Goal: Transaction & Acquisition: Subscribe to service/newsletter

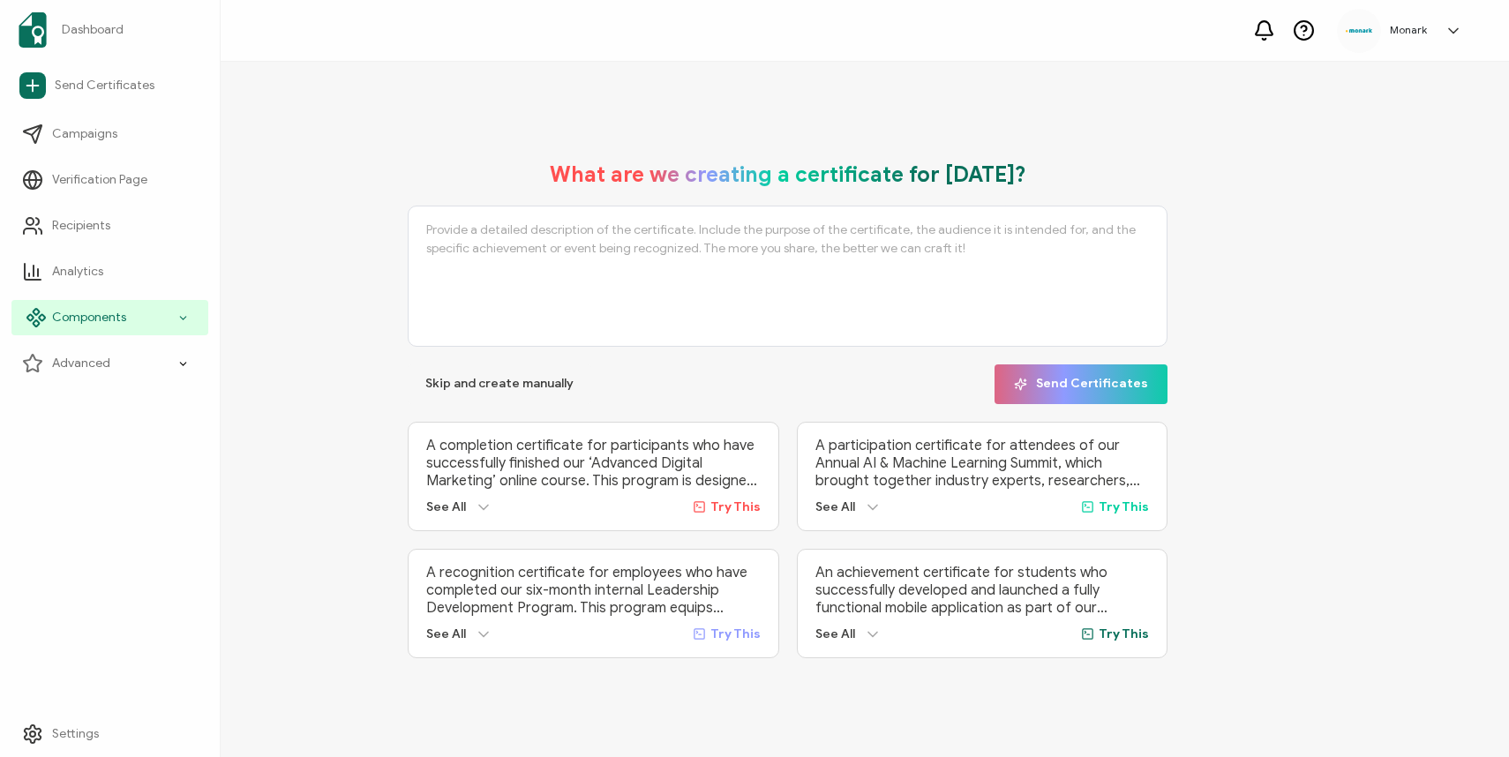
click at [73, 312] on span "Components" at bounding box center [89, 318] width 74 height 18
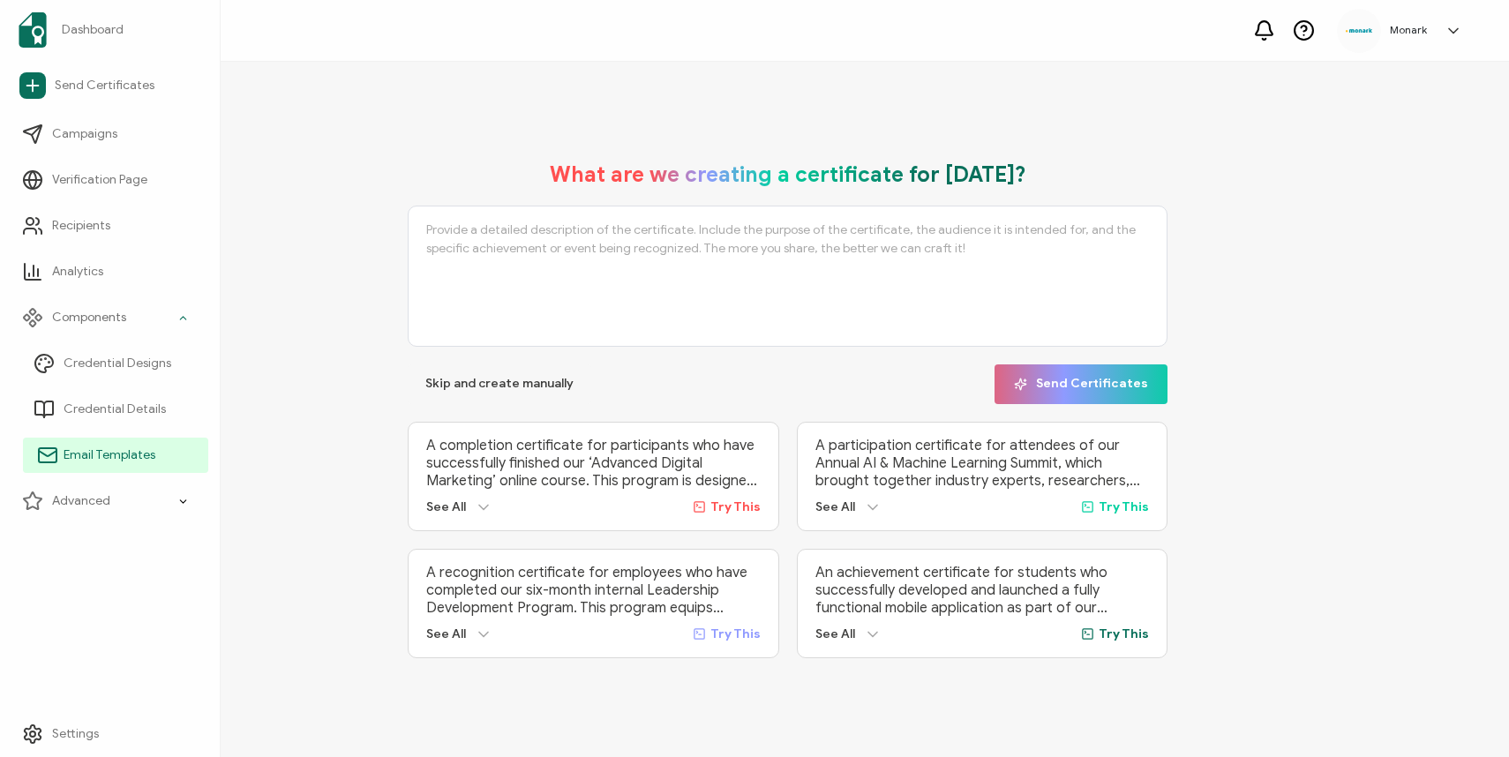
click at [73, 464] on link "Email Templates" at bounding box center [115, 455] width 185 height 35
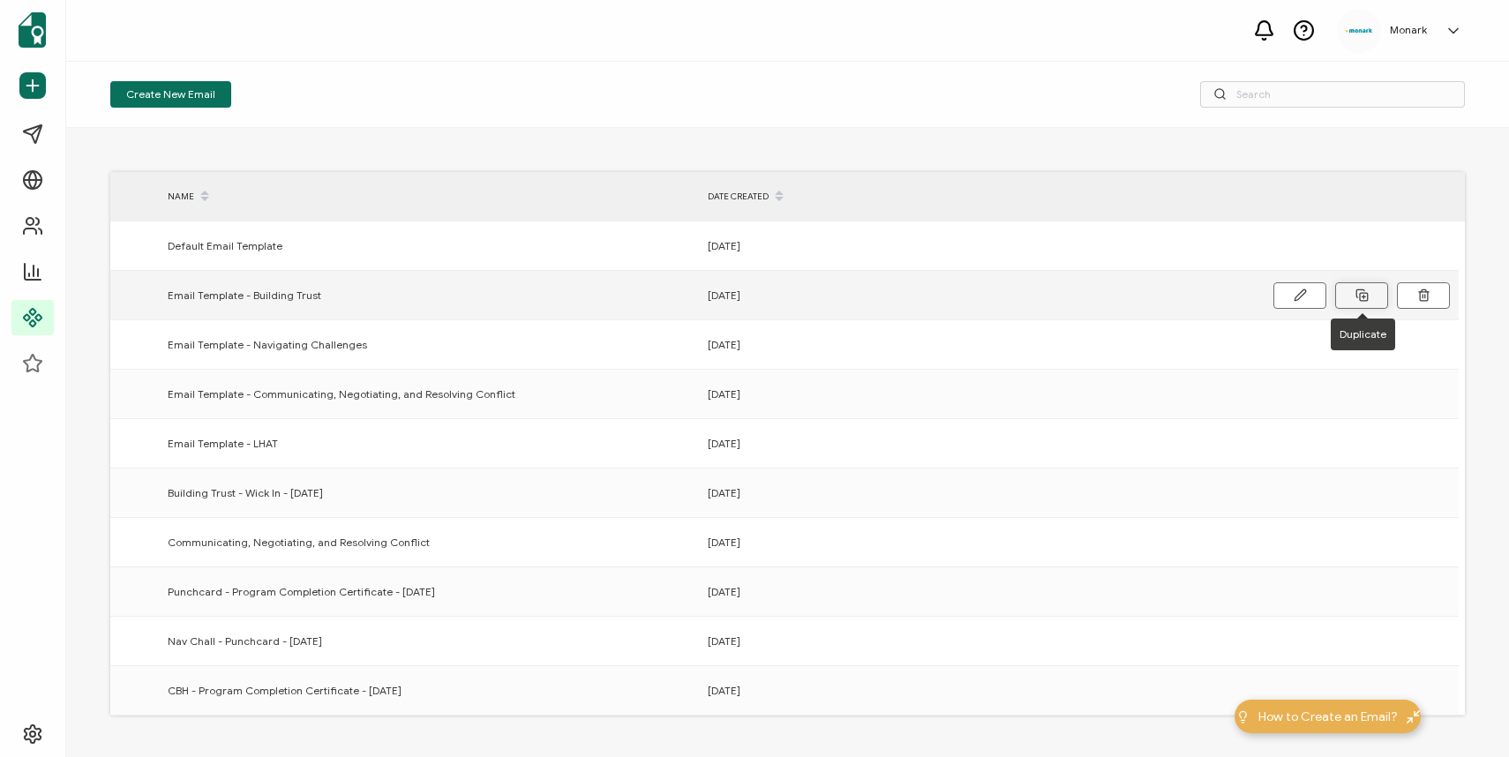
click at [1360, 294] on icon at bounding box center [1361, 295] width 13 height 13
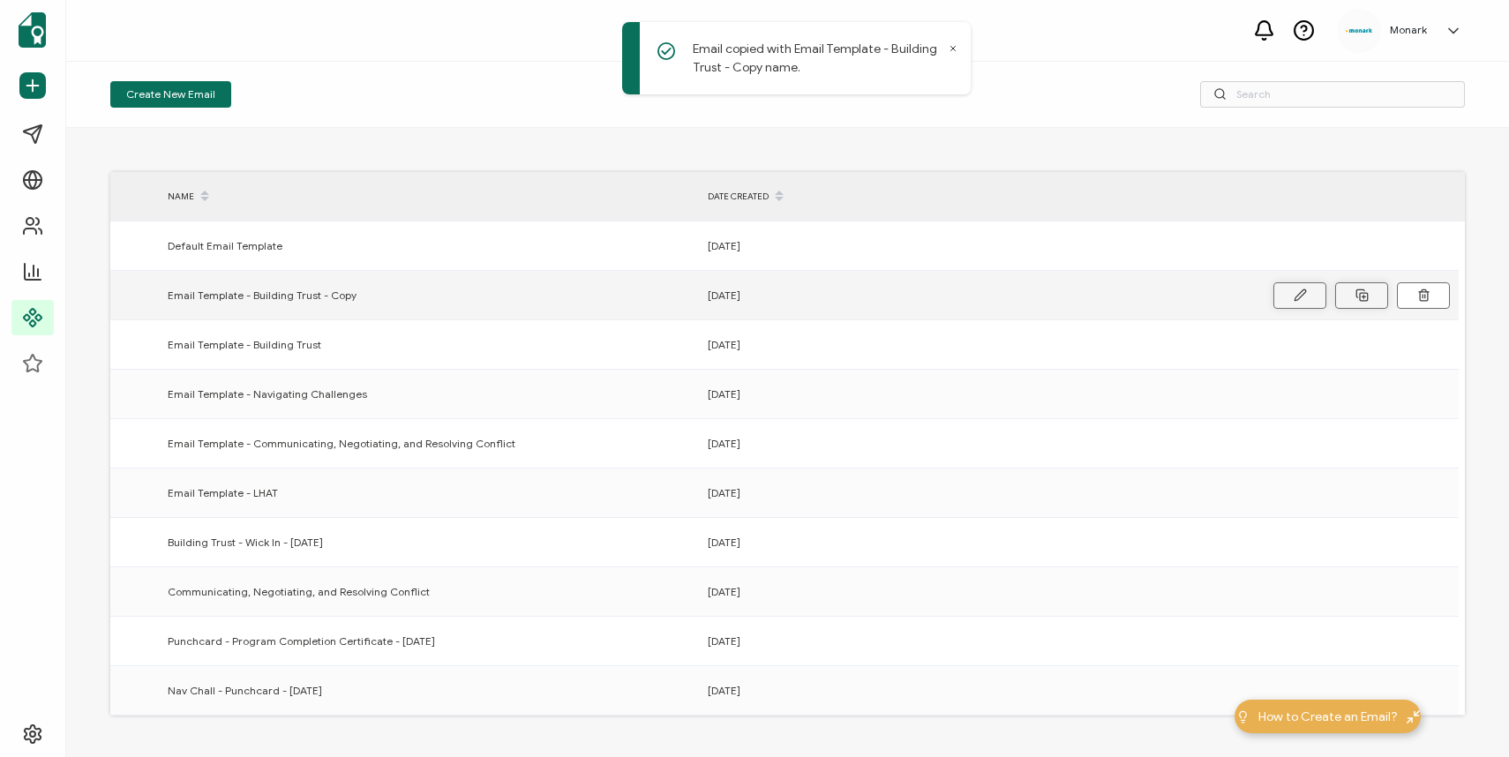
click at [1291, 291] on button at bounding box center [1299, 295] width 53 height 26
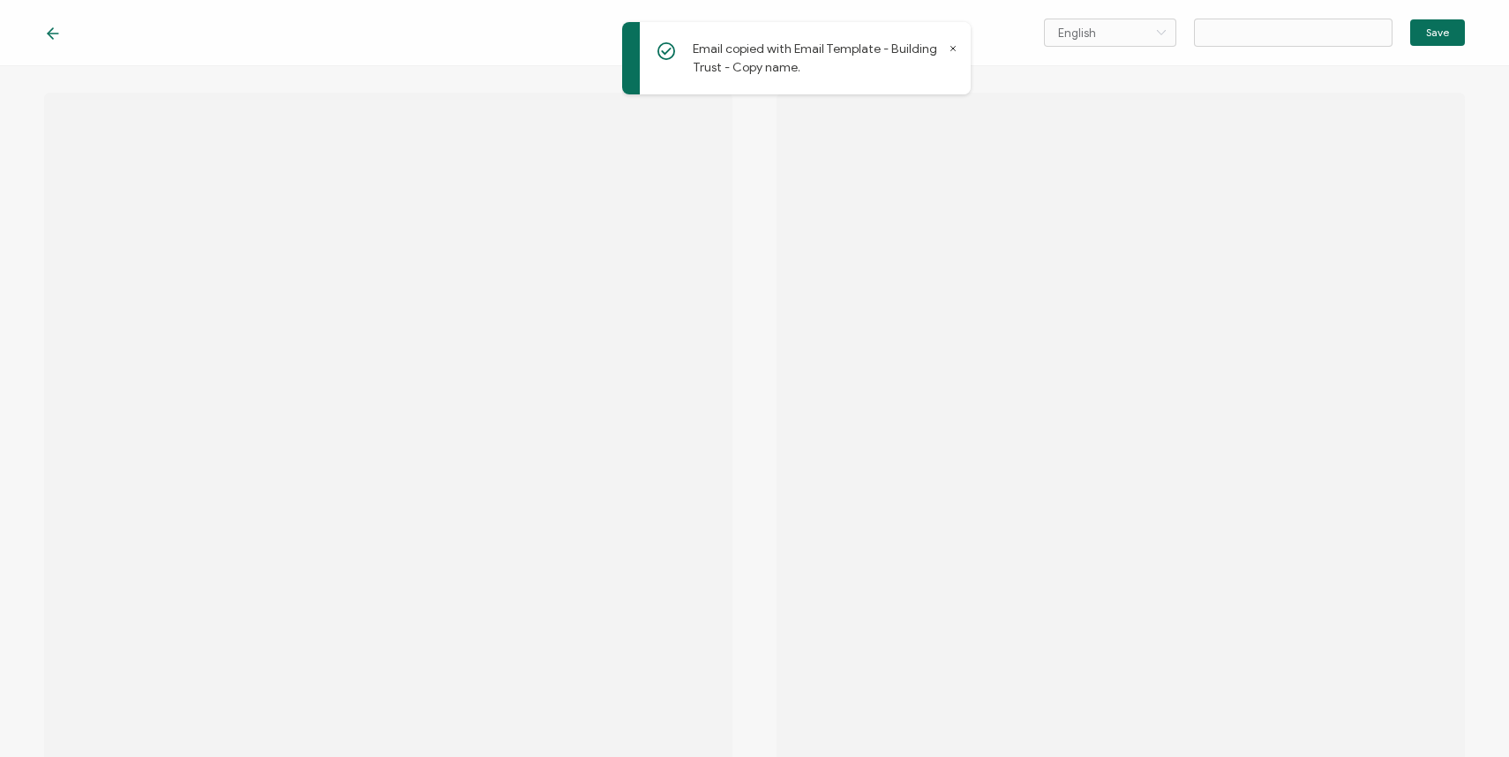
type input "Email Template - Building Trust - Copy"
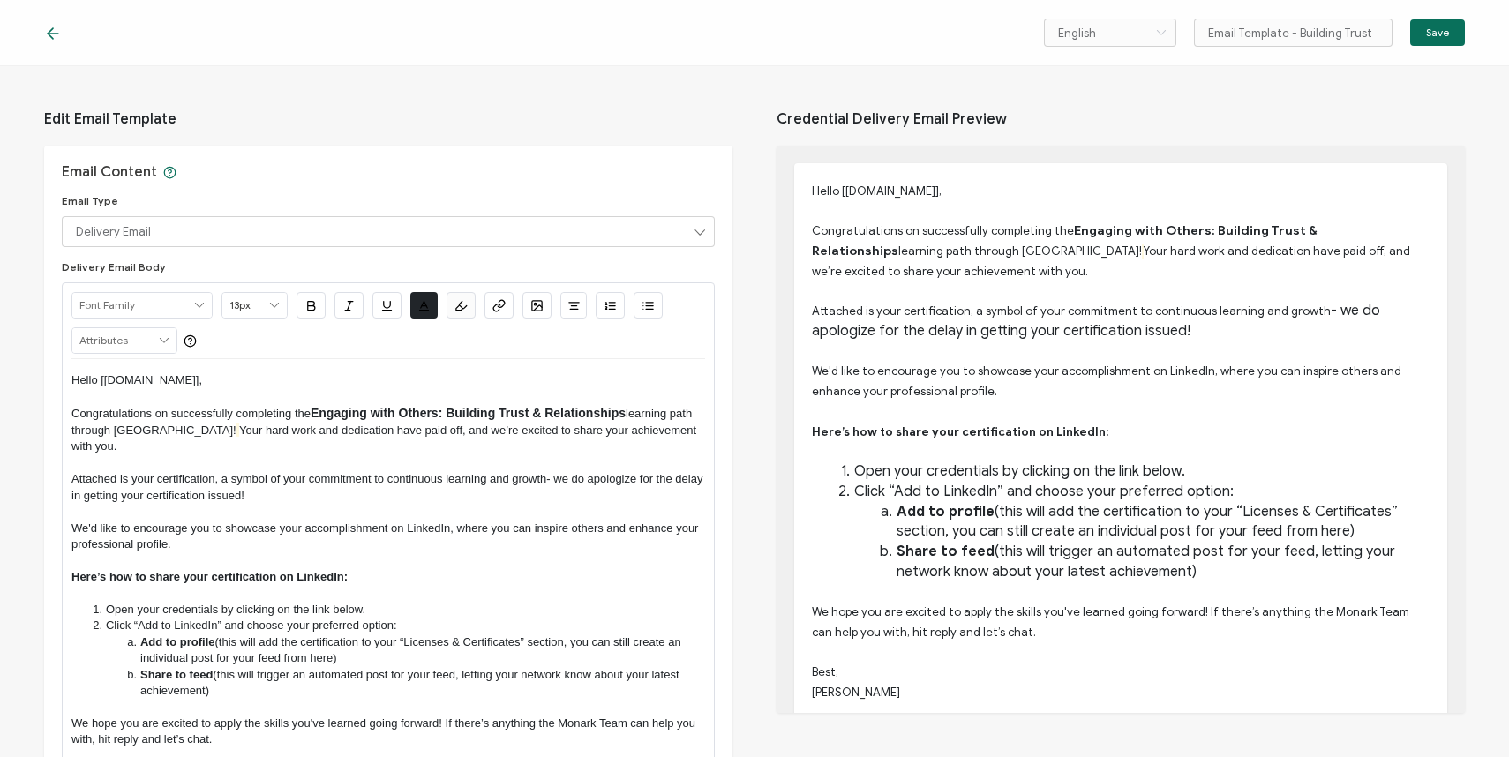
click at [336, 414] on span "Engaging with Others: Building Trust & Relationships" at bounding box center [468, 413] width 315 height 14
drag, startPoint x: 444, startPoint y: 414, endPoint x: 375, endPoint y: 410, distance: 68.9
click at [375, 410] on span "Engaging with Others: Building Trust & Relationships" at bounding box center [468, 413] width 315 height 14
drag, startPoint x: 375, startPoint y: 410, endPoint x: 314, endPoint y: 409, distance: 60.9
click at [314, 409] on p "Congratulations on successfully completing the Engaging Unlocking Performance: …" at bounding box center [387, 430] width 633 height 51
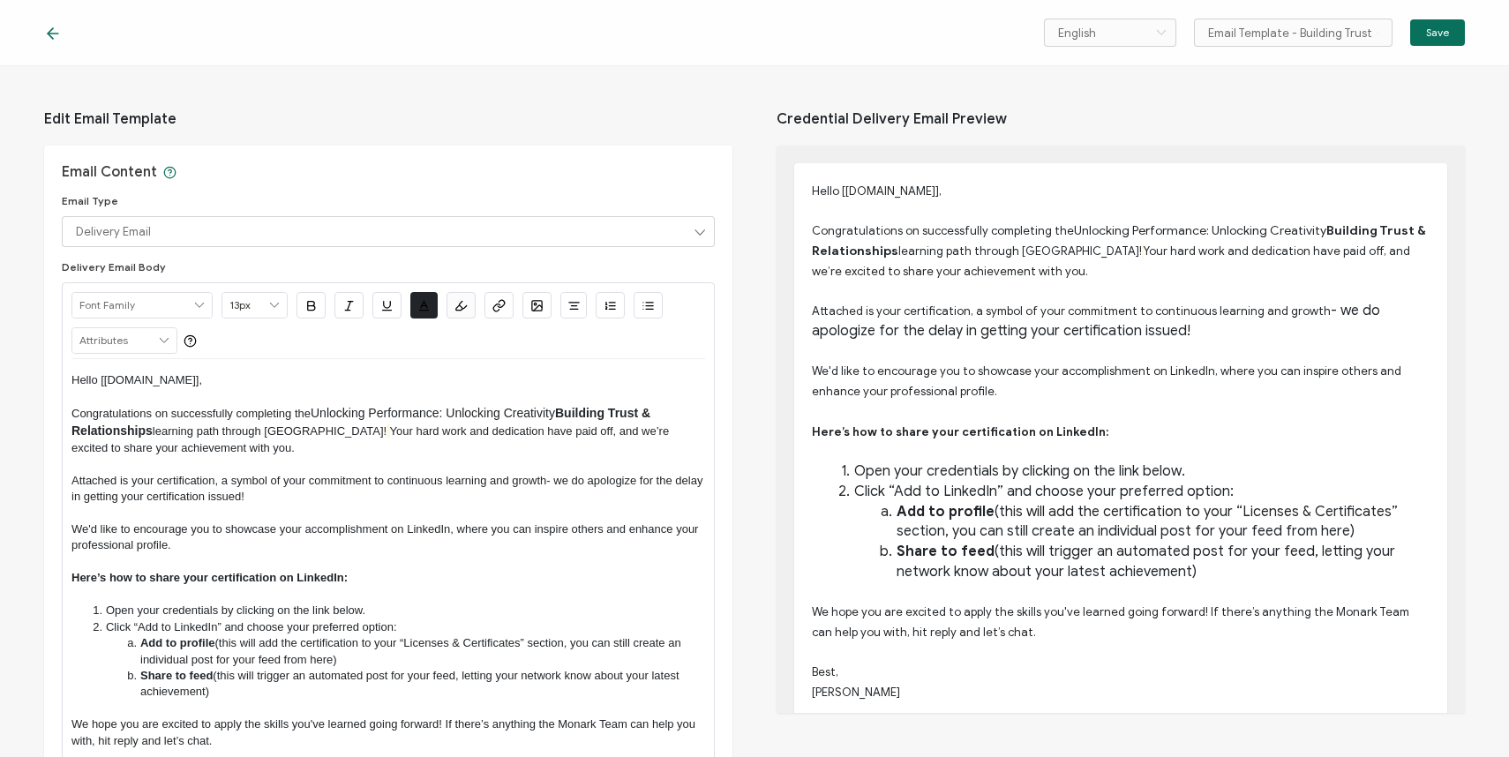
drag, startPoint x: 563, startPoint y: 413, endPoint x: 153, endPoint y: 434, distance: 410.8
click at [153, 434] on span "Building Trust & Relationships" at bounding box center [362, 422] width 582 height 32
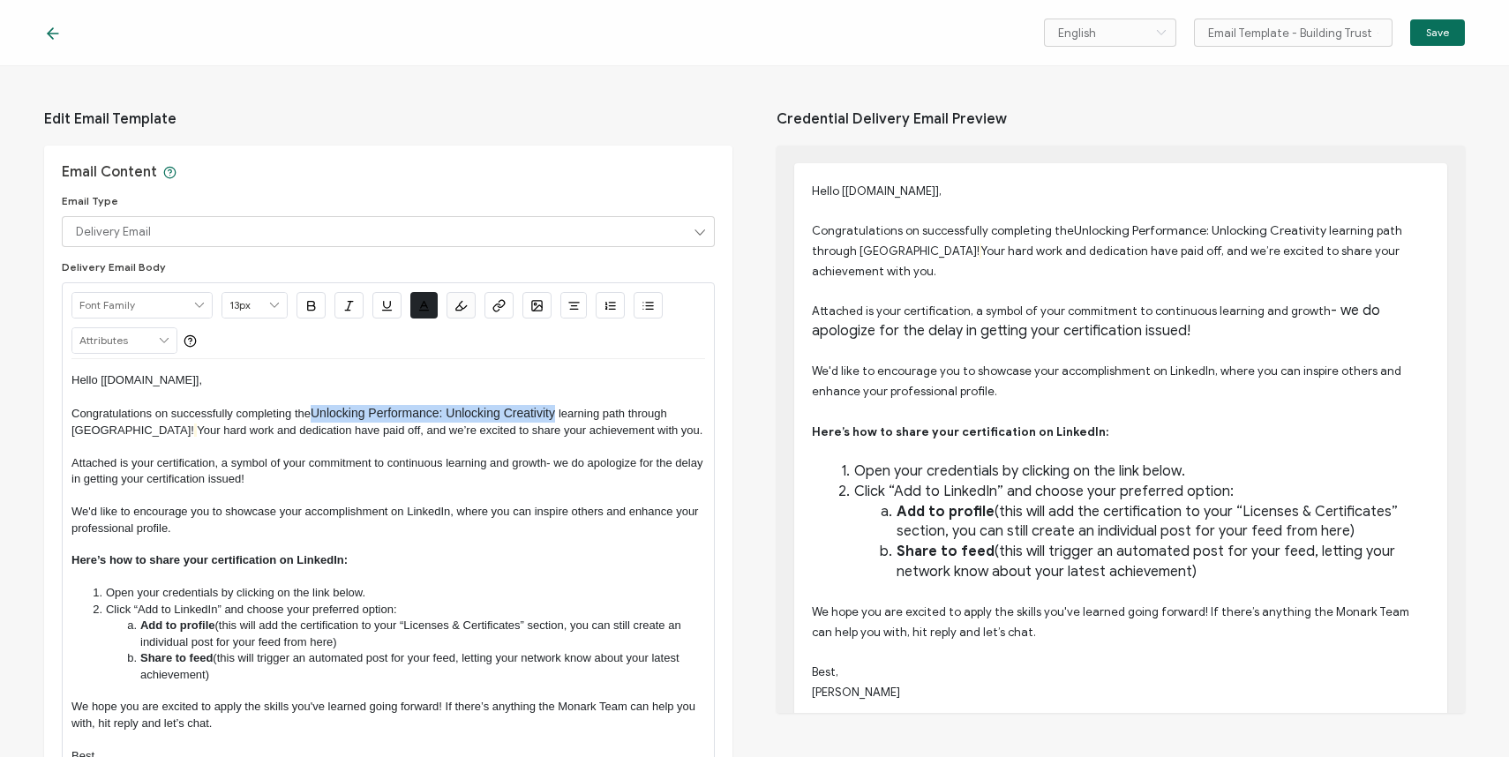
drag, startPoint x: 313, startPoint y: 410, endPoint x: 559, endPoint y: 412, distance: 246.2
click at [559, 412] on p "Congratulations on successfully completing the Unlocking Performance: Unlocking…" at bounding box center [387, 422] width 633 height 34
type input "14px"
click at [308, 304] on icon "button" at bounding box center [310, 305] width 13 height 13
click at [46, 31] on icon at bounding box center [53, 34] width 18 height 18
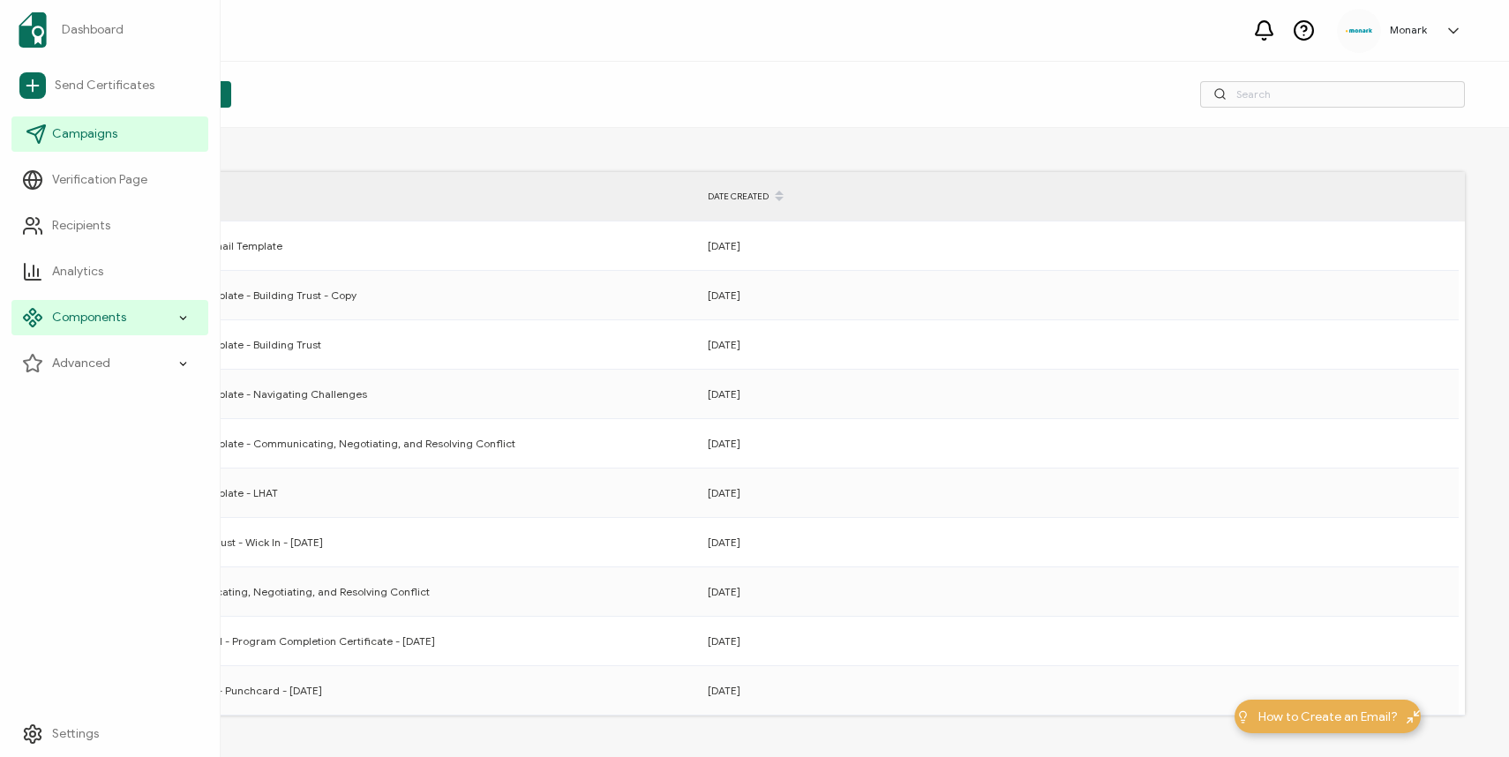
click at [65, 139] on span "Campaigns" at bounding box center [84, 134] width 65 height 18
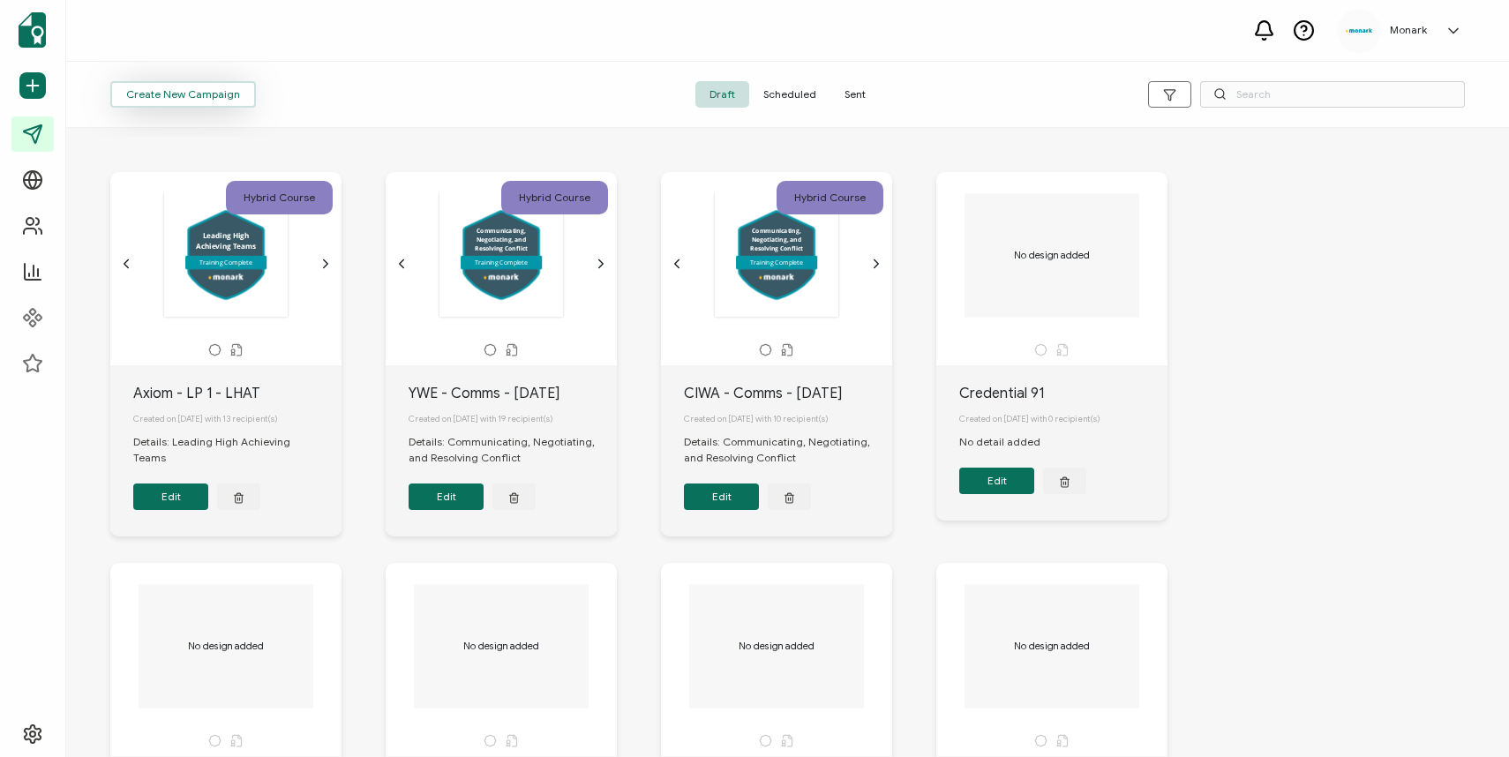
click at [229, 86] on button "Create New Campaign" at bounding box center [183, 94] width 146 height 26
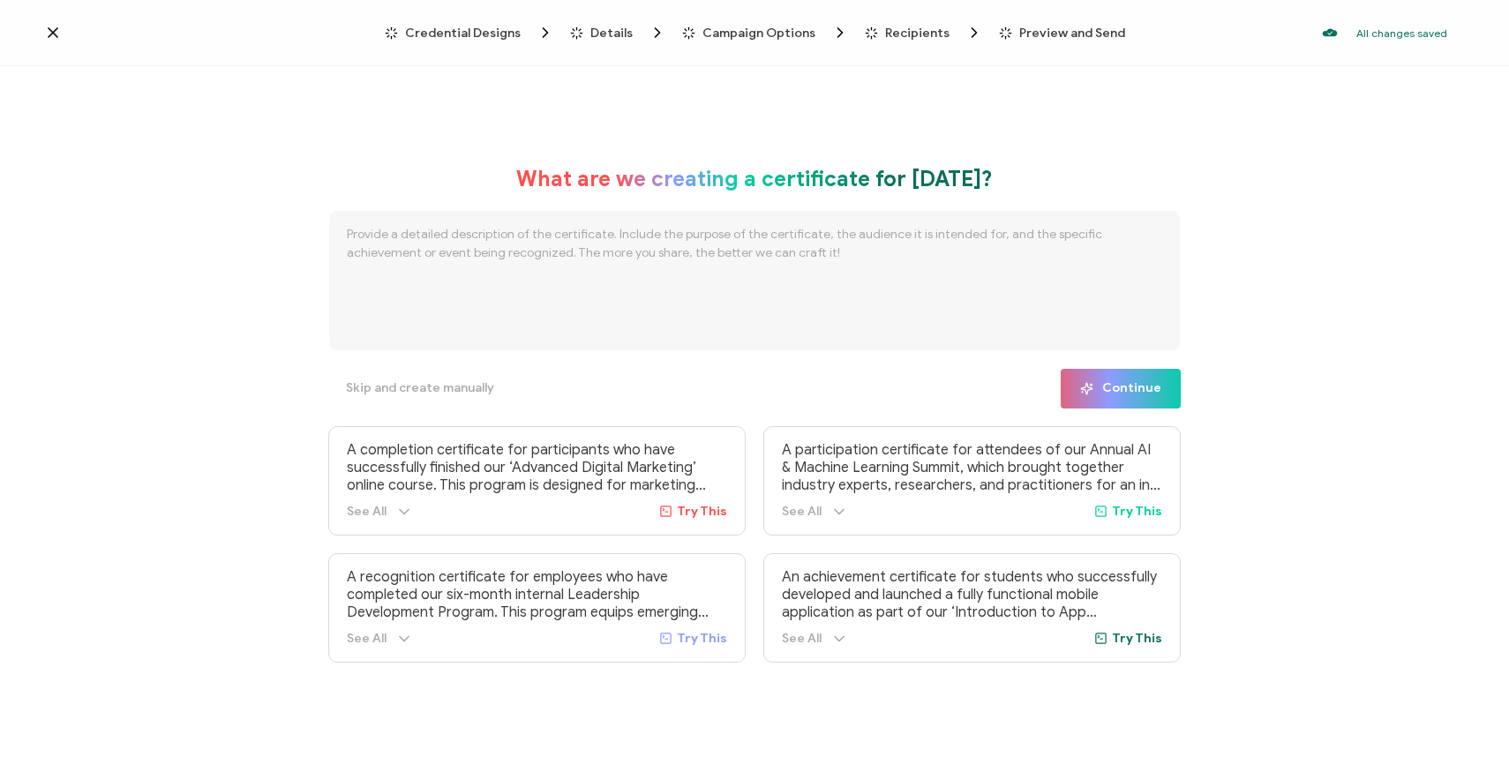
click at [466, 34] on span "Credential Designs" at bounding box center [463, 32] width 116 height 13
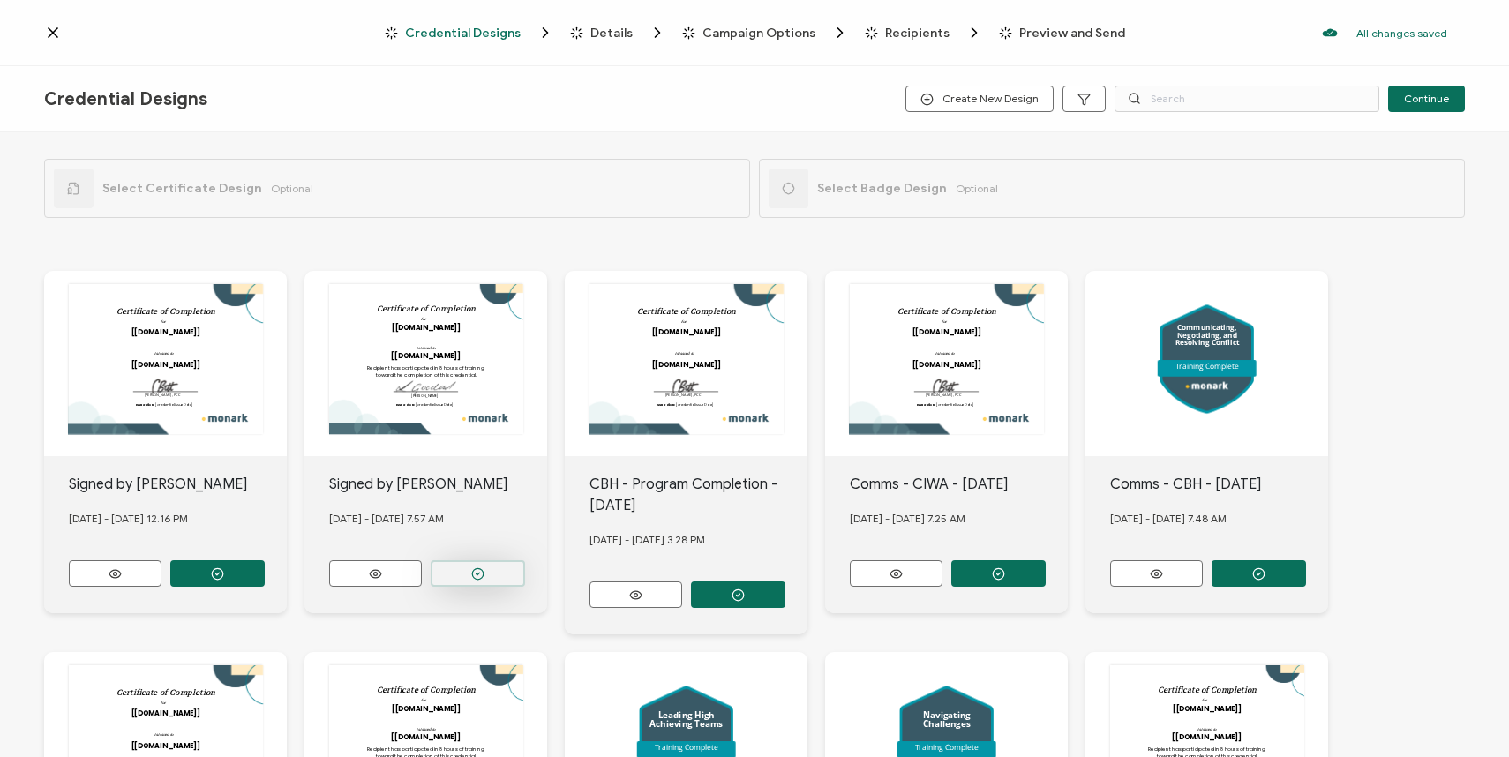
click at [446, 571] on button "button" at bounding box center [478, 573] width 94 height 26
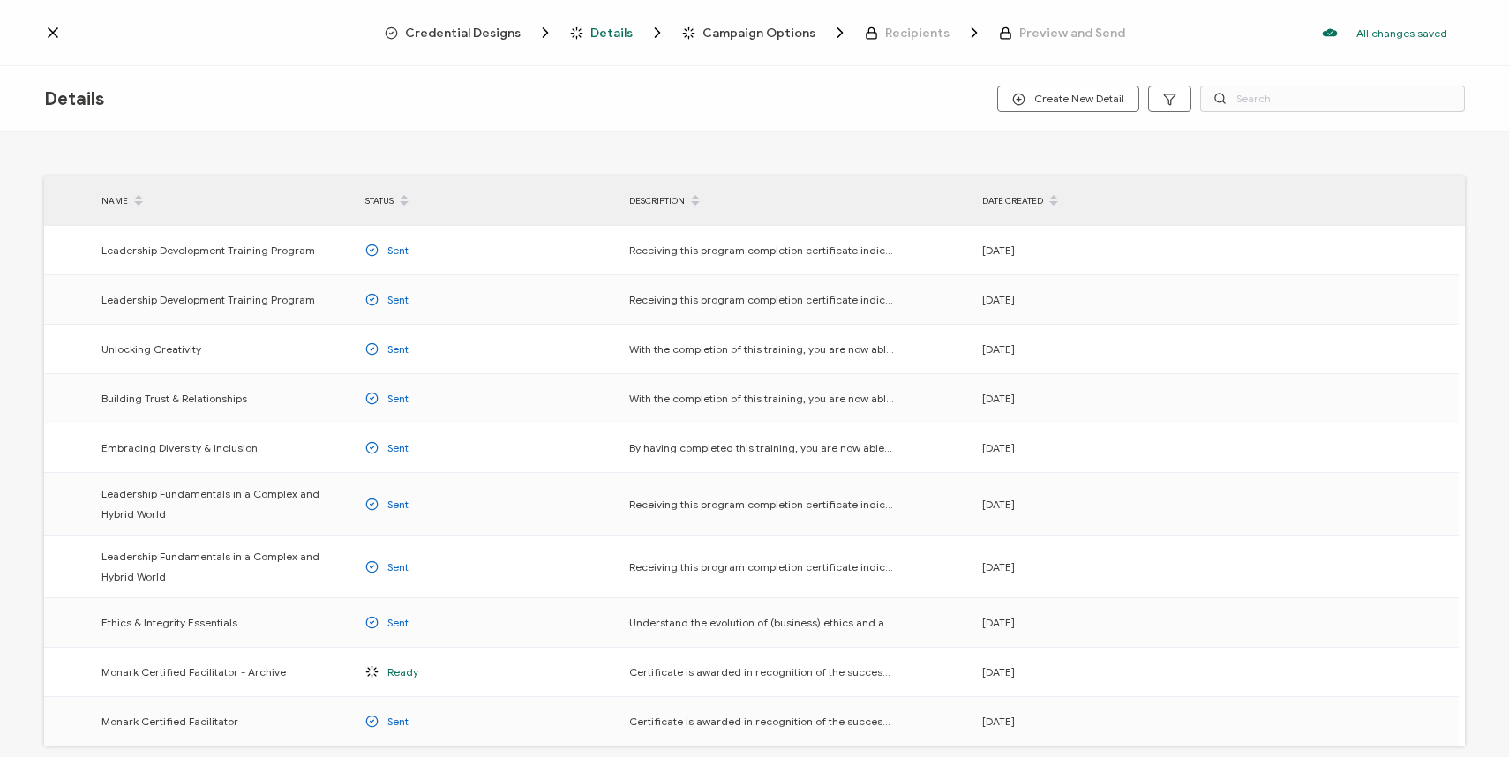
click at [498, 28] on span "Credential Designs" at bounding box center [463, 32] width 116 height 13
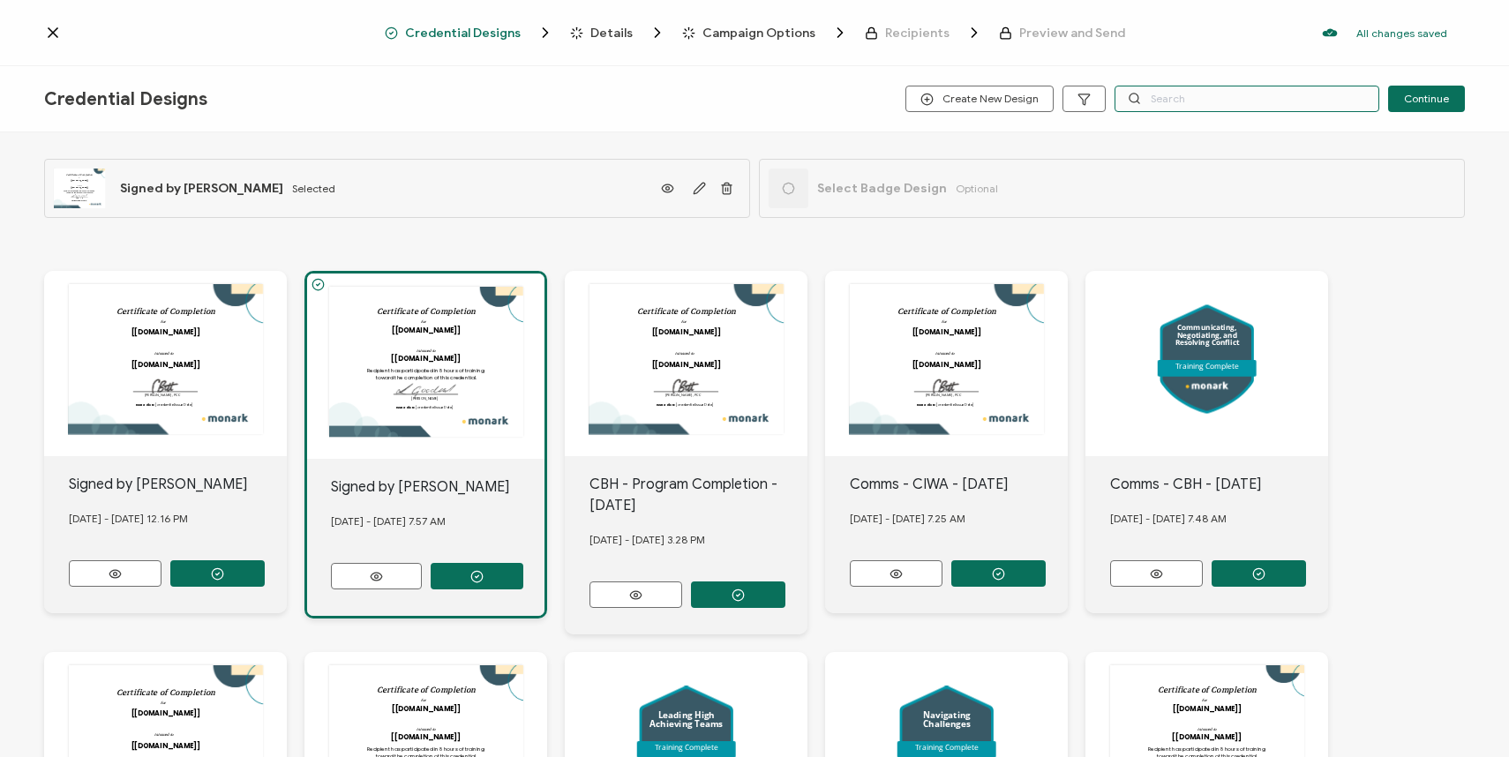
click at [1215, 101] on input "text" at bounding box center [1246, 99] width 265 height 26
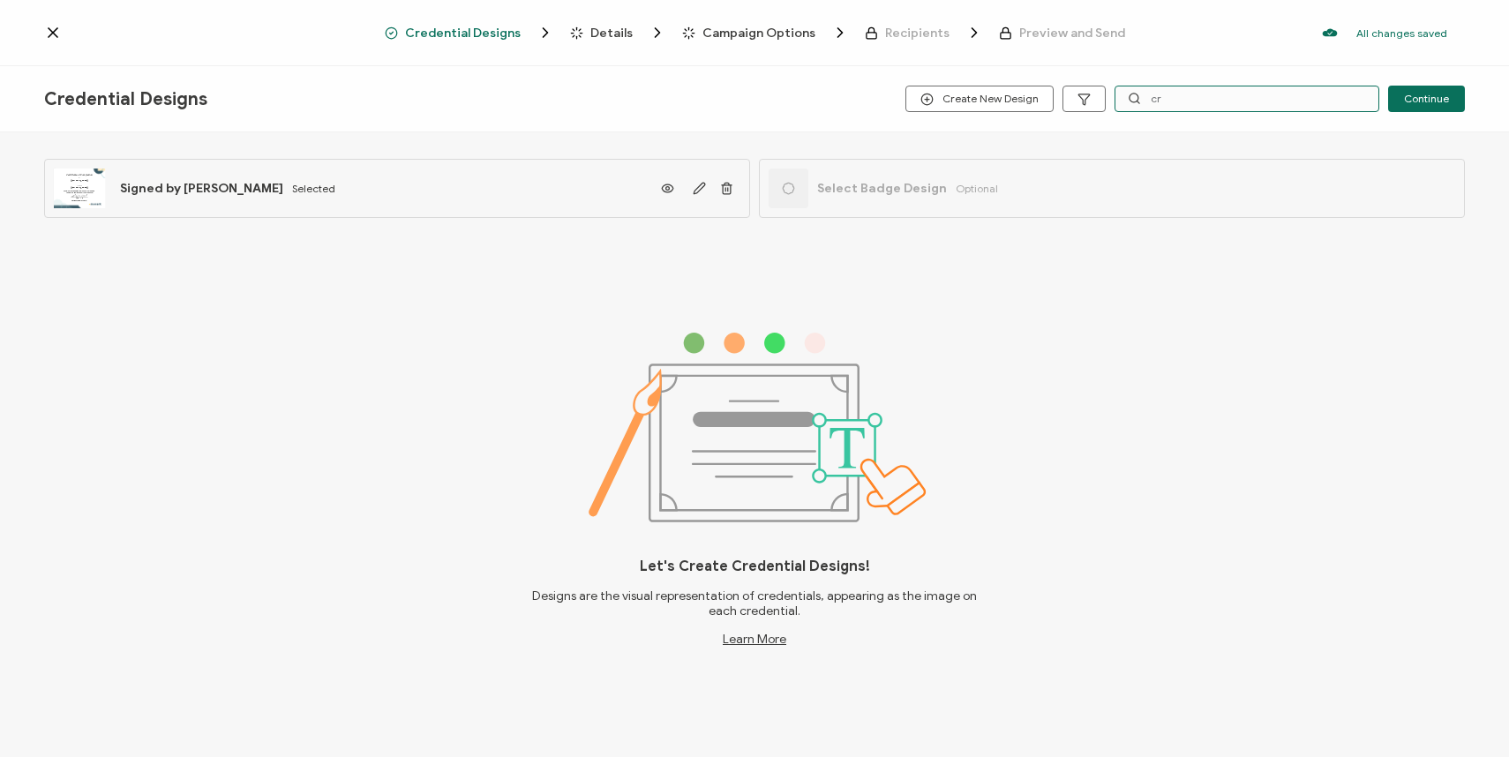
type input "c"
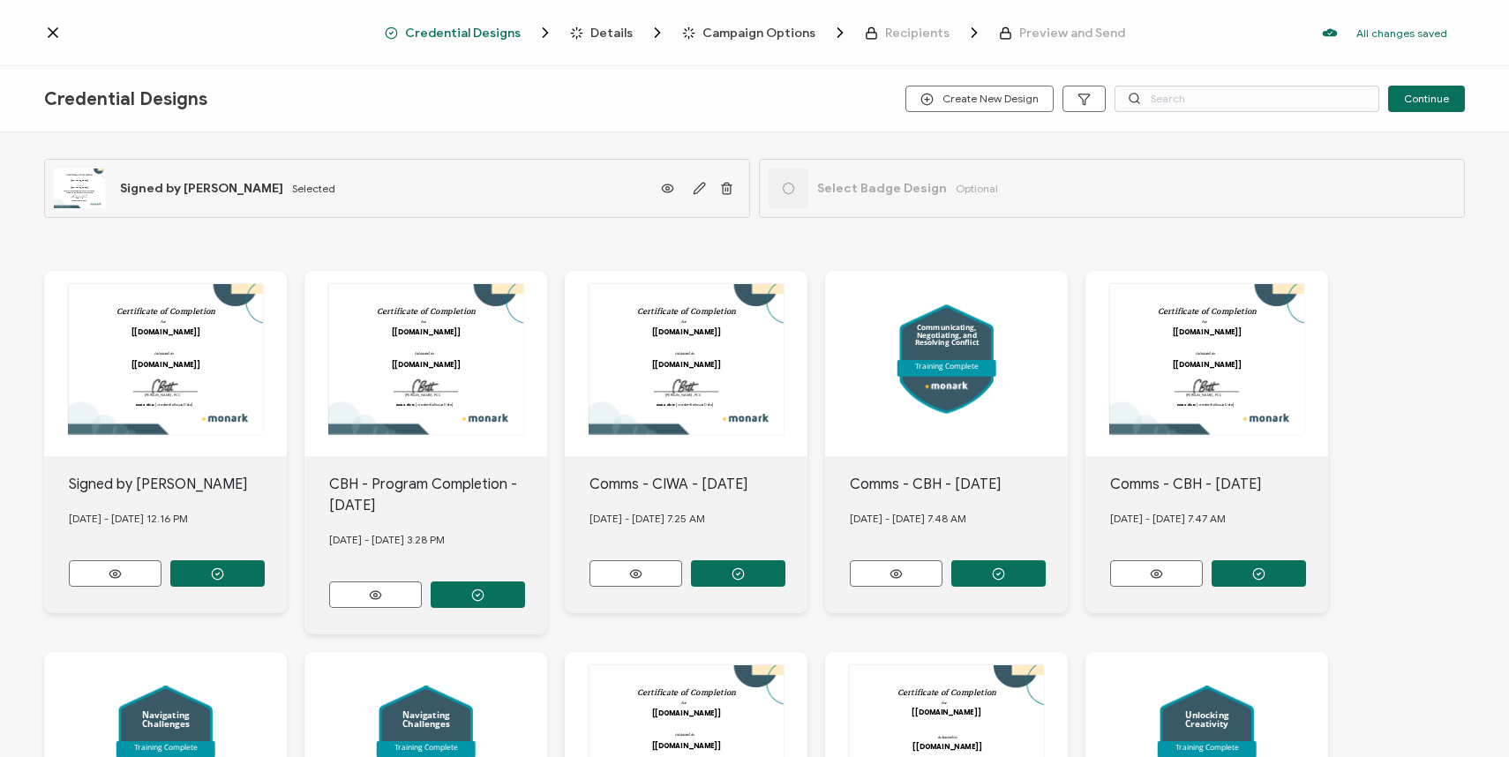
click at [870, 192] on span "Select Badge Design" at bounding box center [882, 188] width 130 height 15
click at [625, 24] on div "Details" at bounding box center [598, 33] width 57 height 18
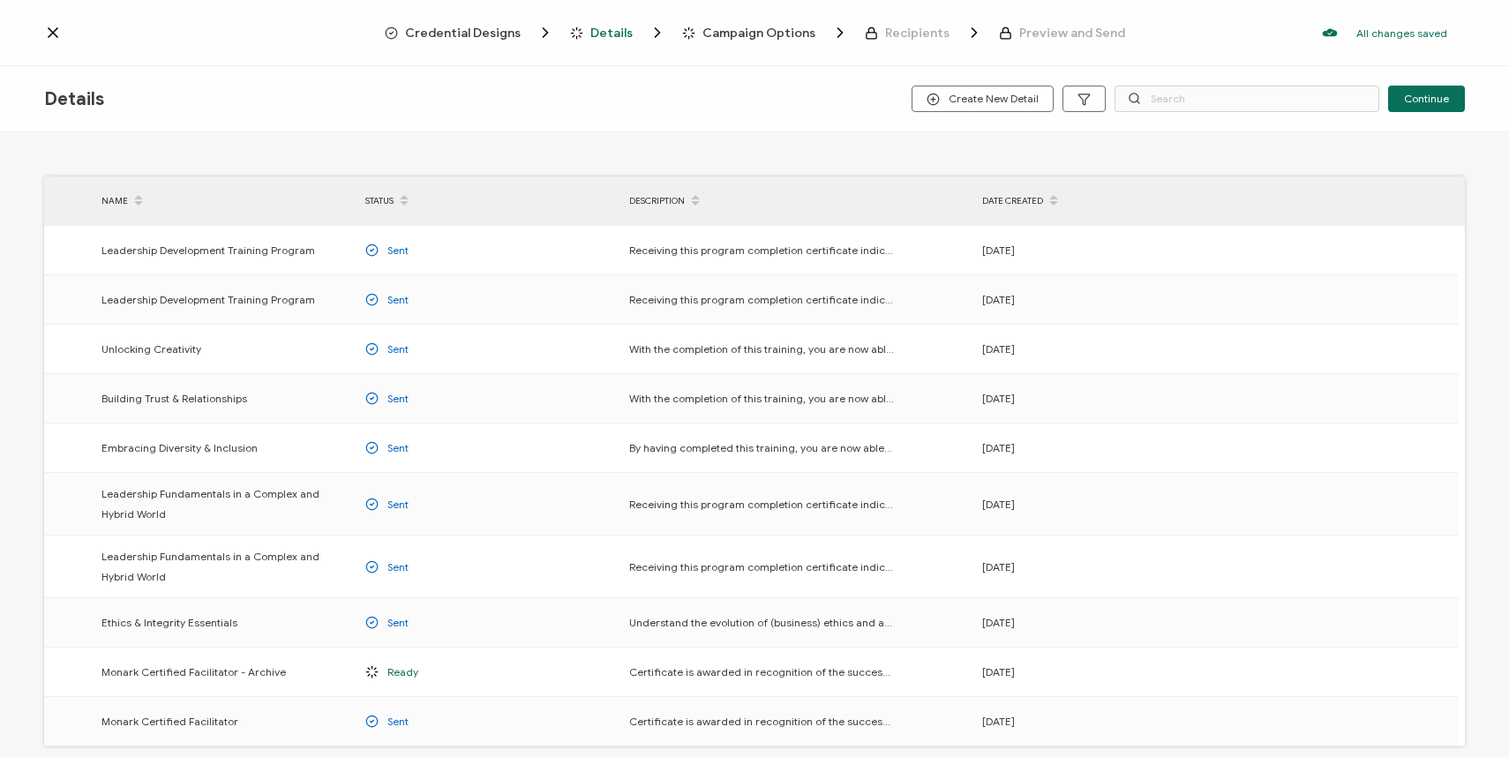
click at [51, 31] on icon at bounding box center [53, 32] width 9 height 9
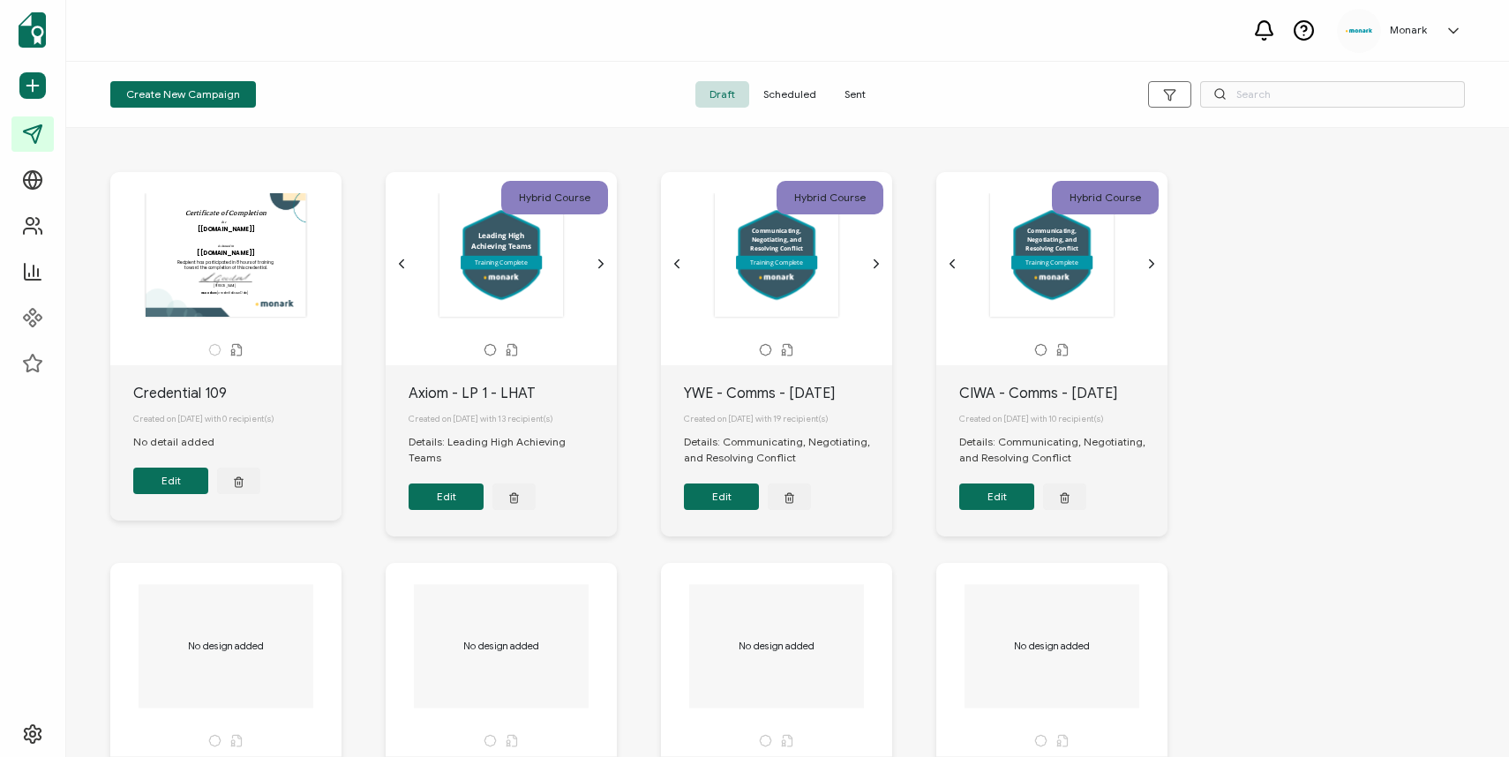
click at [385, 64] on div "Create New Campaign Draft Scheduled Sent" at bounding box center [787, 95] width 1443 height 66
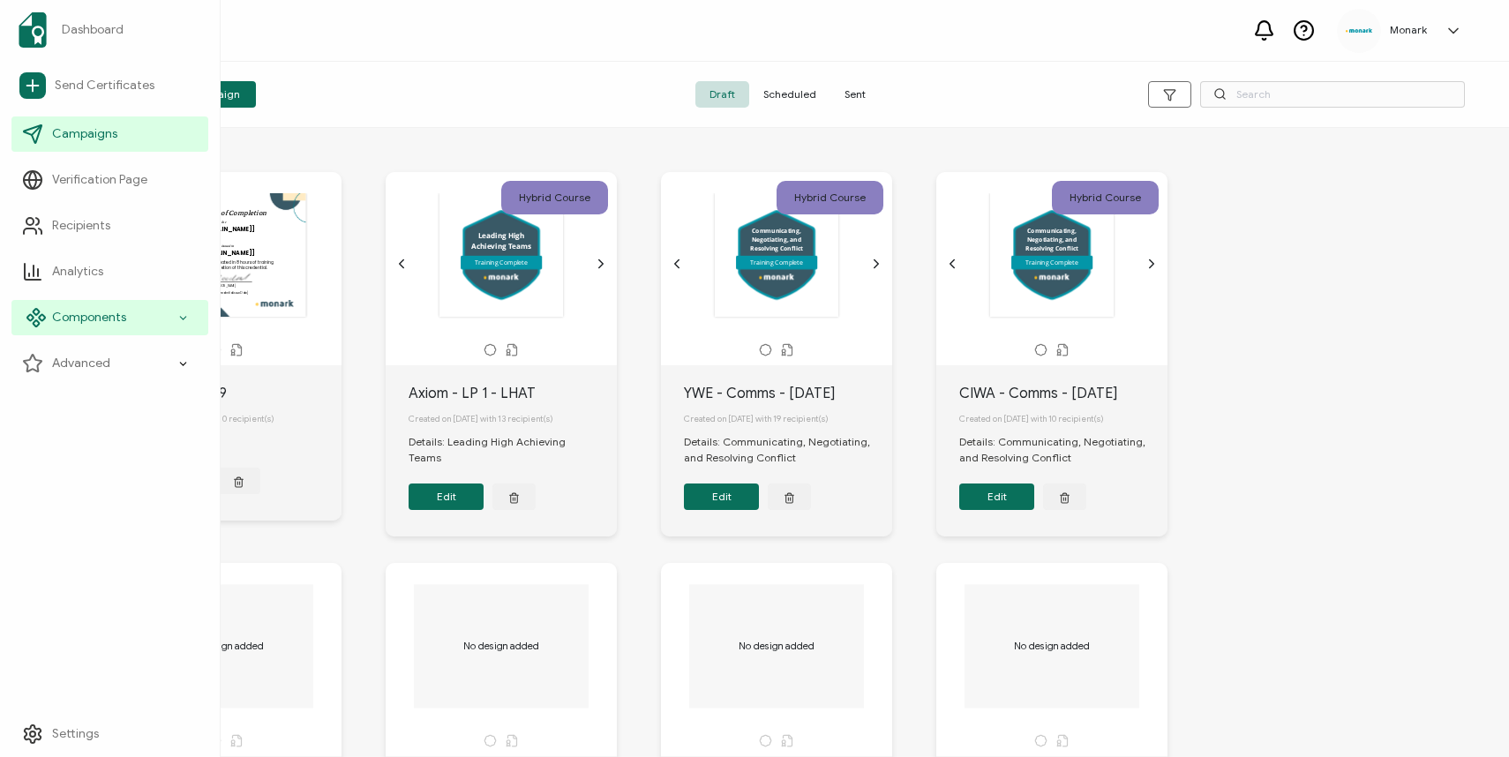
click at [98, 298] on li "Components" at bounding box center [109, 318] width 197 height 46
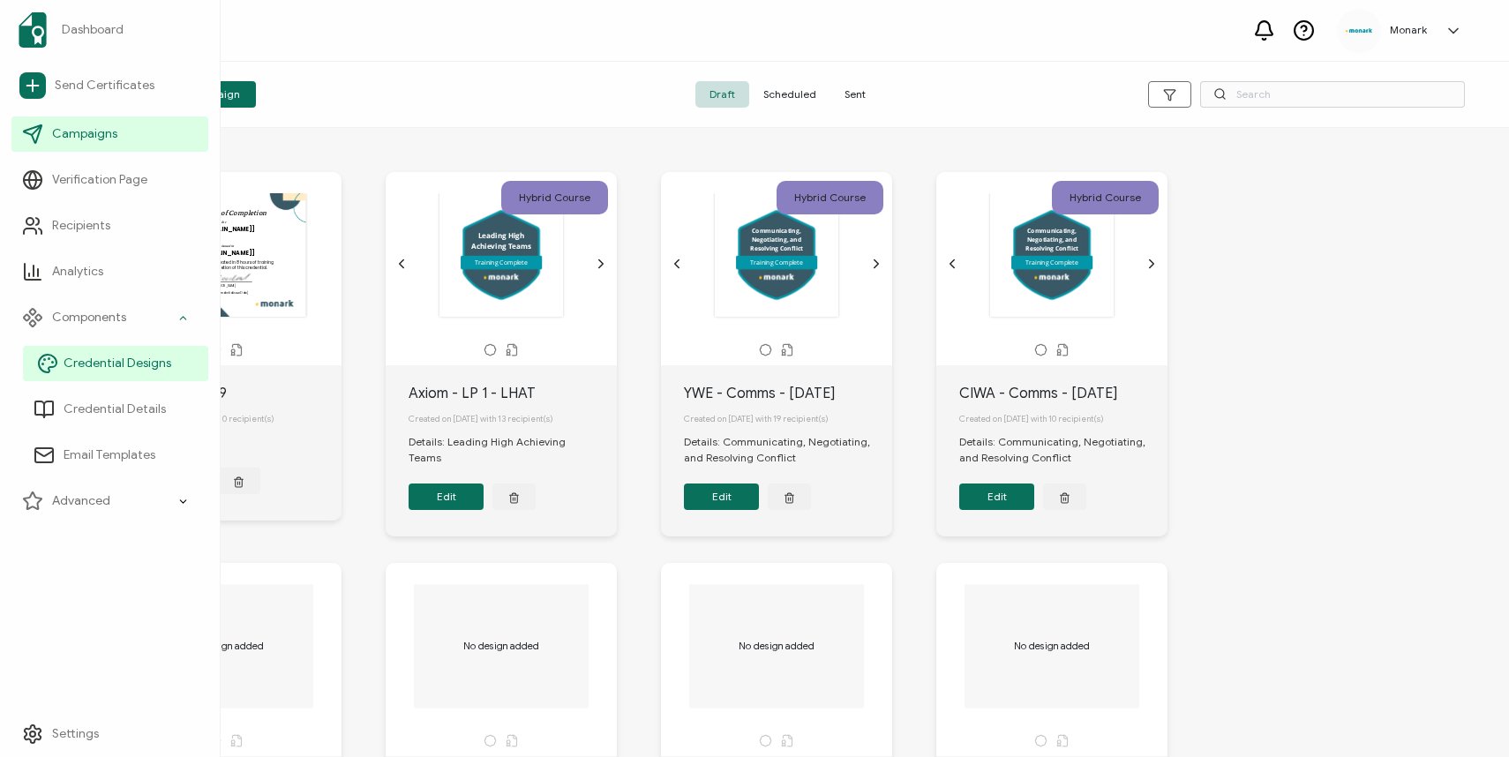
click at [130, 374] on link "Credential Designs" at bounding box center [115, 363] width 185 height 35
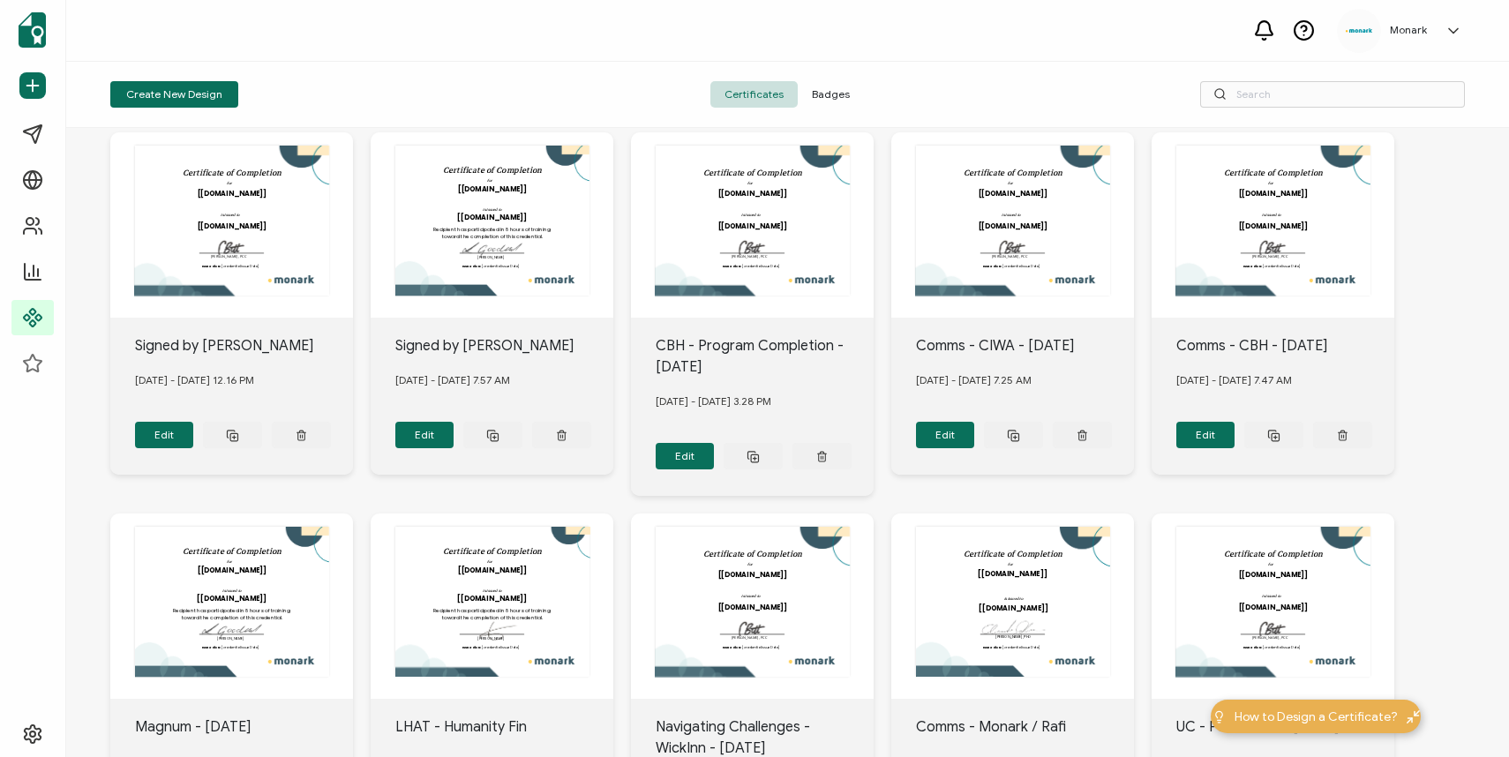
click at [804, 97] on span "Badges" at bounding box center [831, 94] width 66 height 26
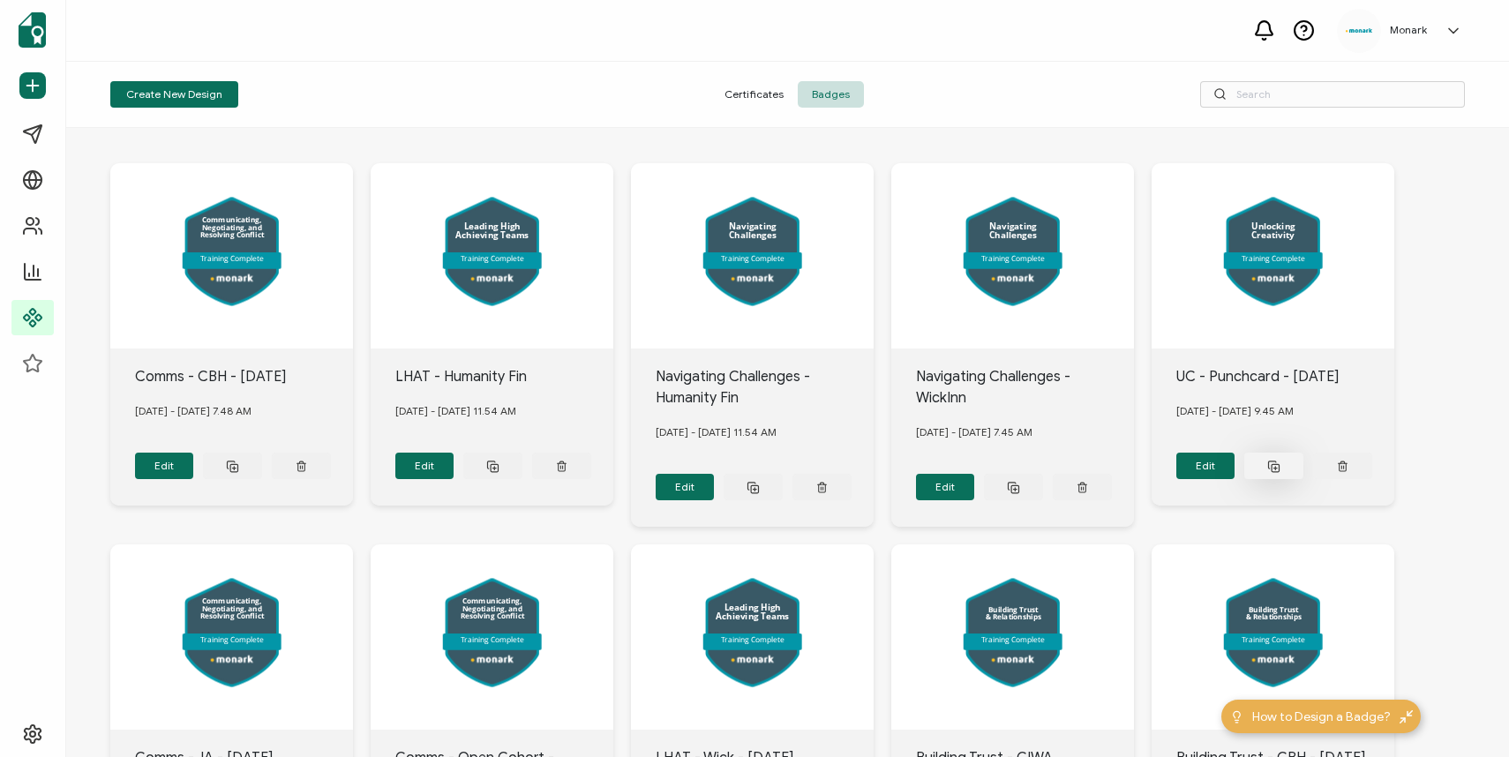
click at [1263, 470] on button at bounding box center [1273, 466] width 59 height 26
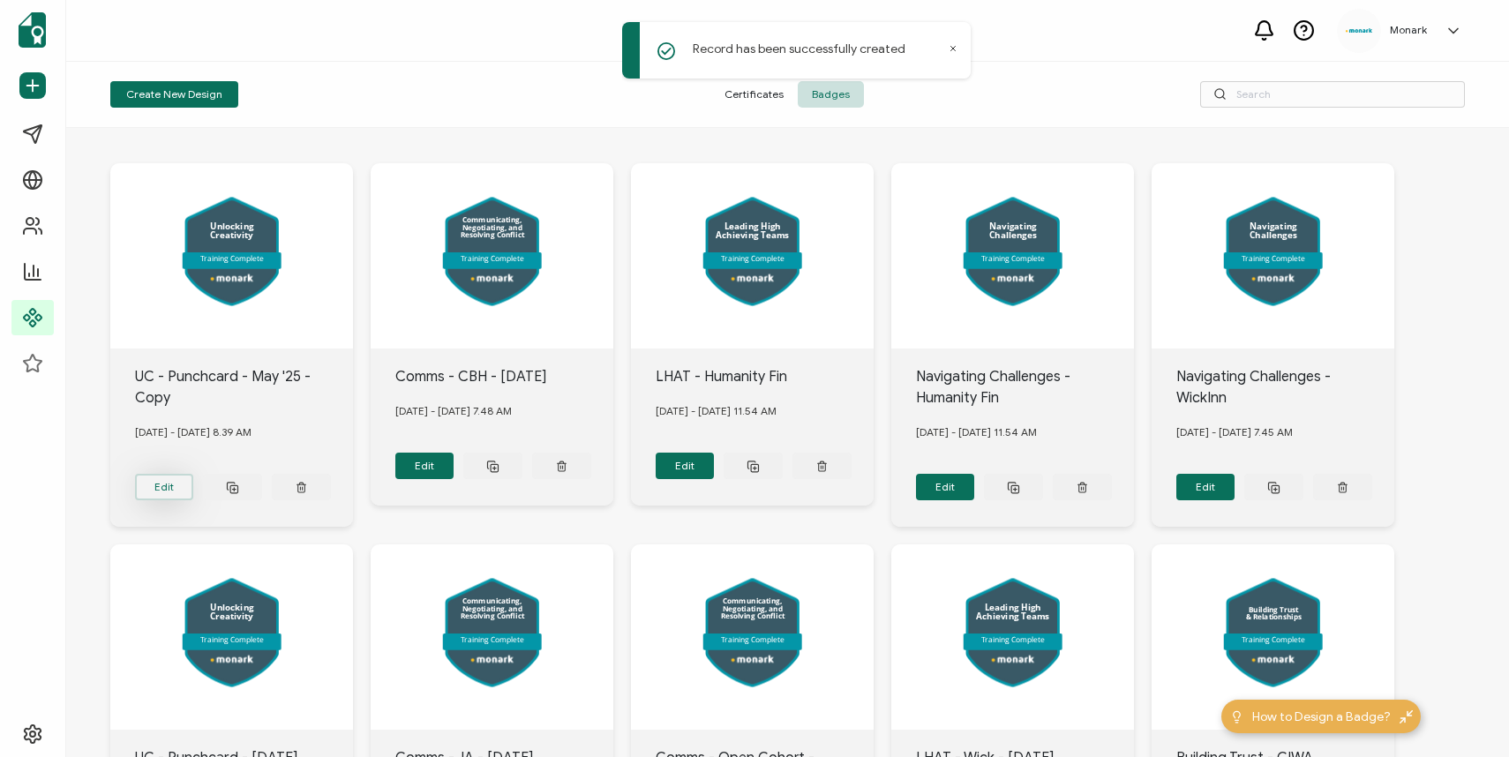
click at [168, 481] on button "Edit" at bounding box center [164, 487] width 59 height 26
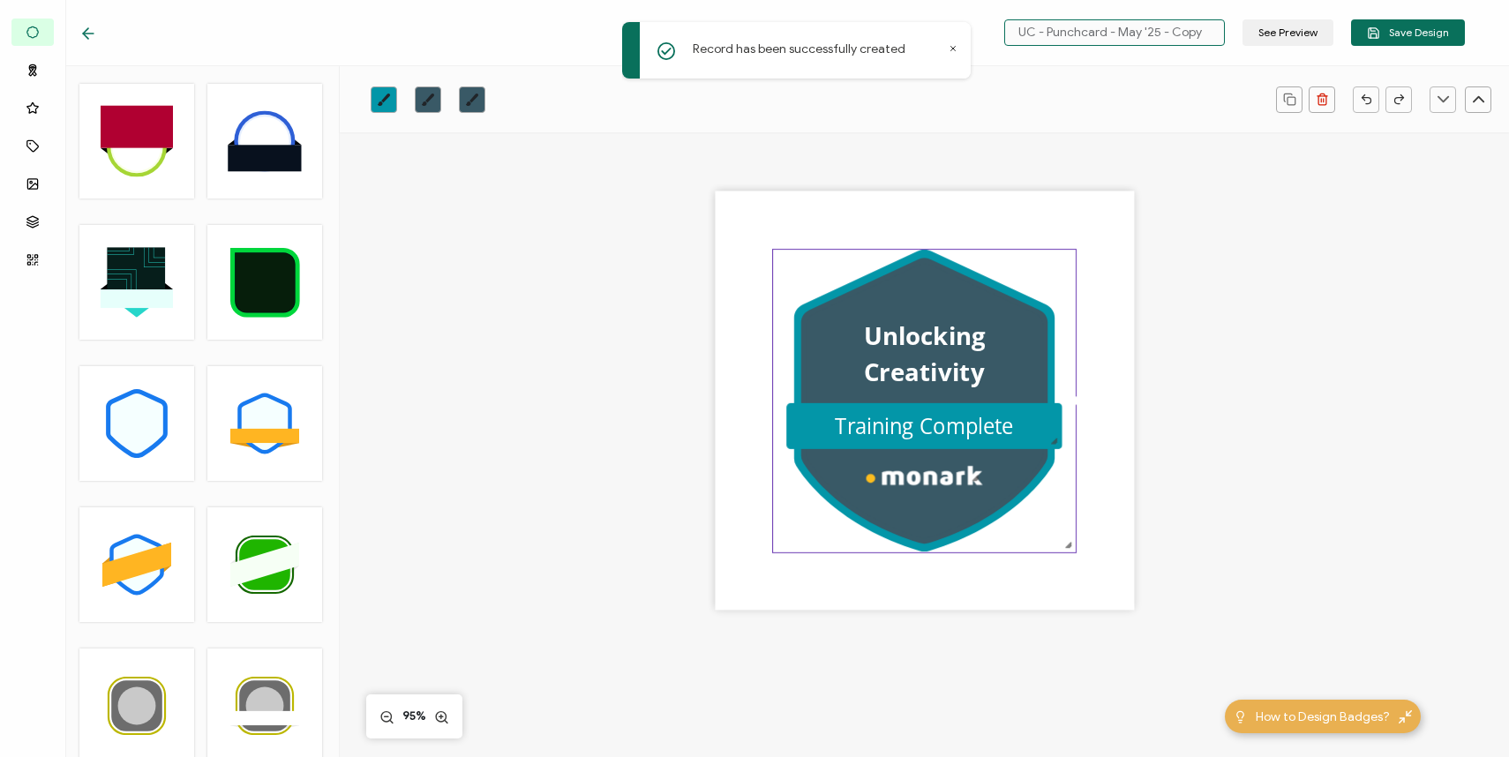
click at [1091, 32] on input "UC - Punchcard - May '25 - Copy" at bounding box center [1114, 32] width 221 height 26
type input "Unlocking Creativity"
click at [1404, 27] on span "Save Design" at bounding box center [1408, 32] width 82 height 13
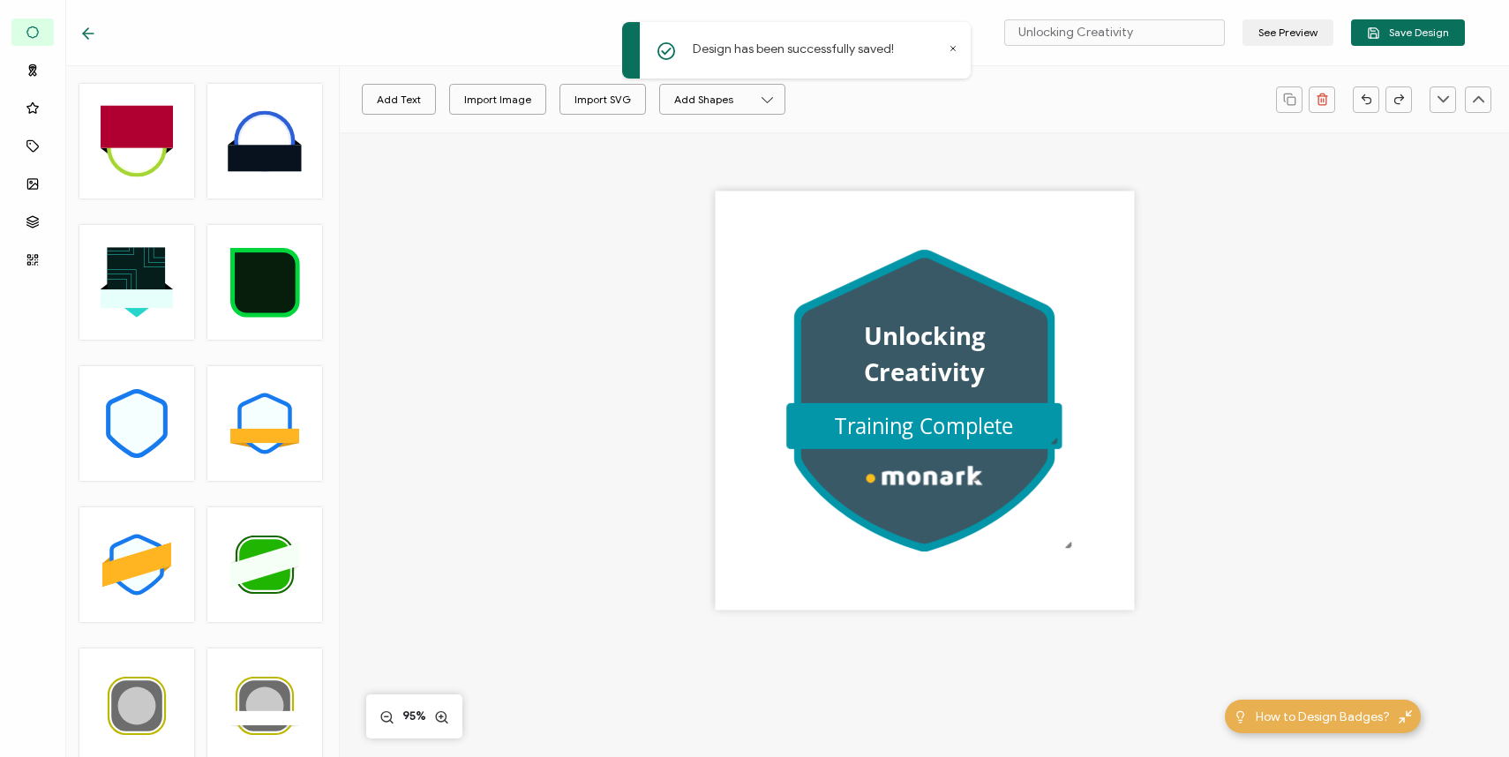
click at [98, 34] on div at bounding box center [92, 33] width 26 height 18
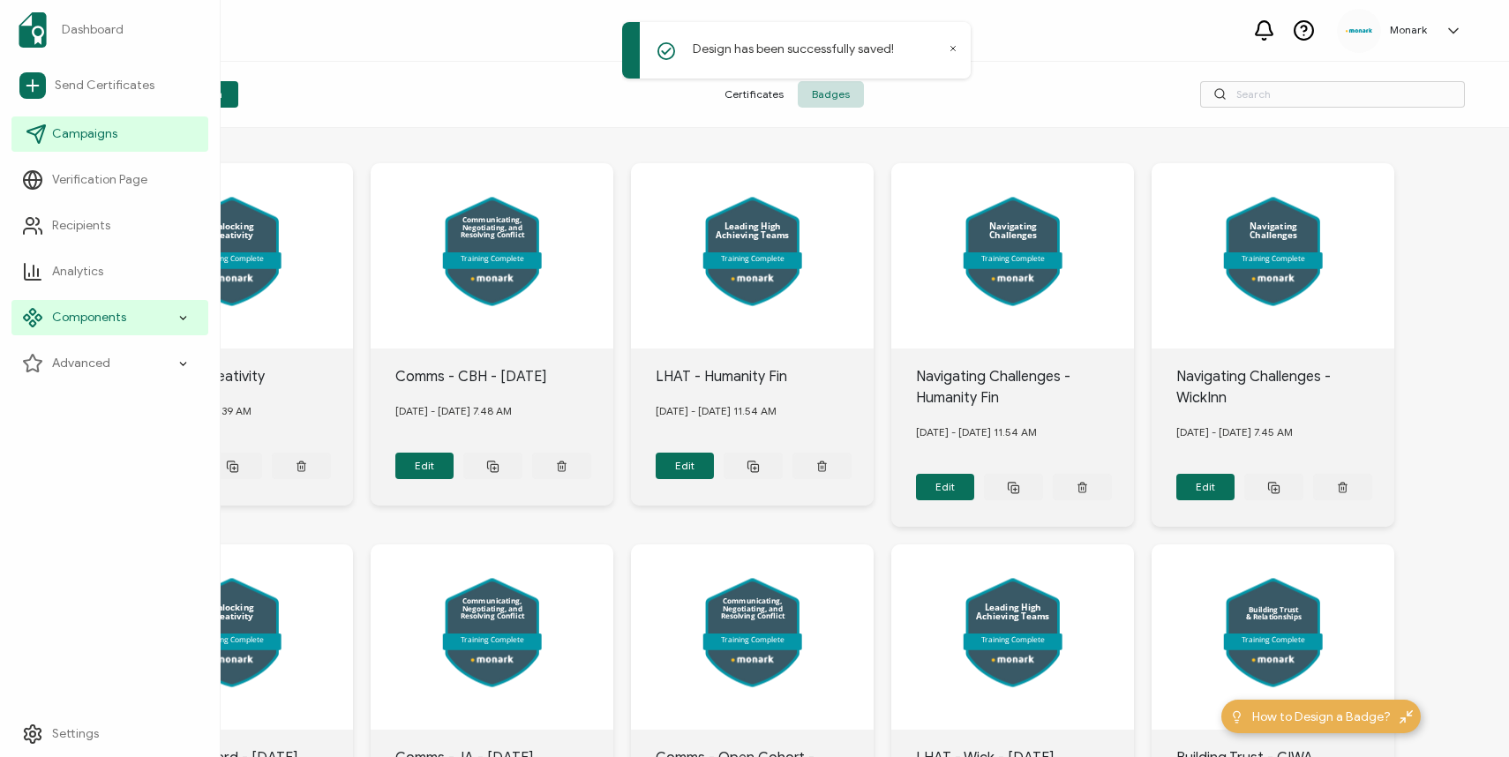
click at [70, 132] on span "Campaigns" at bounding box center [84, 134] width 65 height 18
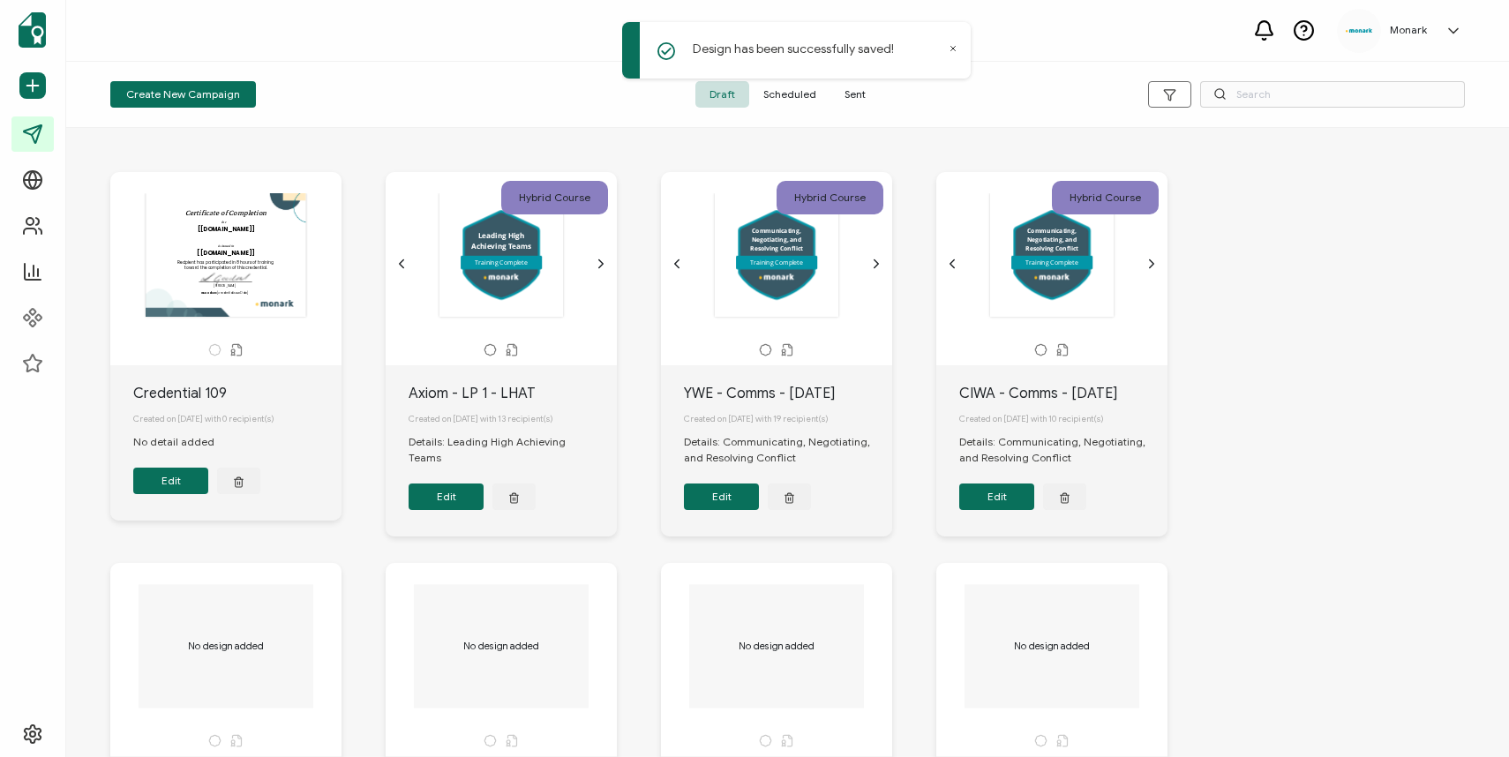
click at [171, 485] on button "Edit" at bounding box center [170, 481] width 75 height 26
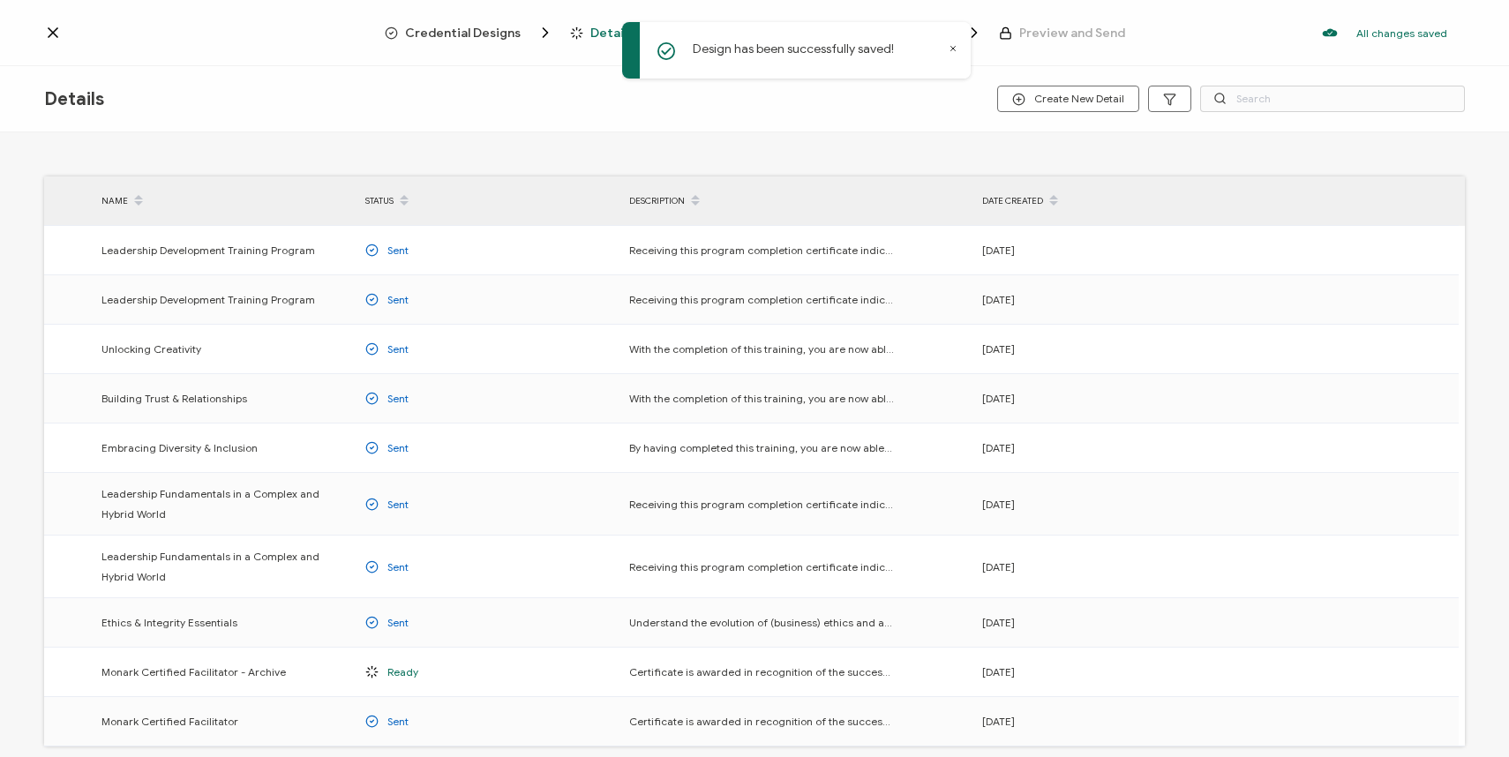
click at [464, 32] on span "Credential Designs" at bounding box center [463, 32] width 116 height 13
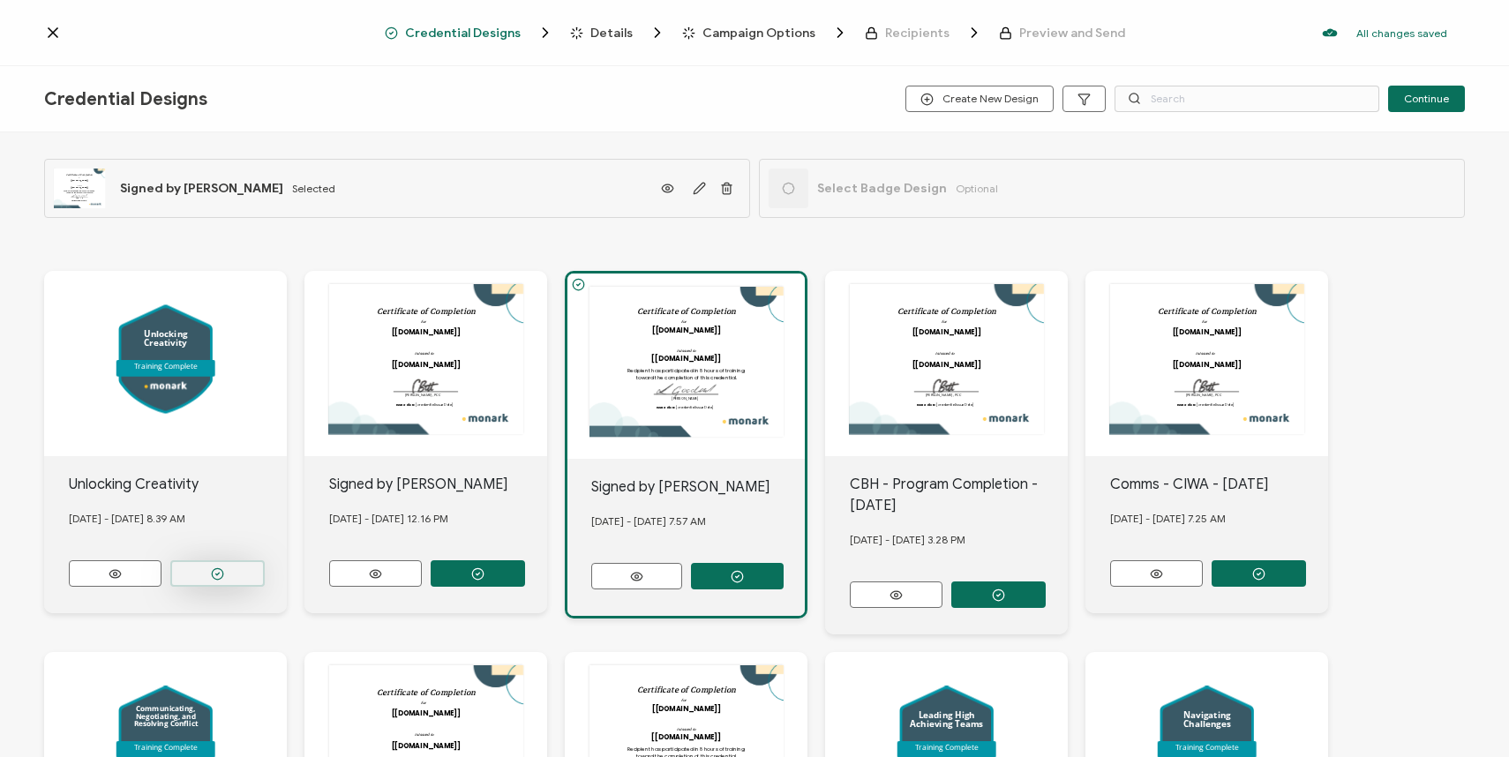
click at [212, 576] on button "button" at bounding box center [217, 573] width 94 height 26
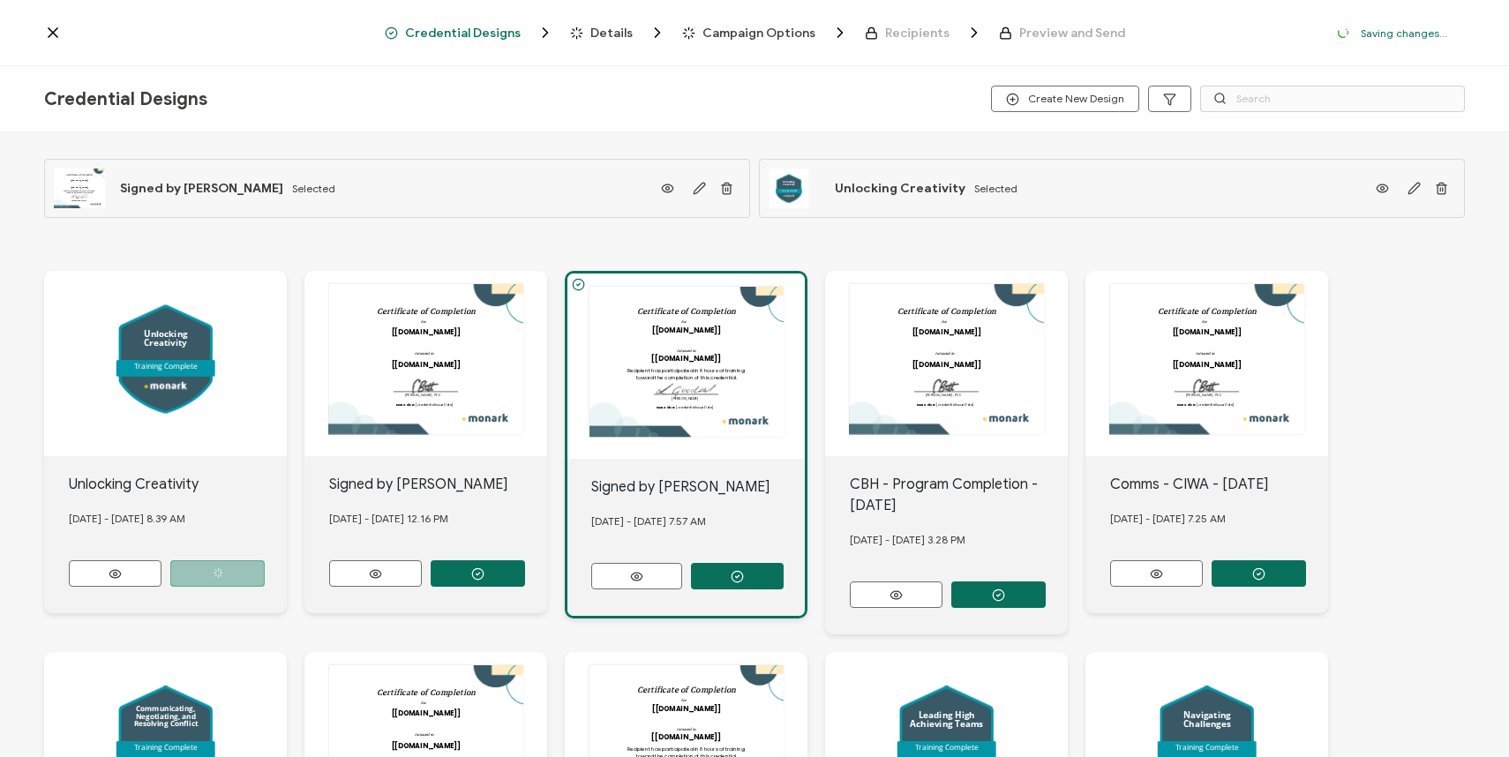
click at [605, 29] on span "Details" at bounding box center [611, 32] width 42 height 13
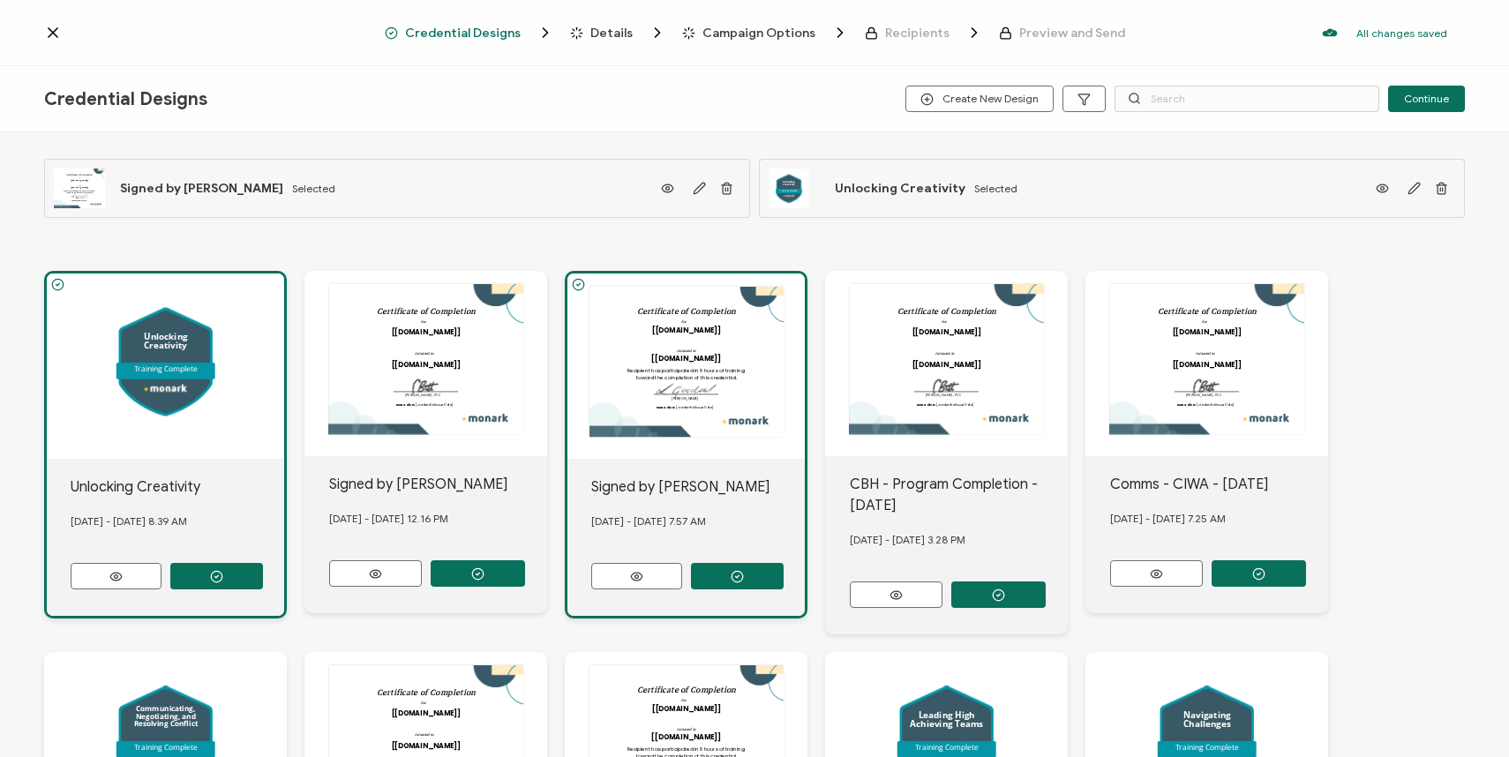
click at [611, 34] on span "Details" at bounding box center [611, 32] width 42 height 13
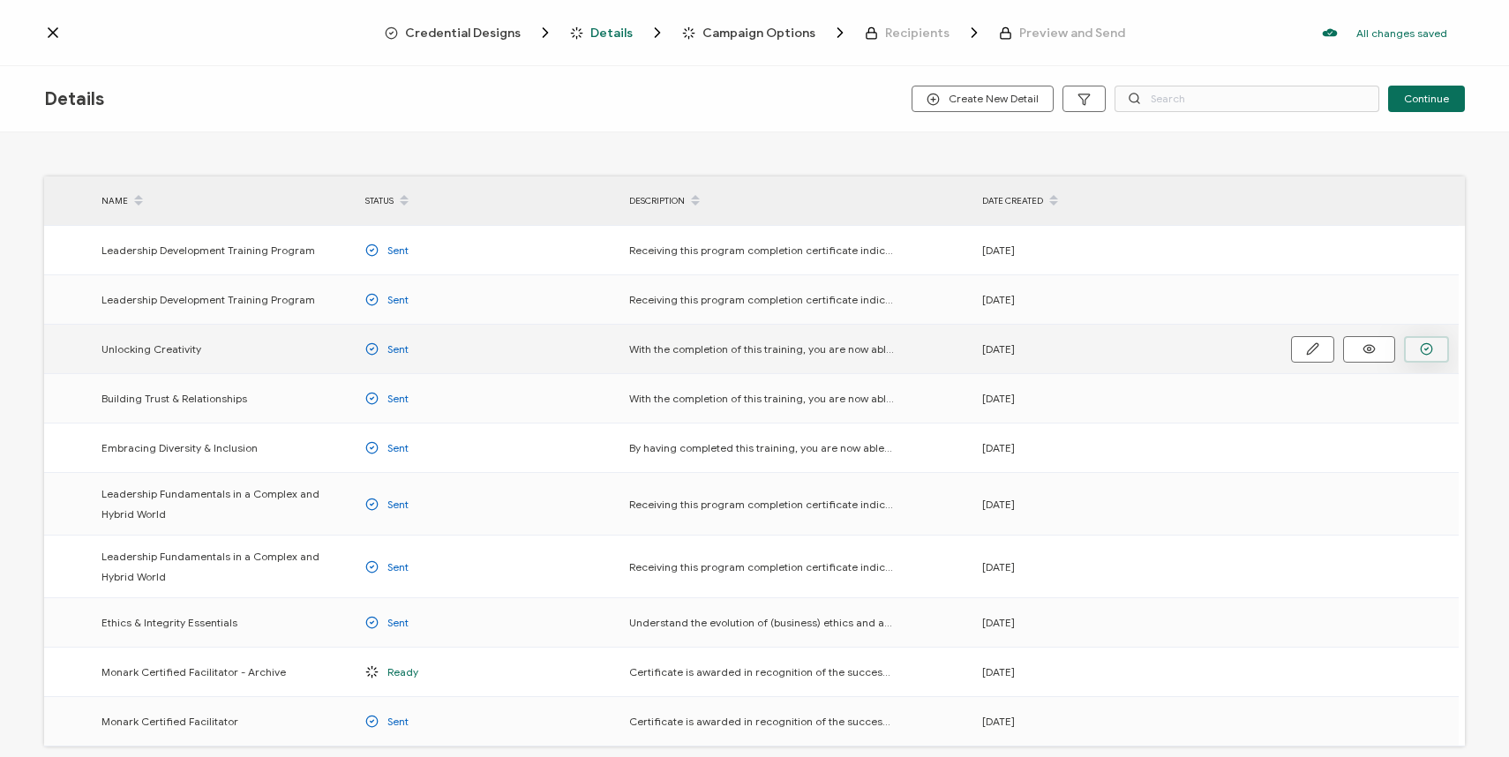
click at [1433, 341] on button "button" at bounding box center [1426, 349] width 45 height 26
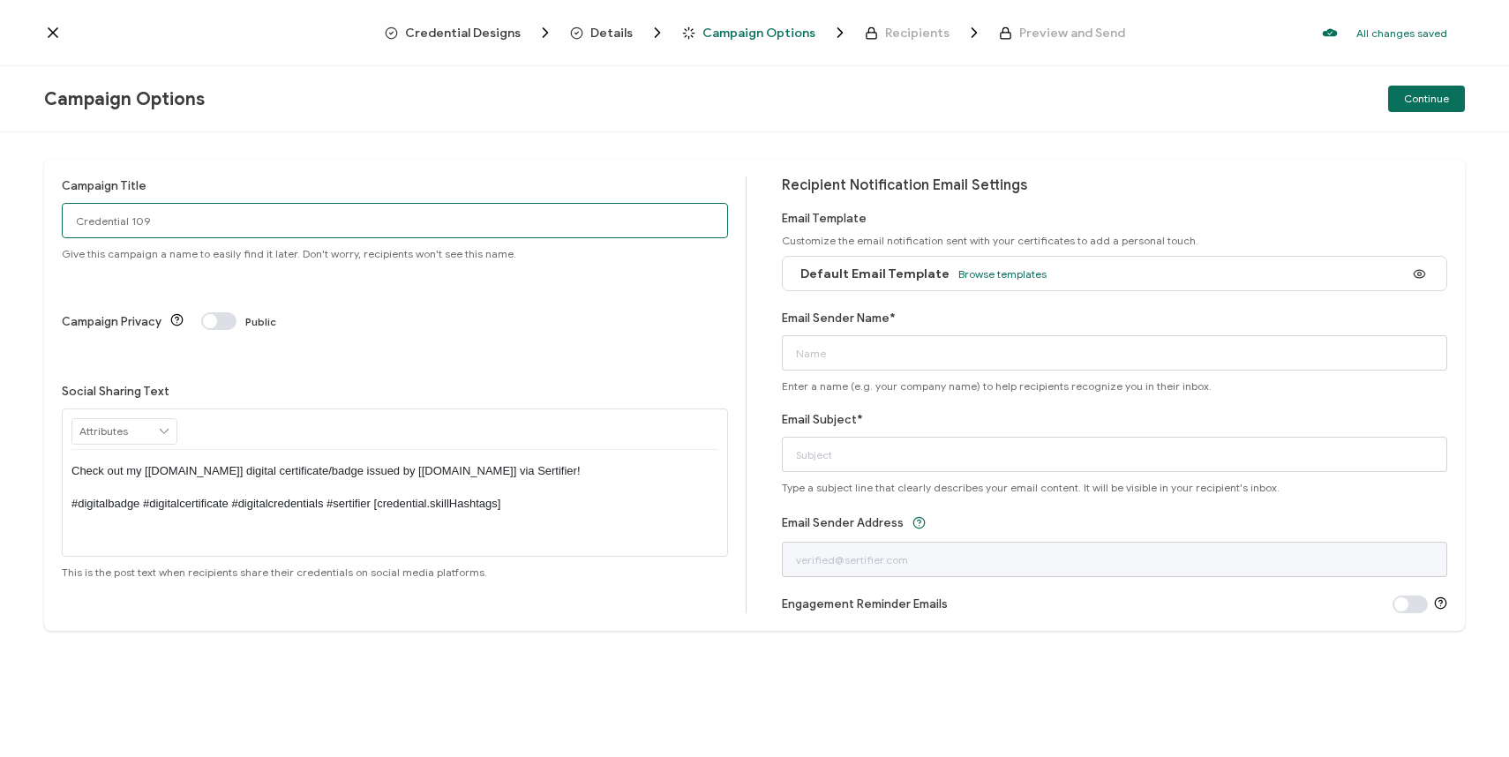
click at [514, 221] on input "Credential 109" at bounding box center [395, 220] width 666 height 35
type input "Open Cohort 2 - Unlocking Creativity"
click at [1008, 269] on span "Browse templates" at bounding box center [1002, 273] width 88 height 13
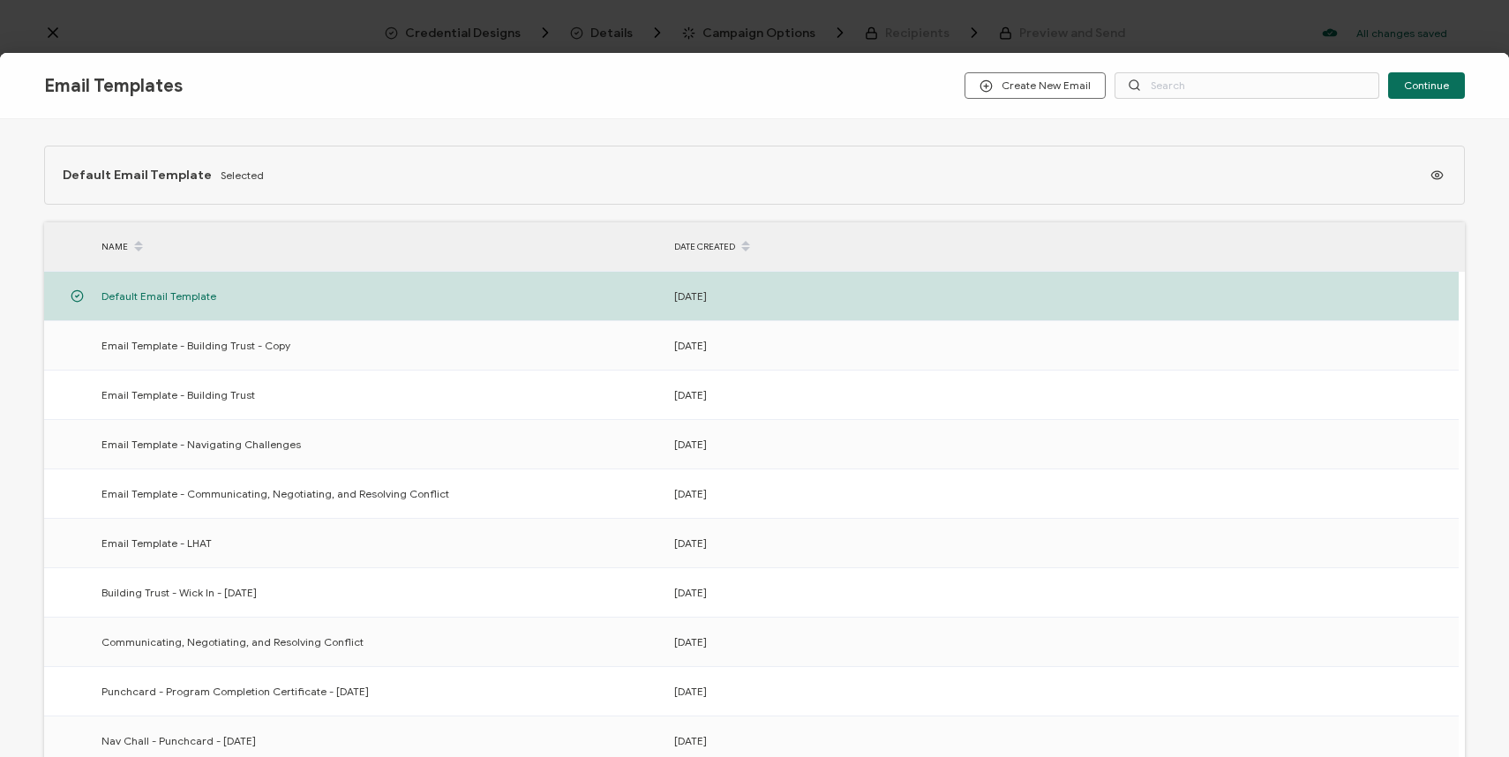
click at [564, 34] on div "Email Templates Create New Email Continue Default Email Template Selected NAME …" at bounding box center [754, 378] width 1509 height 757
click at [1417, 340] on icon "button" at bounding box center [1423, 345] width 13 height 13
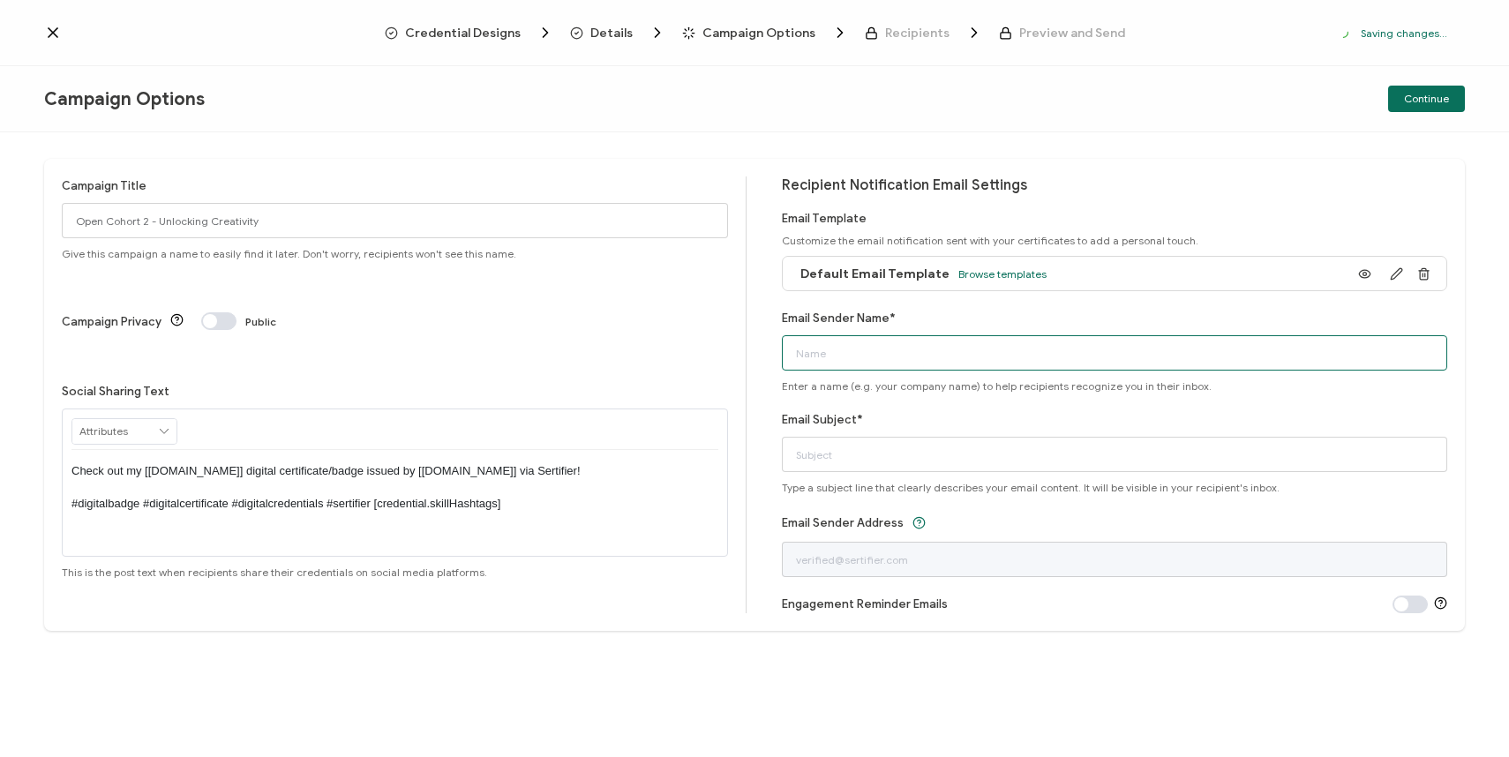
click at [929, 349] on input "Email Sender Name*" at bounding box center [1115, 352] width 666 height 35
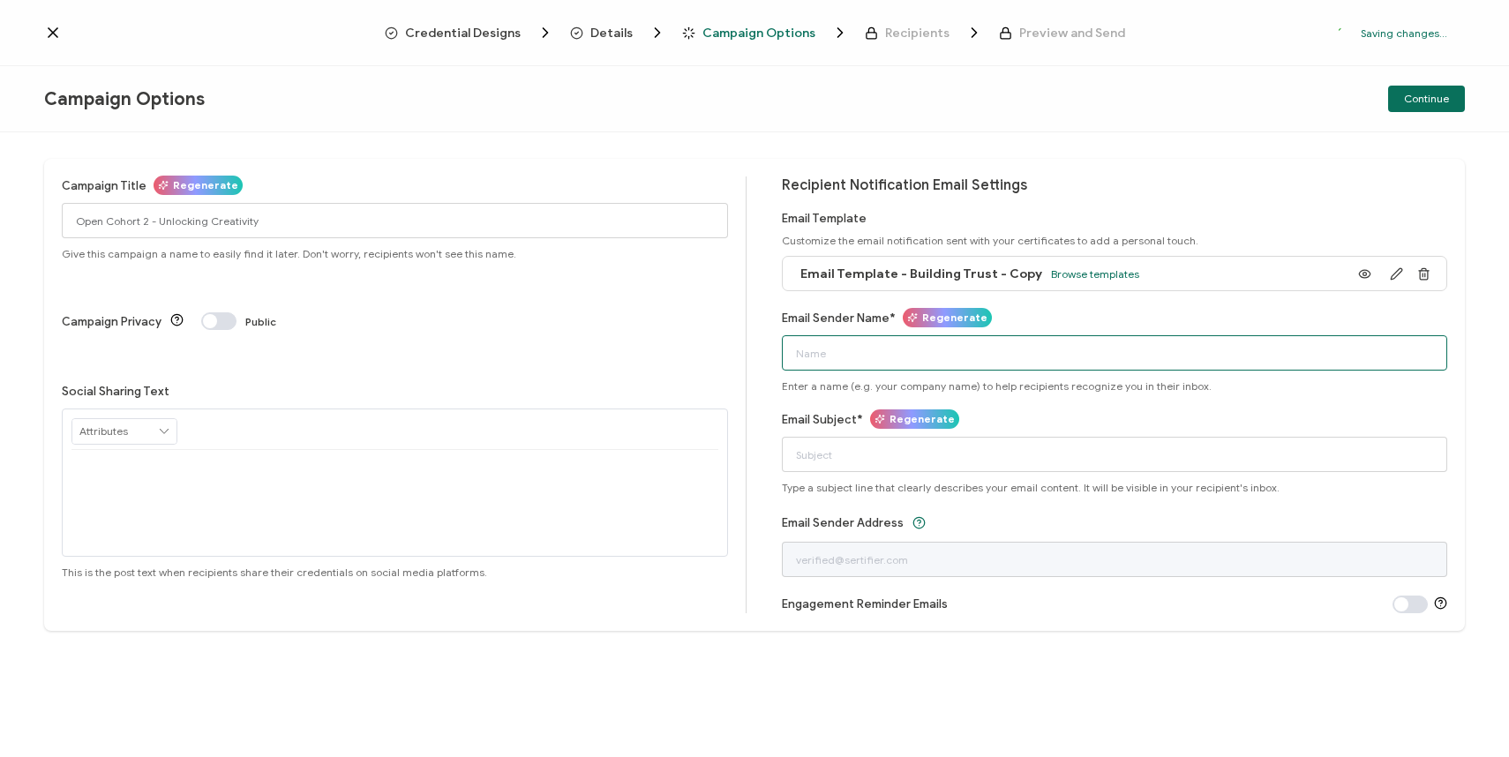
click at [929, 349] on input "Email Sender Name*" at bounding box center [1115, 352] width 666 height 35
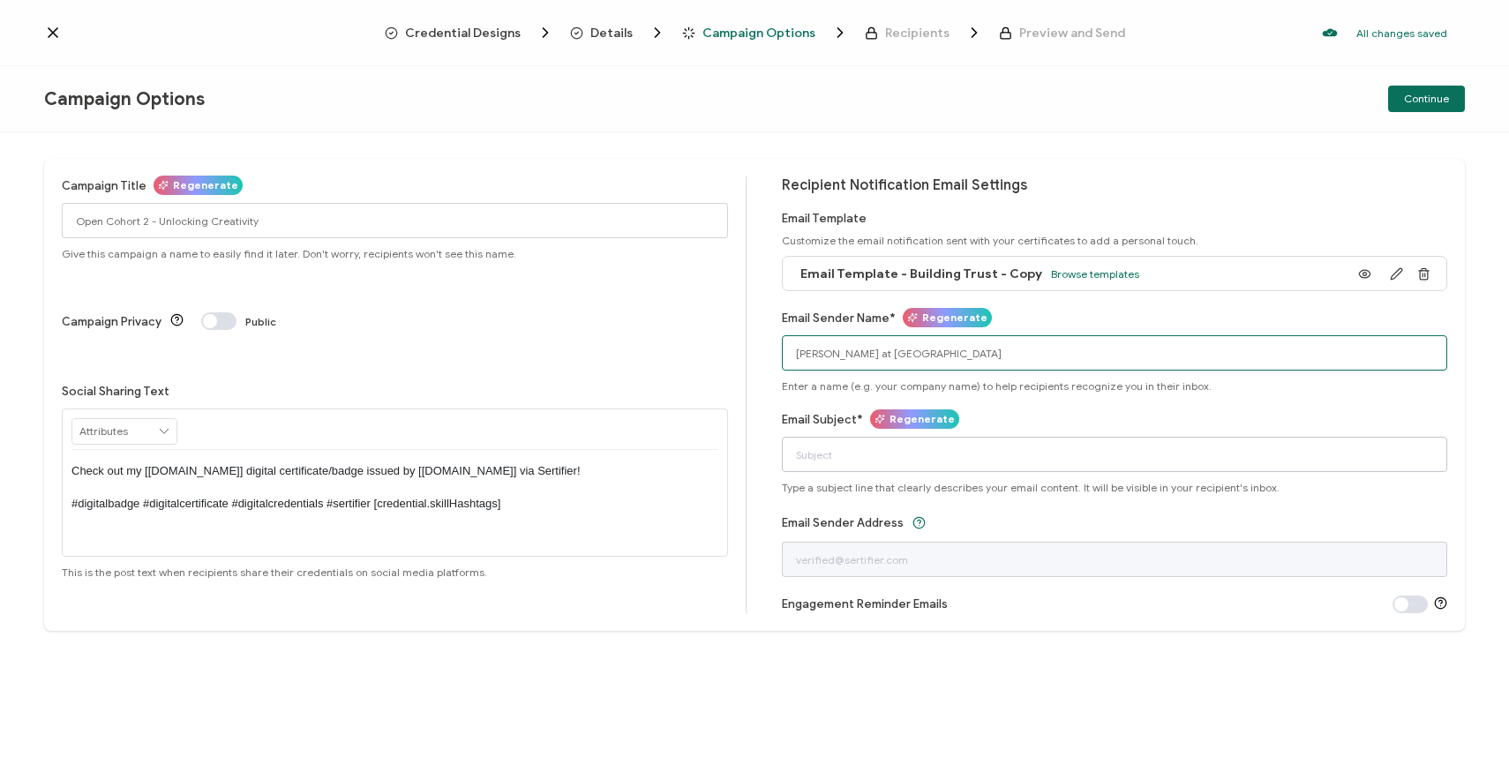
type input "[PERSON_NAME] at [GEOGRAPHIC_DATA]"
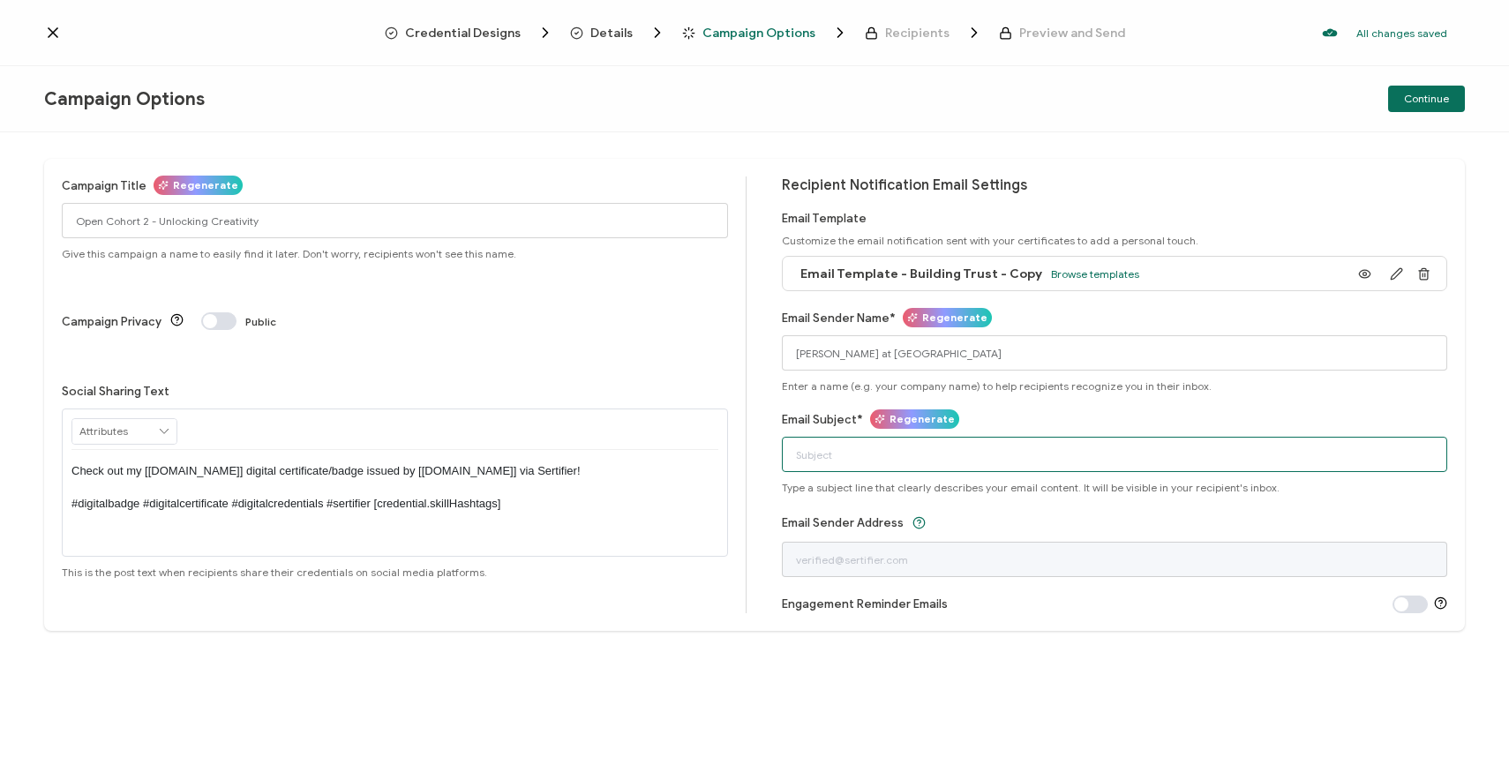
click at [923, 457] on input "Email Subject*" at bounding box center [1115, 454] width 666 height 35
paste input "Congratulations on Completing Your Learning Path!"
type input "Congratulations on Completing Your Learning Path!"
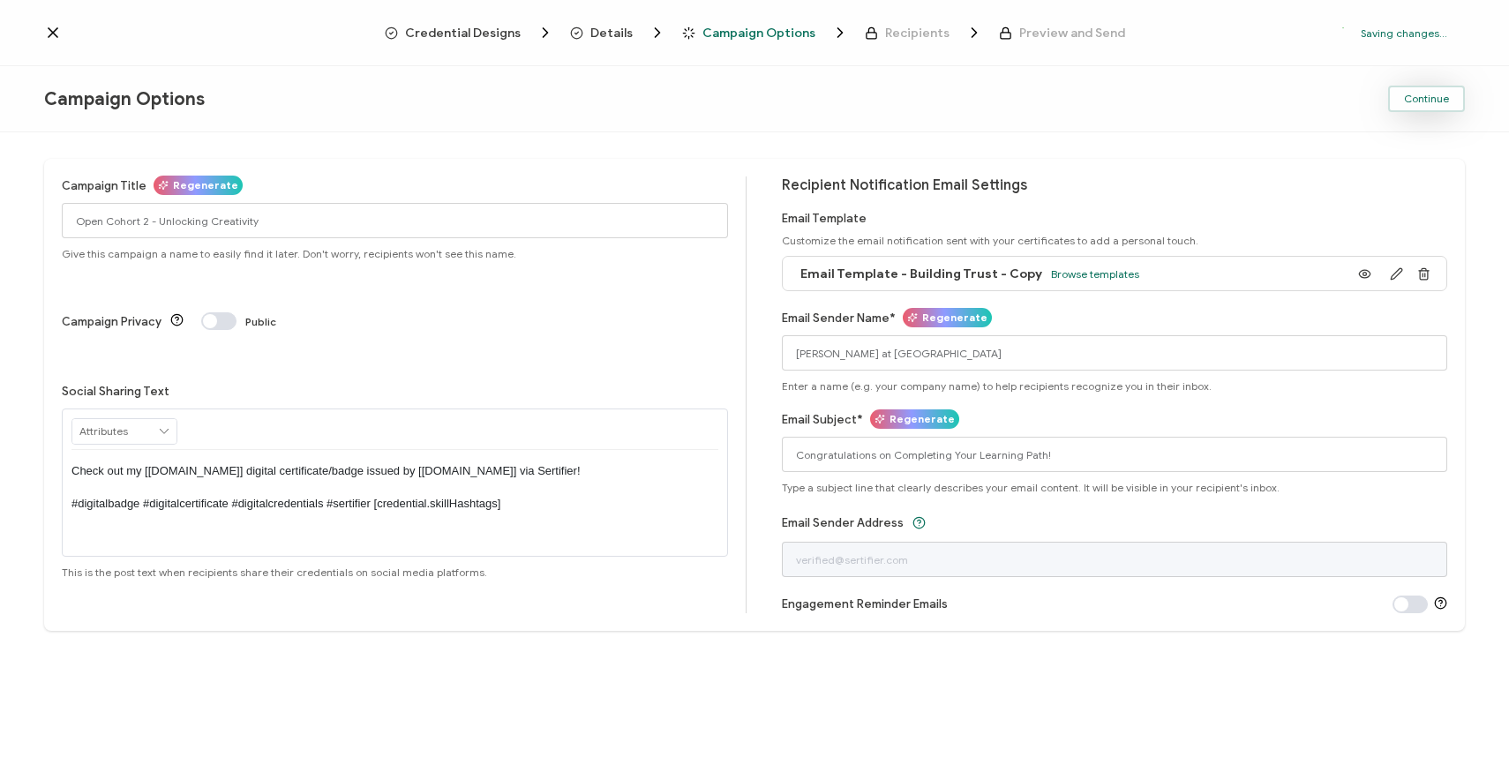
click at [1413, 96] on span "Continue" at bounding box center [1426, 99] width 45 height 11
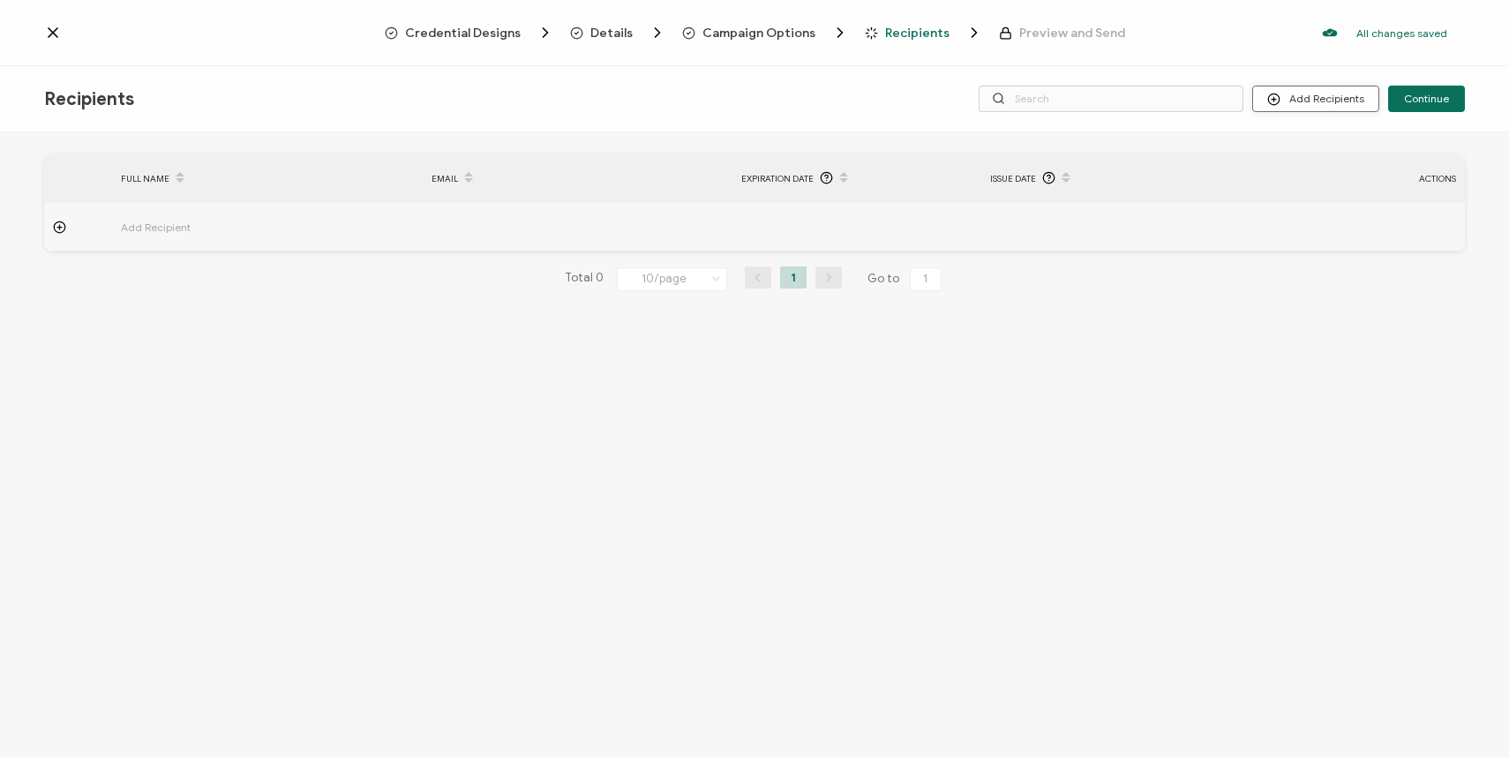
click at [1366, 92] on button "Add Recipients" at bounding box center [1315, 99] width 127 height 26
click at [1329, 146] on span "Upload Recipients" at bounding box center [1337, 145] width 89 height 13
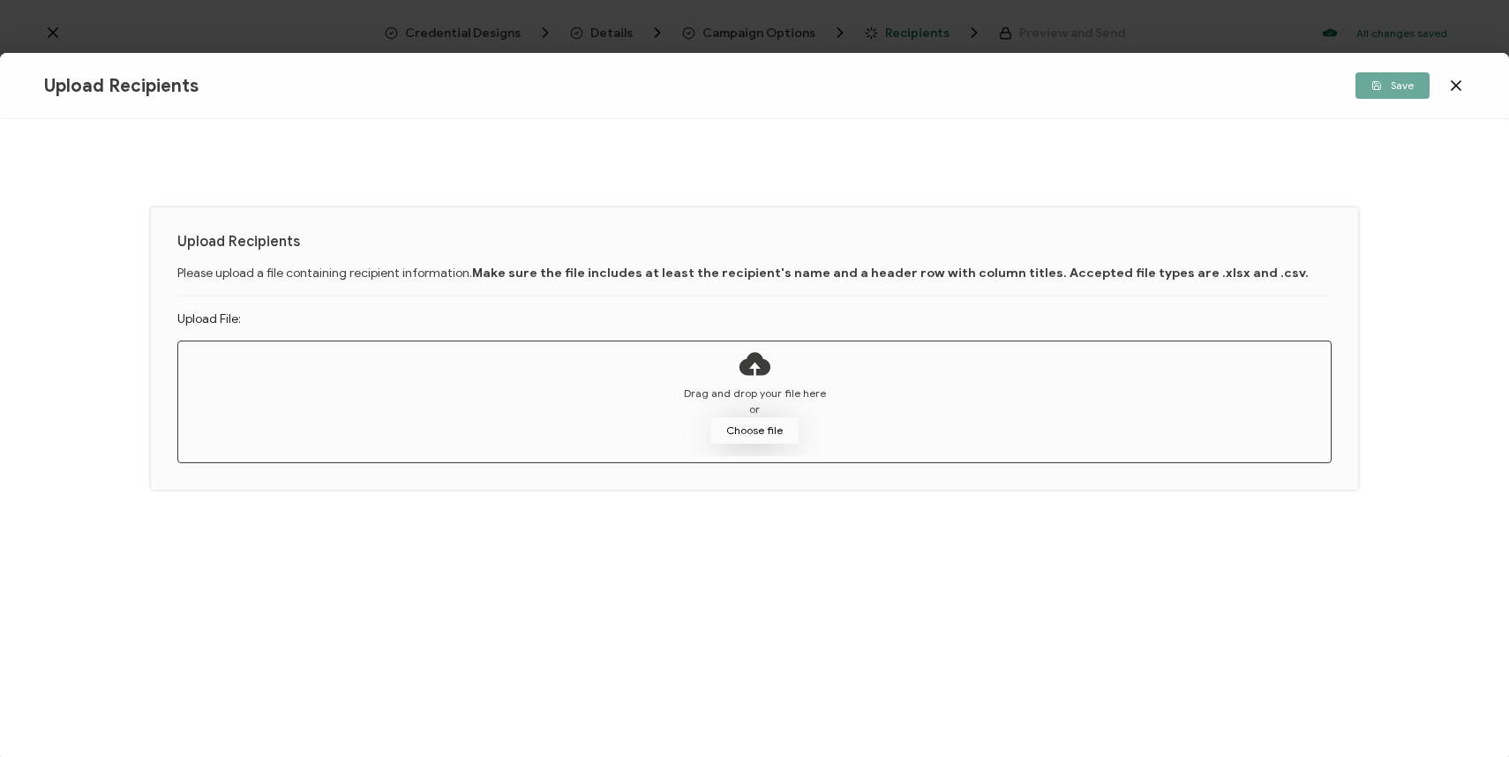
click at [744, 431] on button "Choose file" at bounding box center [754, 430] width 88 height 26
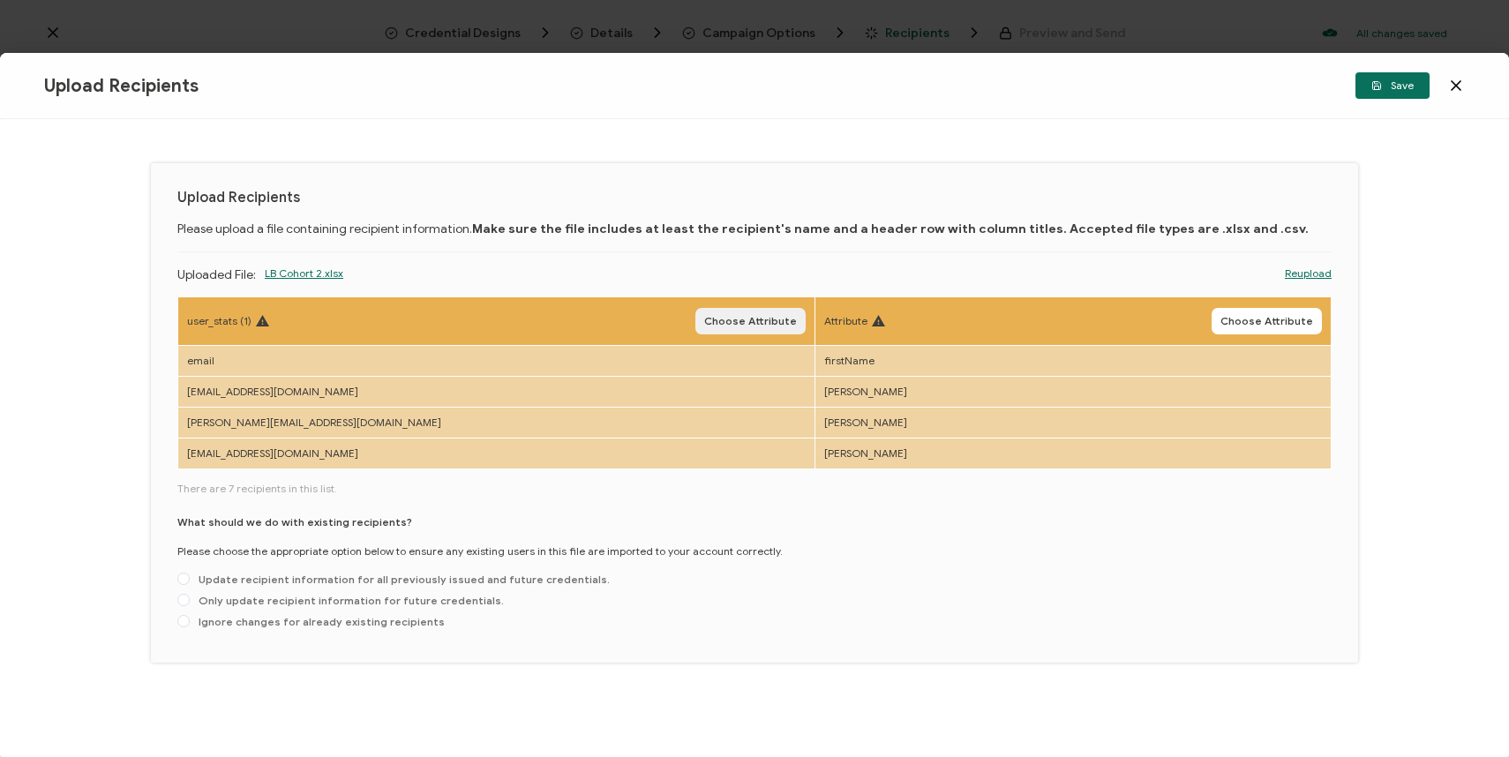
click at [704, 318] on span "Choose Attribute" at bounding box center [750, 321] width 93 height 11
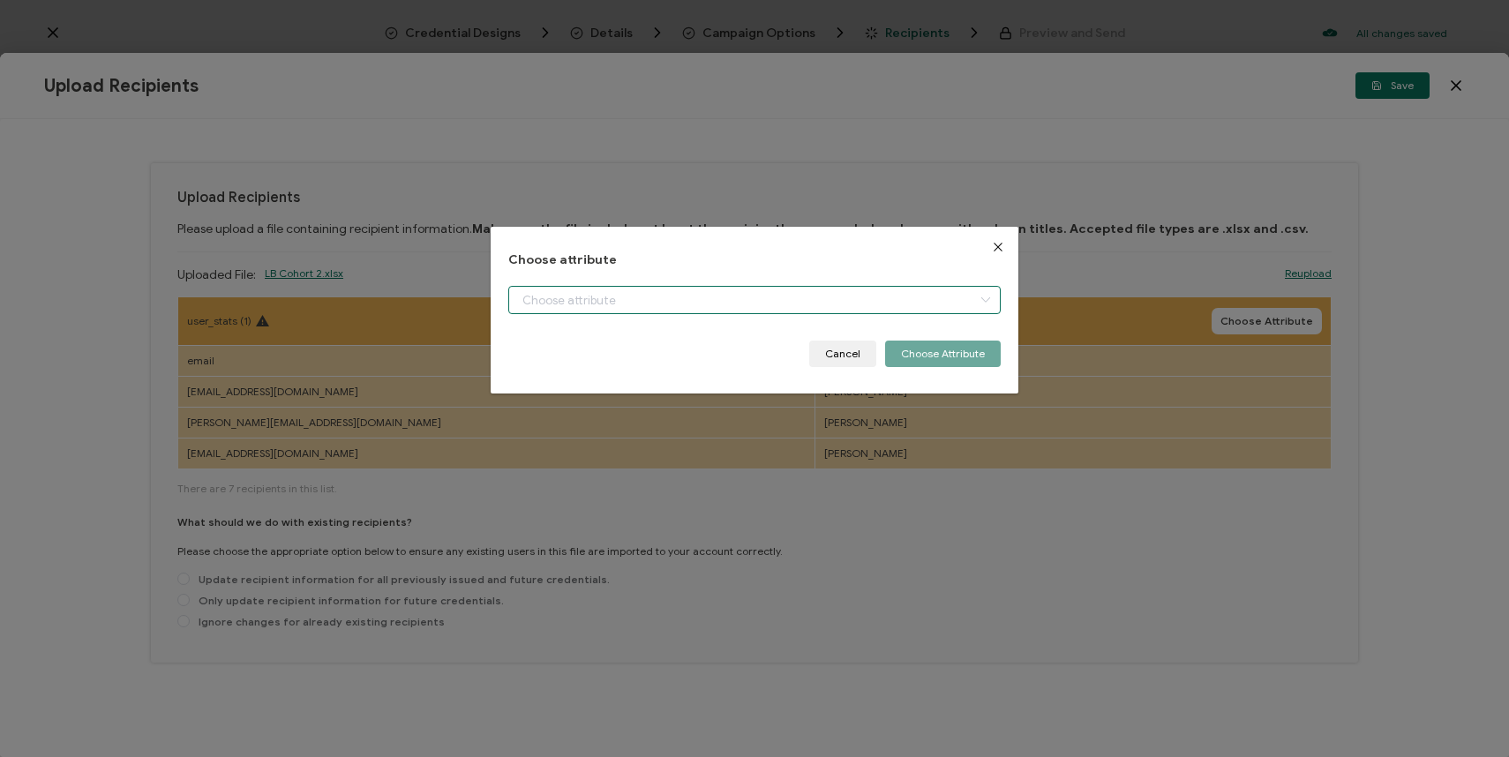
click at [708, 307] on input "dialog" at bounding box center [754, 300] width 493 height 28
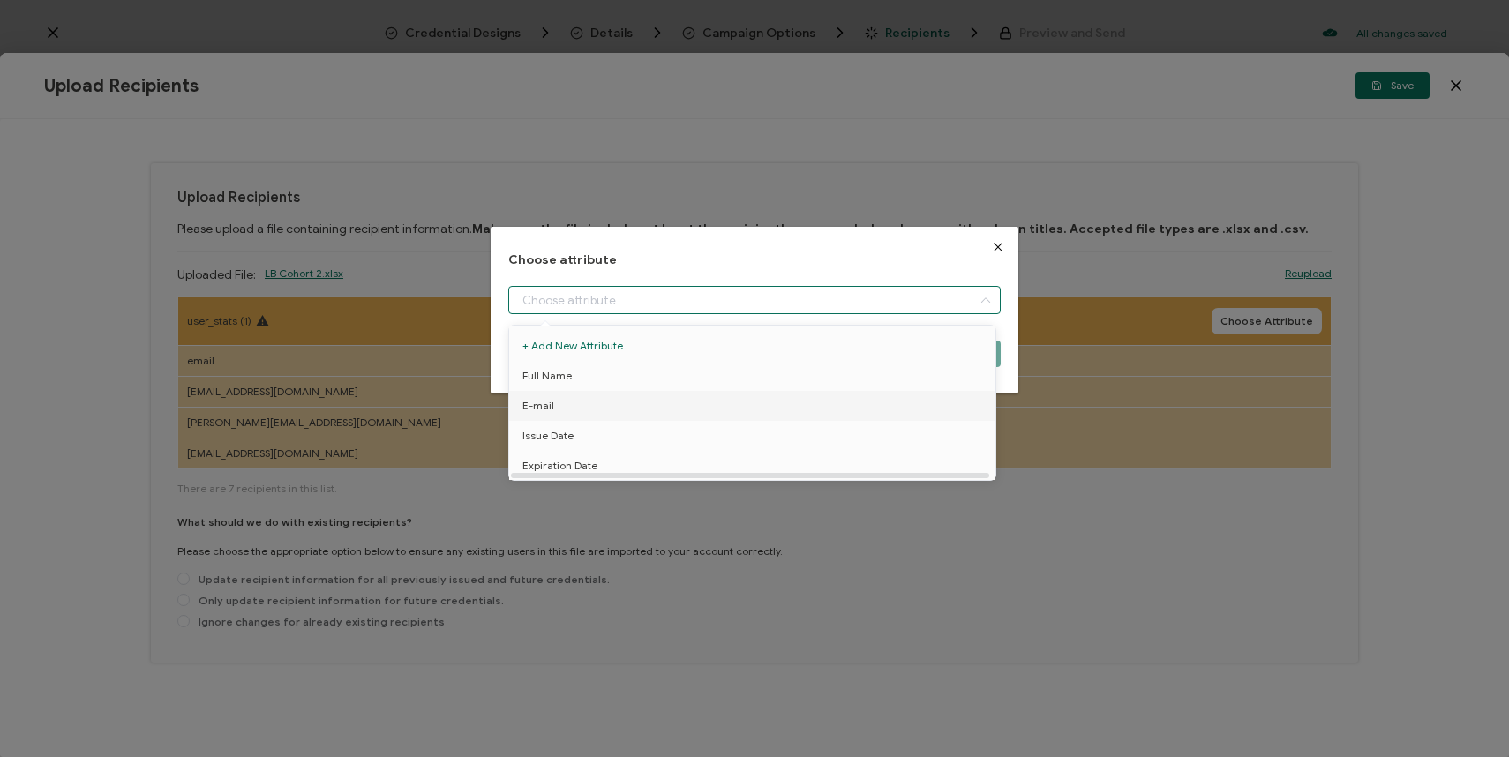
click at [653, 400] on li "E-mail" at bounding box center [755, 406] width 501 height 30
type input "E-mail"
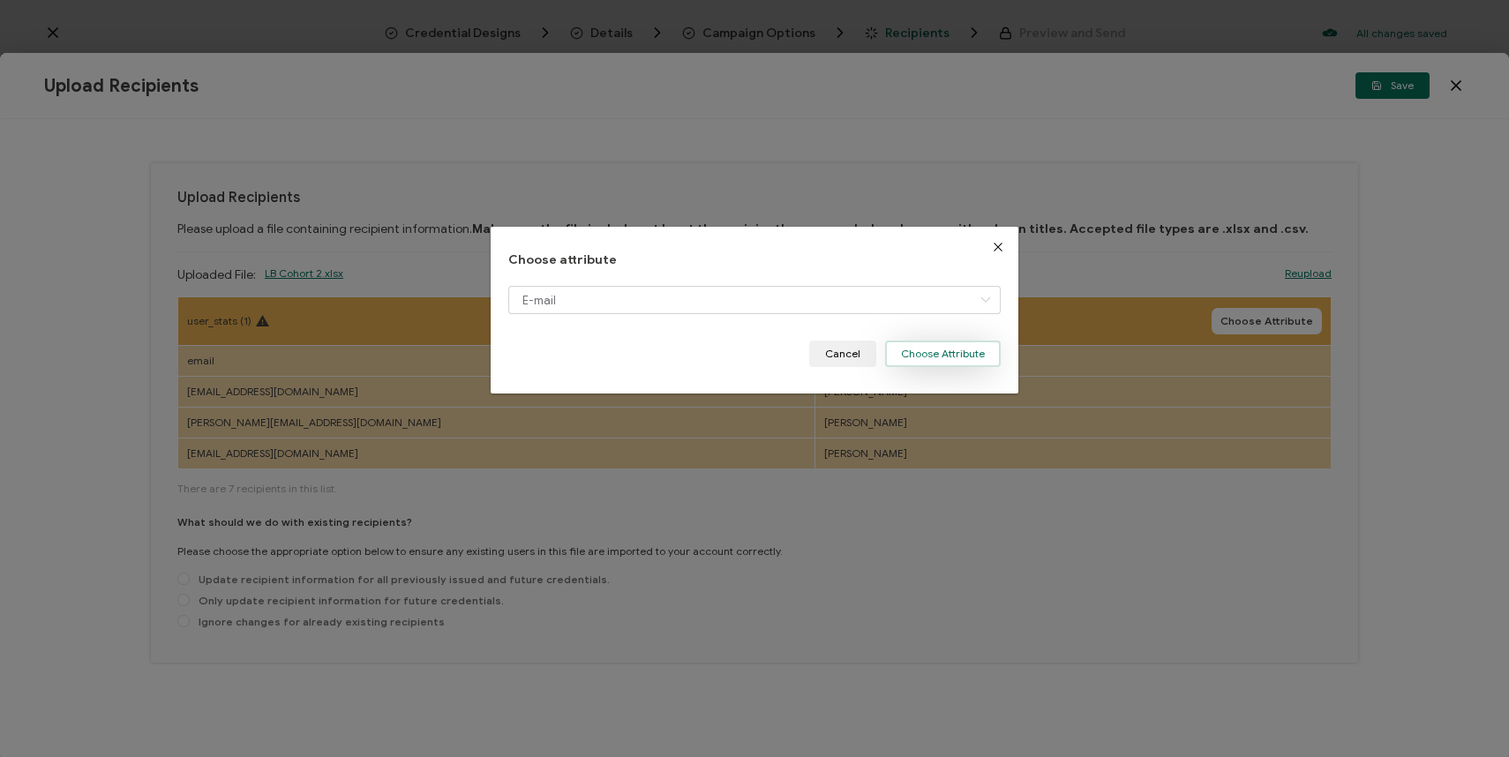
click at [918, 359] on button "Choose Attribute" at bounding box center [943, 354] width 116 height 26
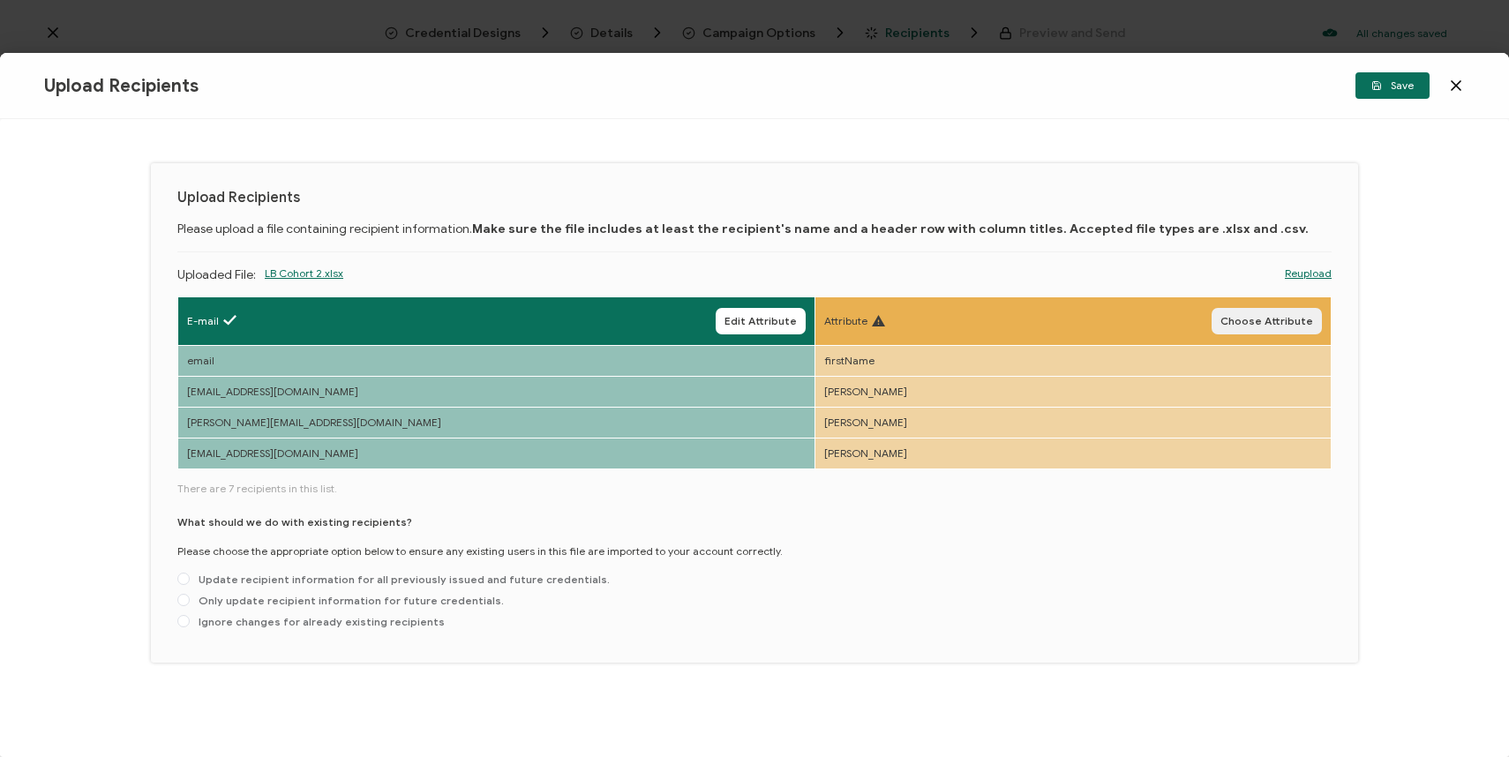
click at [1247, 326] on span "Choose Attribute" at bounding box center [1266, 321] width 93 height 11
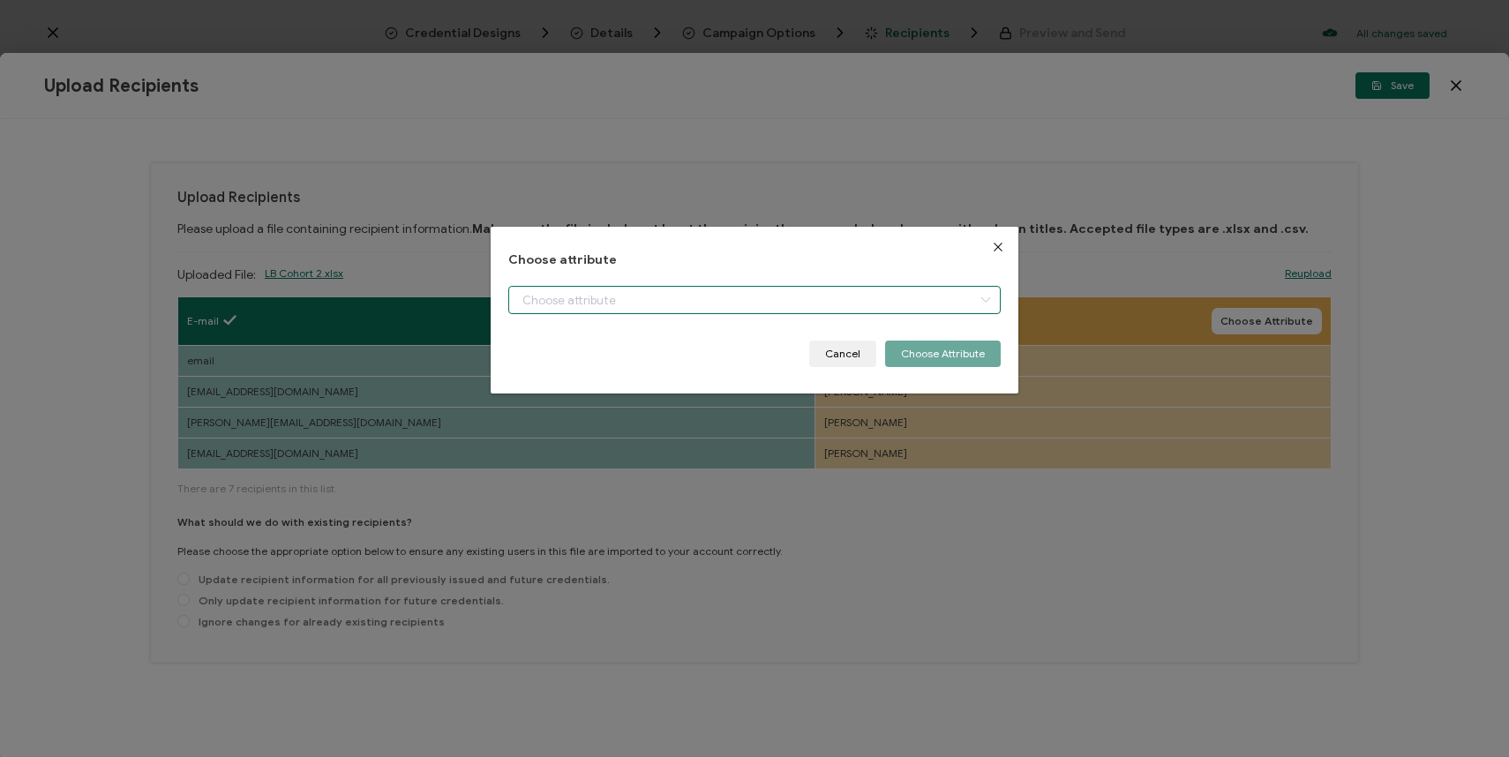
click at [836, 305] on input "dialog" at bounding box center [754, 300] width 493 height 28
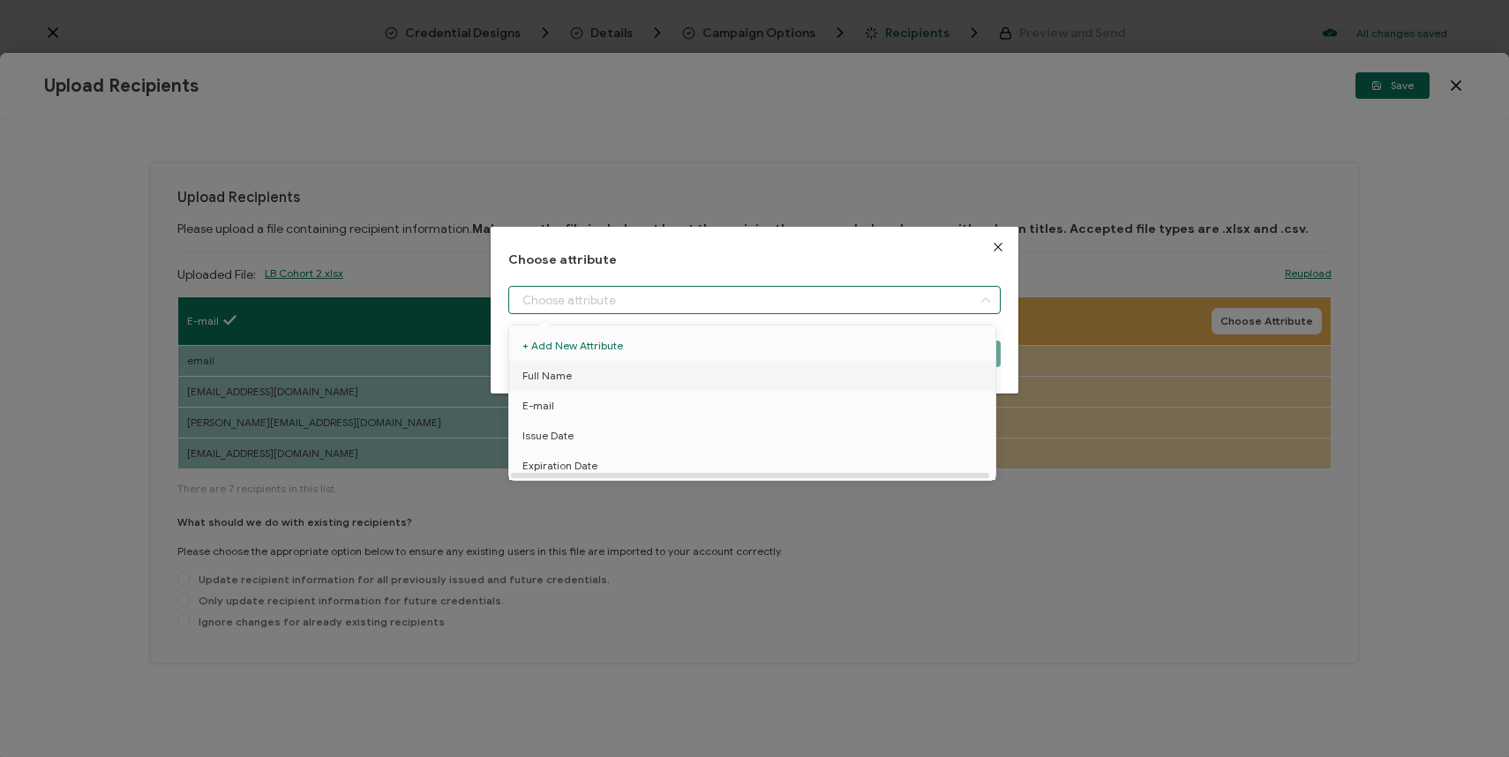
click at [784, 373] on li "Full Name" at bounding box center [755, 376] width 501 height 30
type input "Full Name"
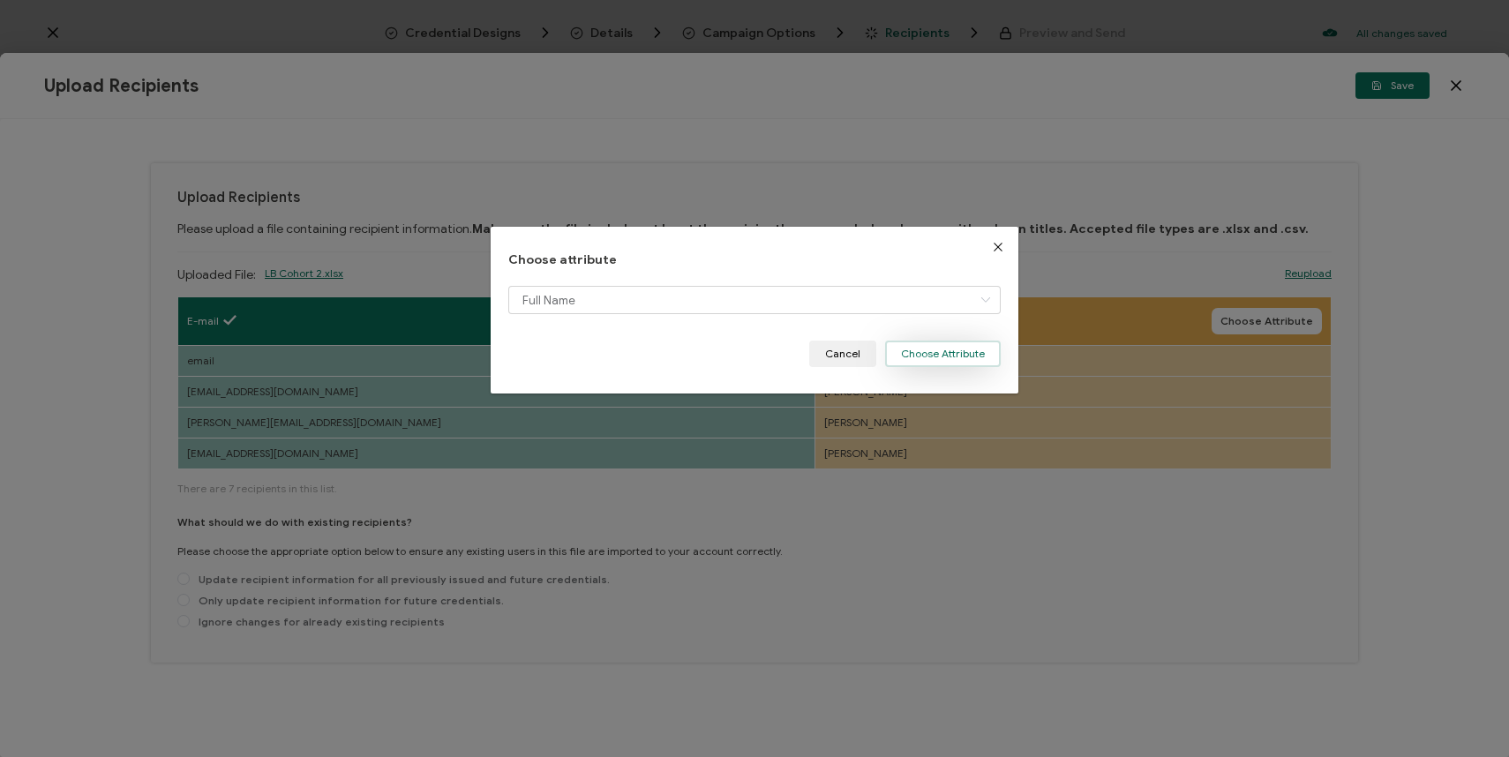
click at [964, 354] on button "Choose Attribute" at bounding box center [943, 354] width 116 height 26
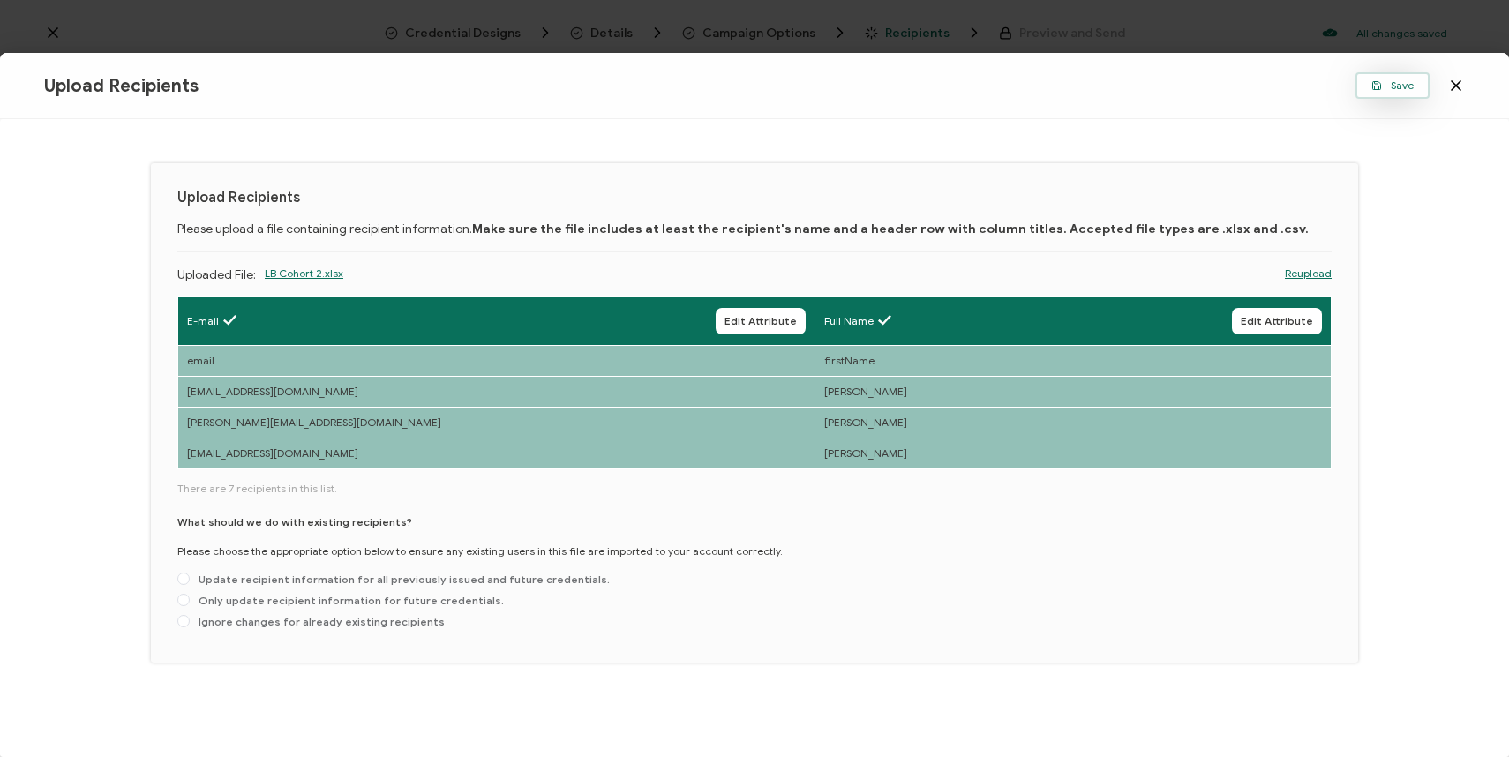
click at [1407, 95] on button "Save" at bounding box center [1392, 85] width 74 height 26
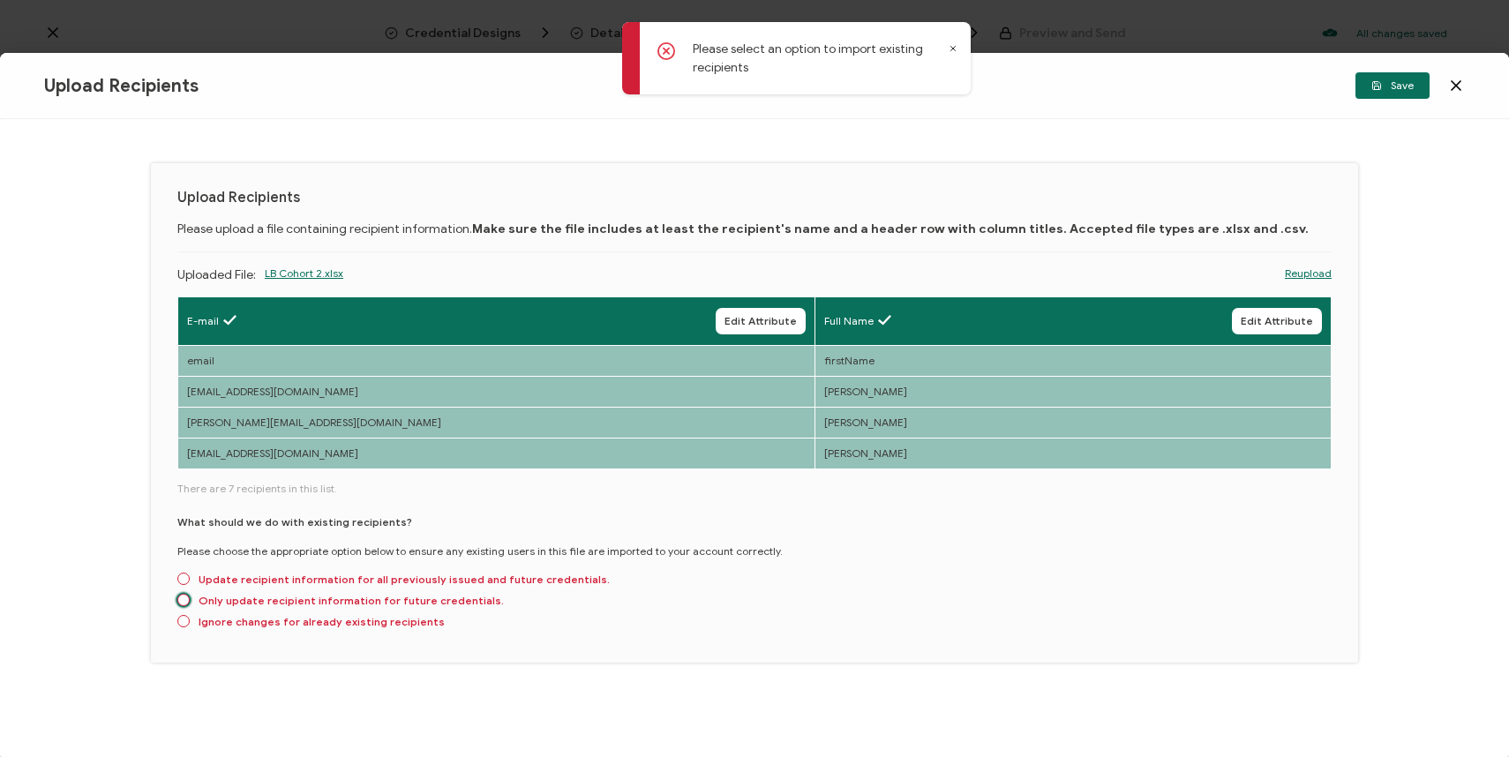
click at [393, 598] on span "Only update recipient information for future credentials." at bounding box center [347, 600] width 314 height 13
click at [190, 598] on input "Only update recipient information for future credentials." at bounding box center [183, 601] width 12 height 14
radio input "true"
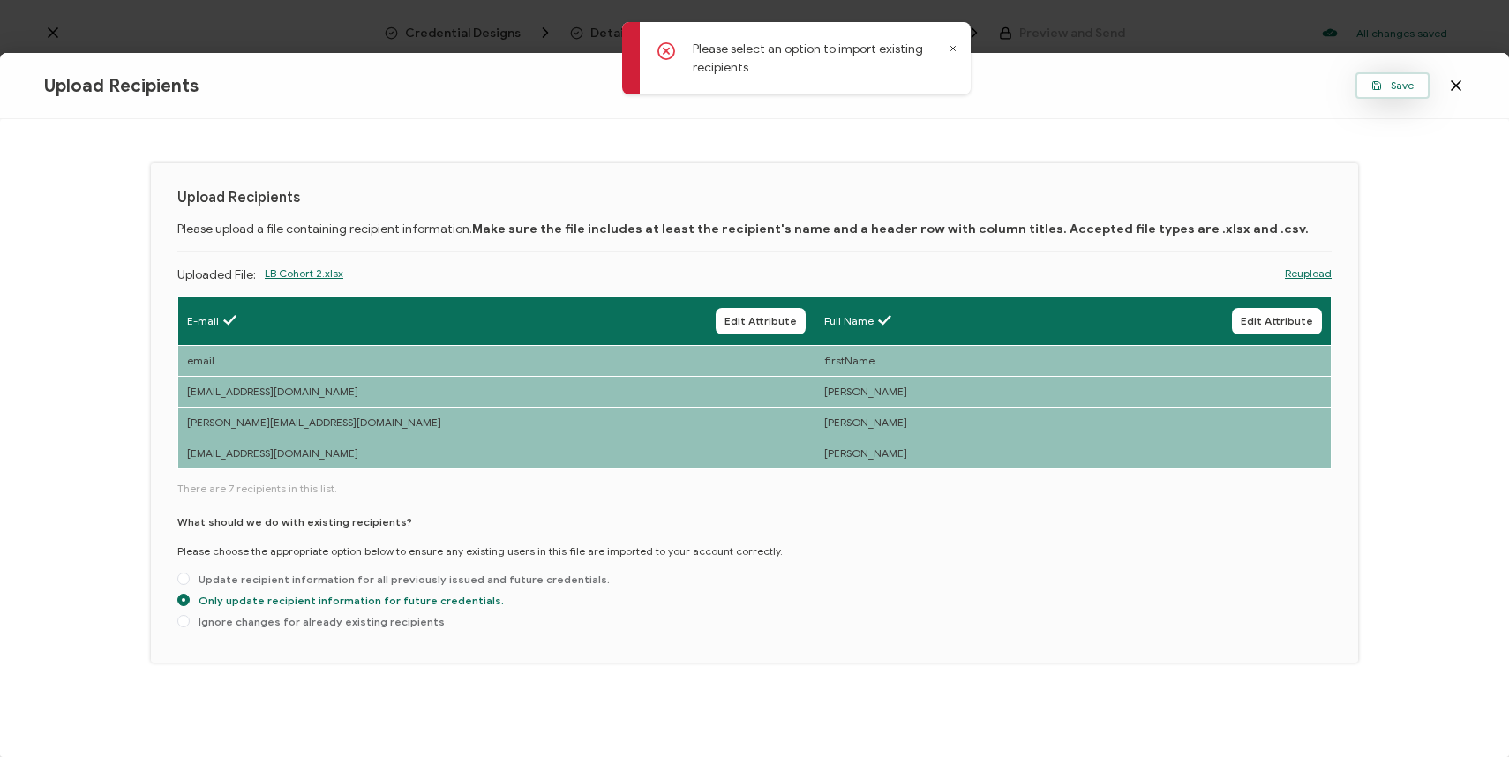
click at [1375, 86] on icon "button" at bounding box center [1376, 85] width 11 height 11
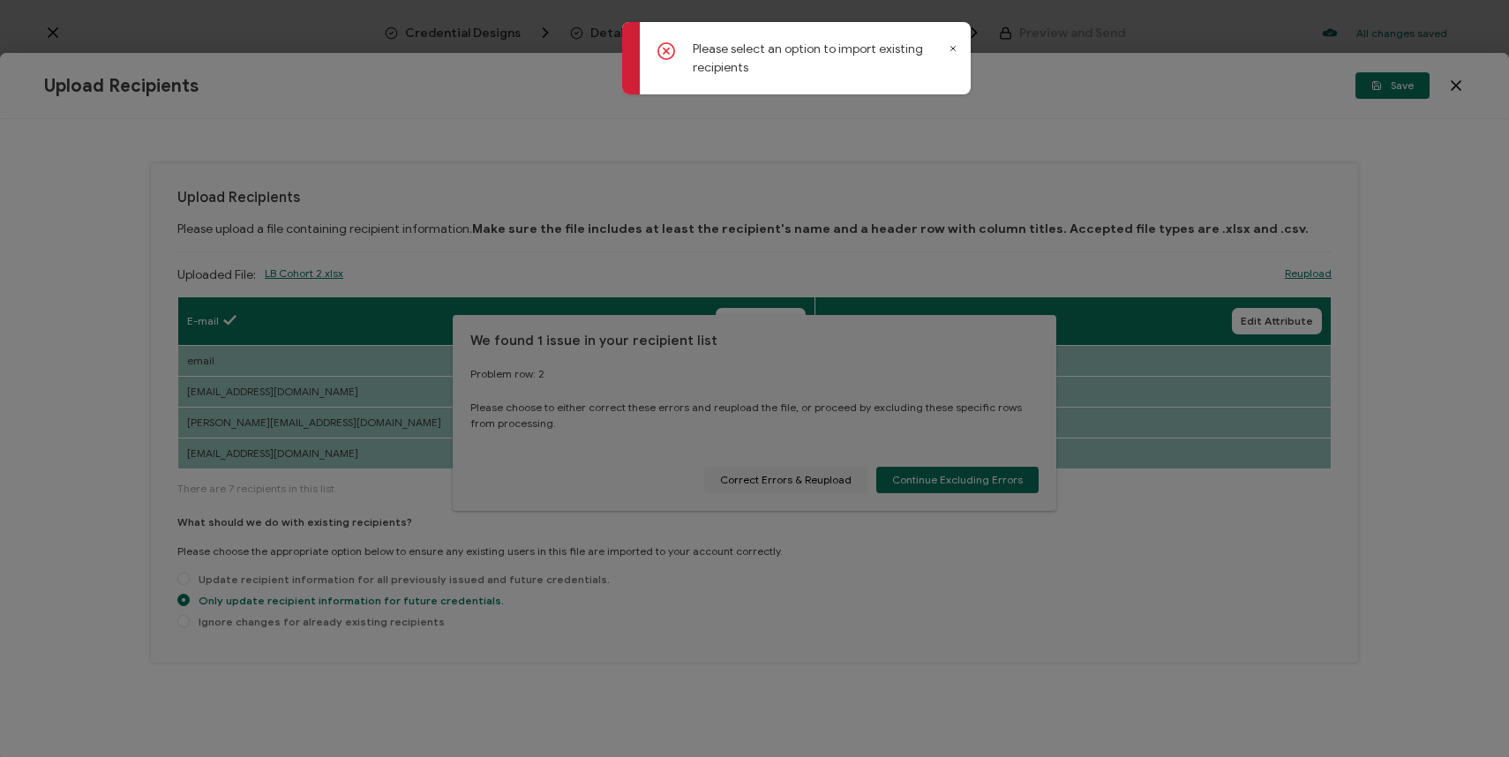
click at [907, 476] on div at bounding box center [754, 378] width 1509 height 757
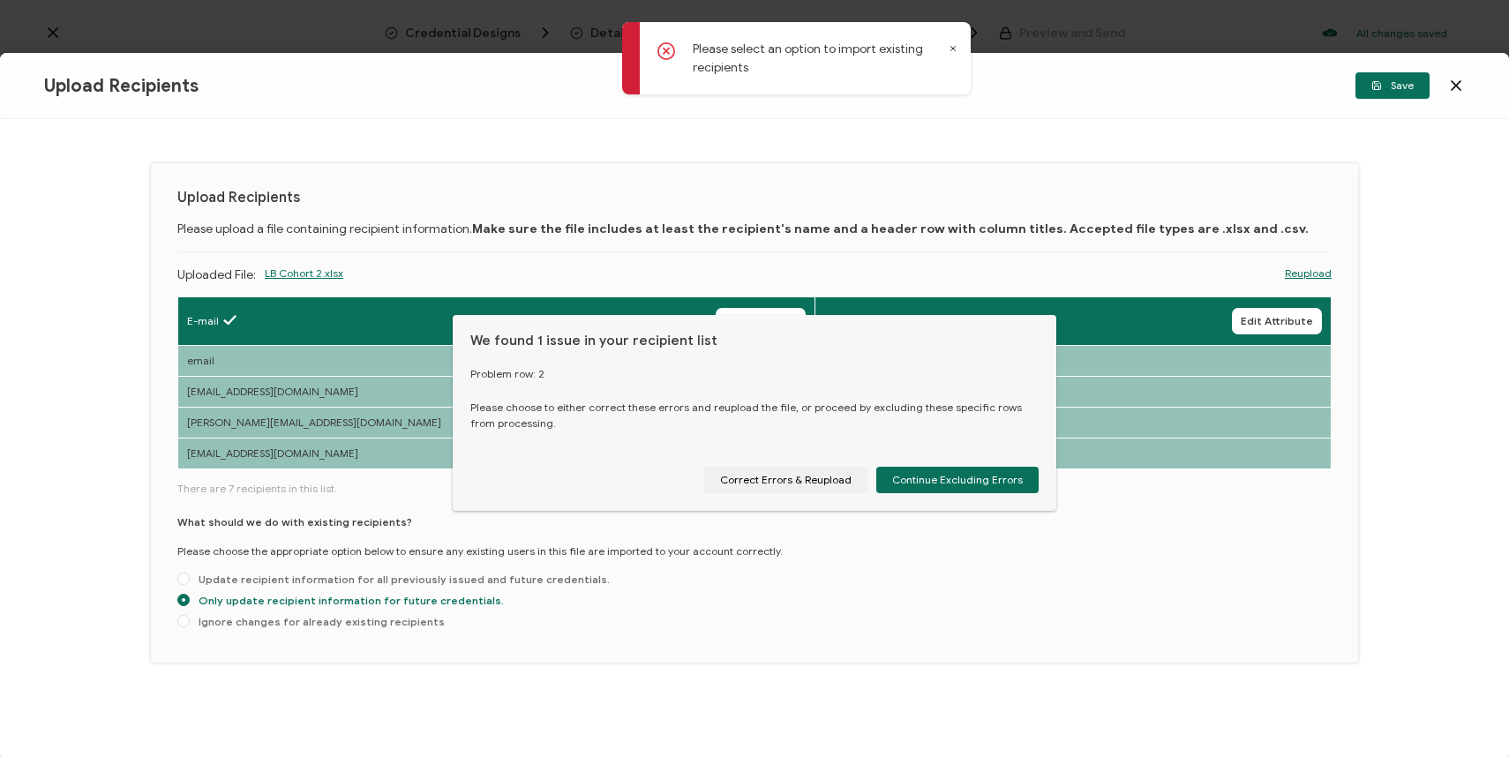
click at [907, 476] on span "Continue Excluding Errors" at bounding box center [957, 480] width 131 height 11
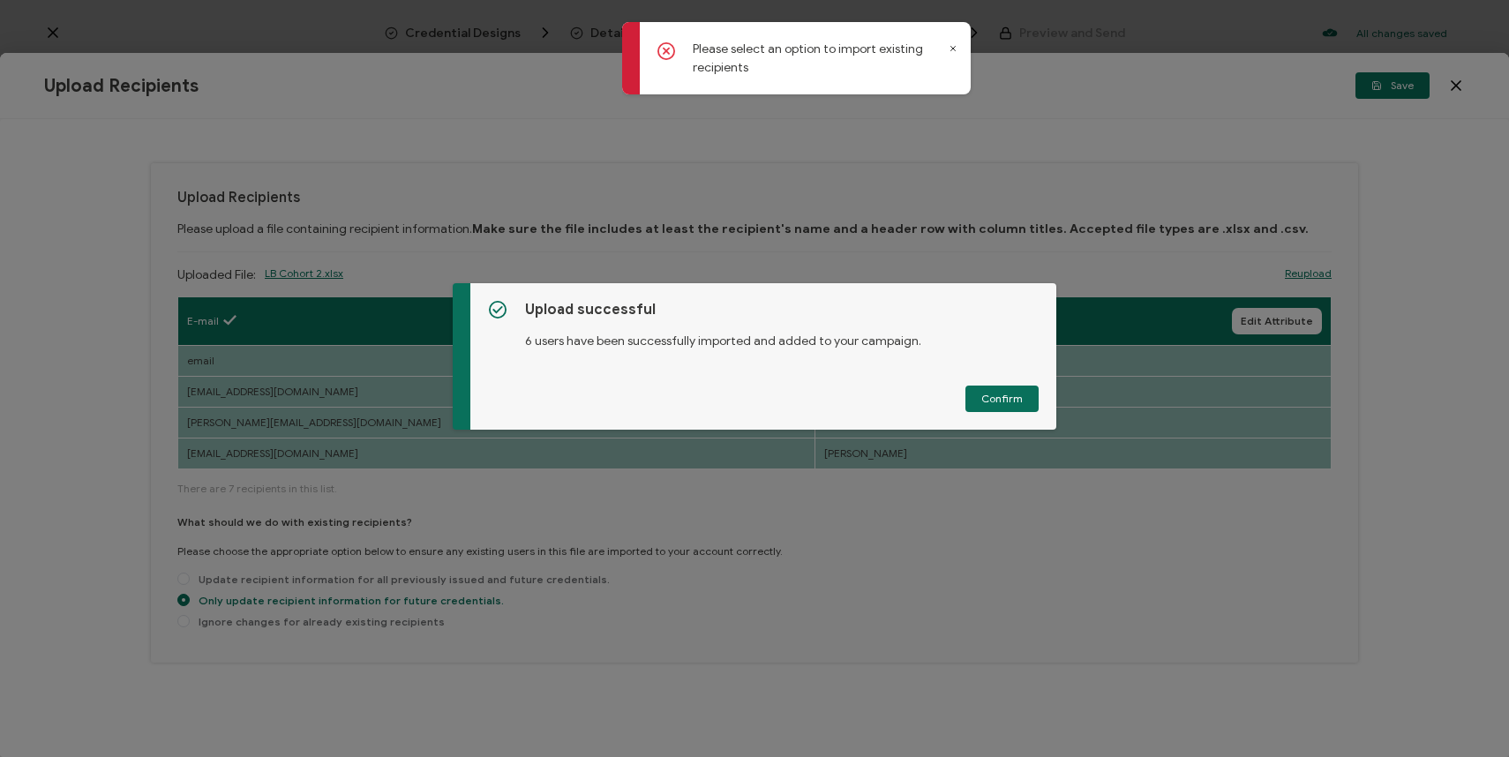
click at [948, 44] on icon at bounding box center [952, 48] width 9 height 9
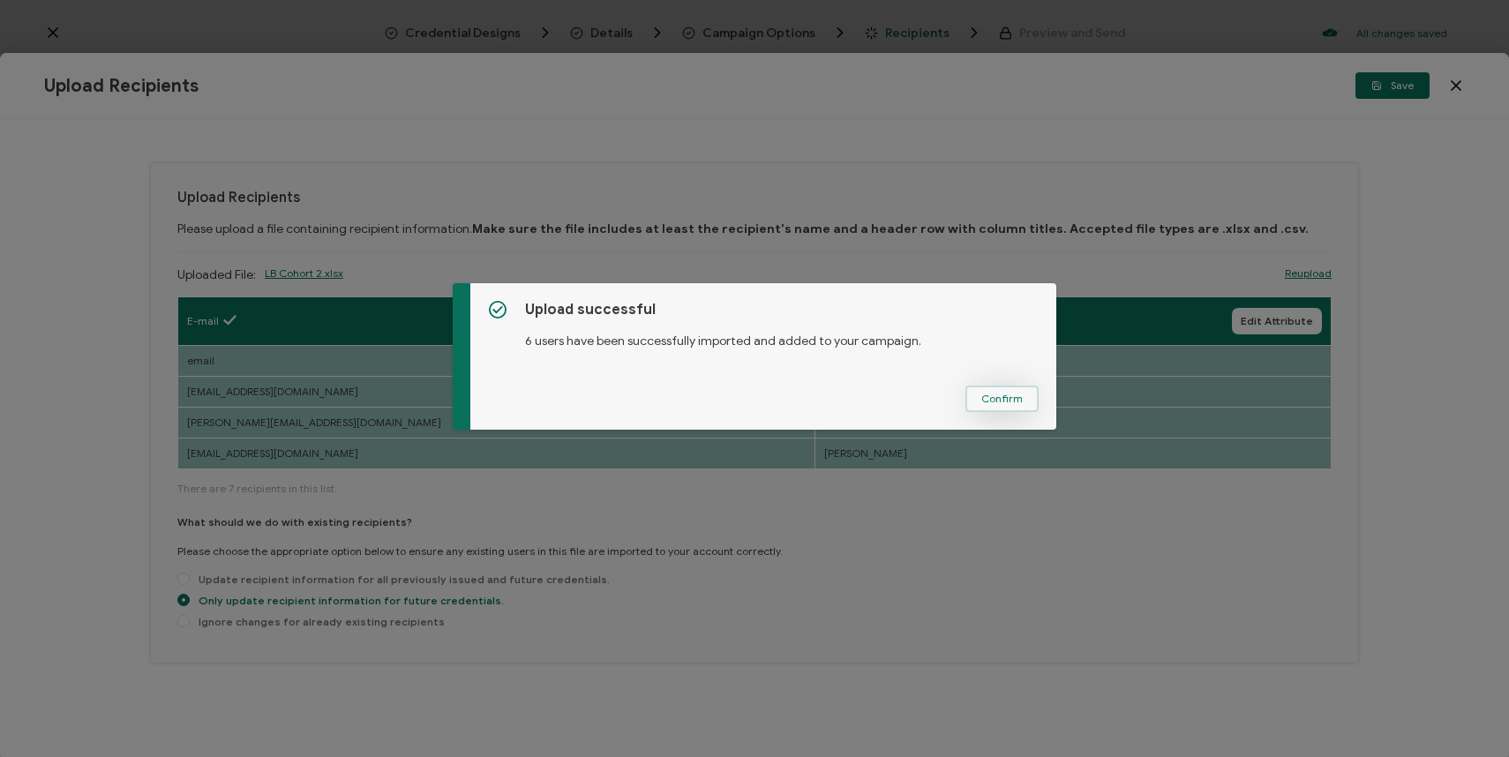
click at [1000, 395] on span "Confirm" at bounding box center [1001, 399] width 41 height 11
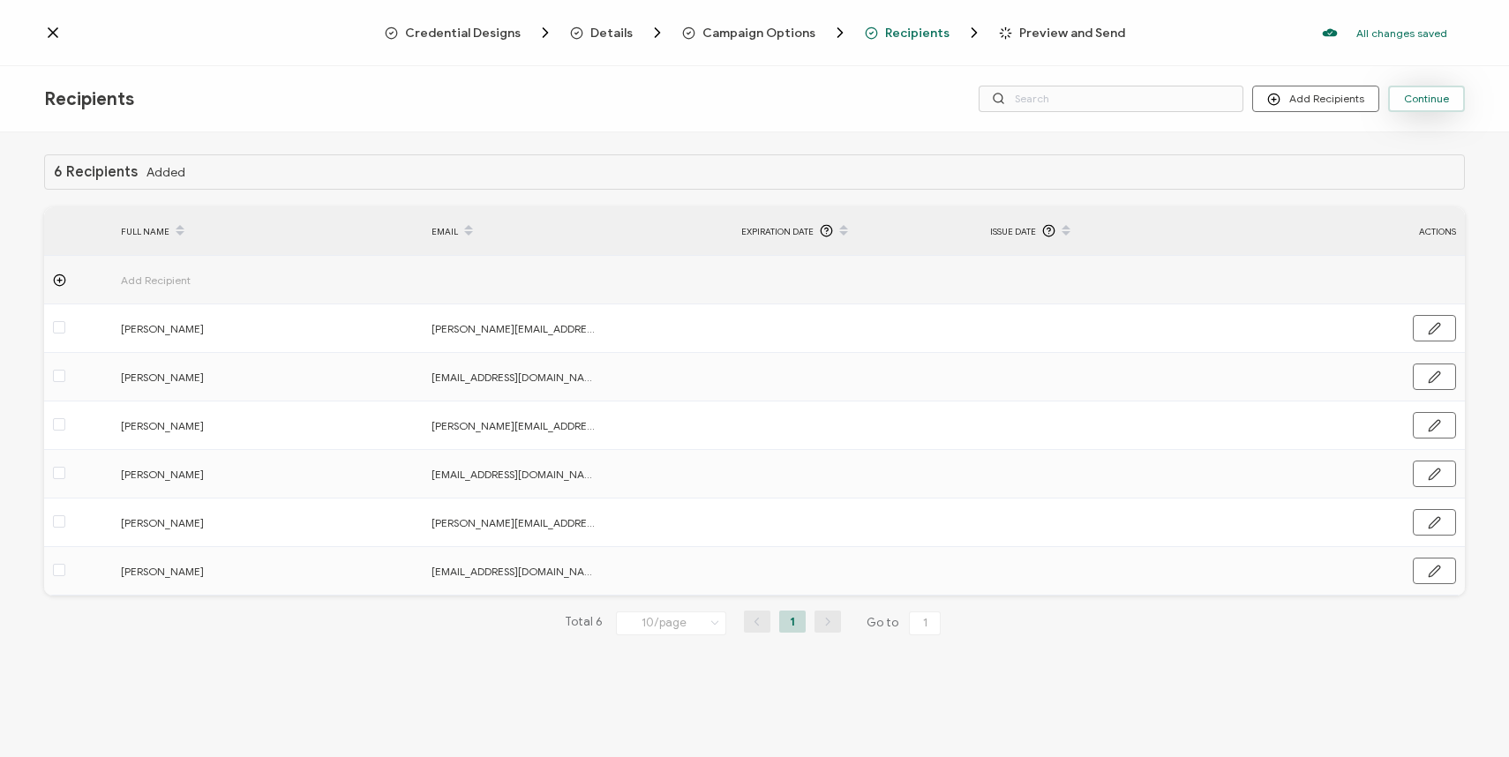
click at [1425, 101] on span "Continue" at bounding box center [1426, 99] width 45 height 11
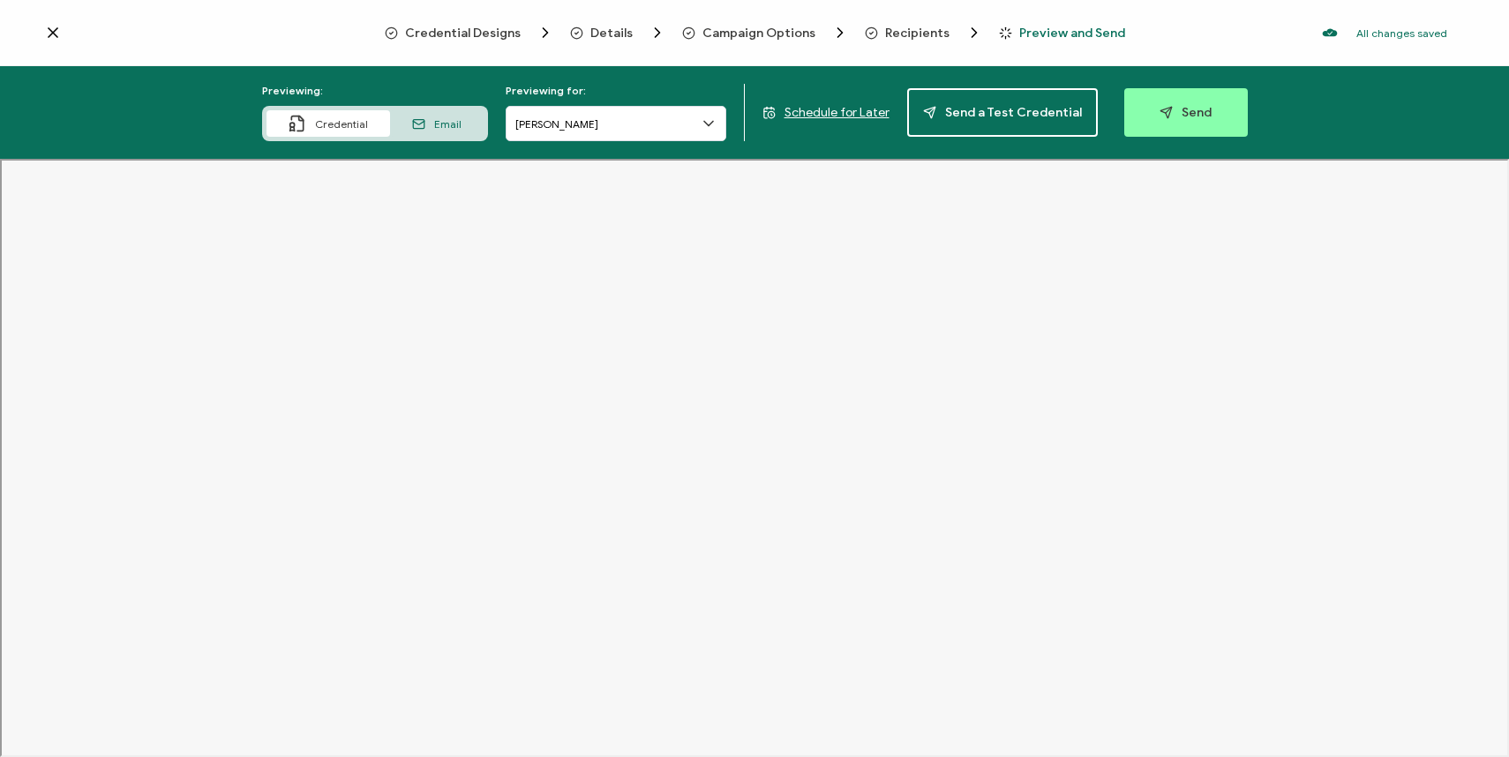
click at [448, 119] on span "Email" at bounding box center [447, 123] width 27 height 13
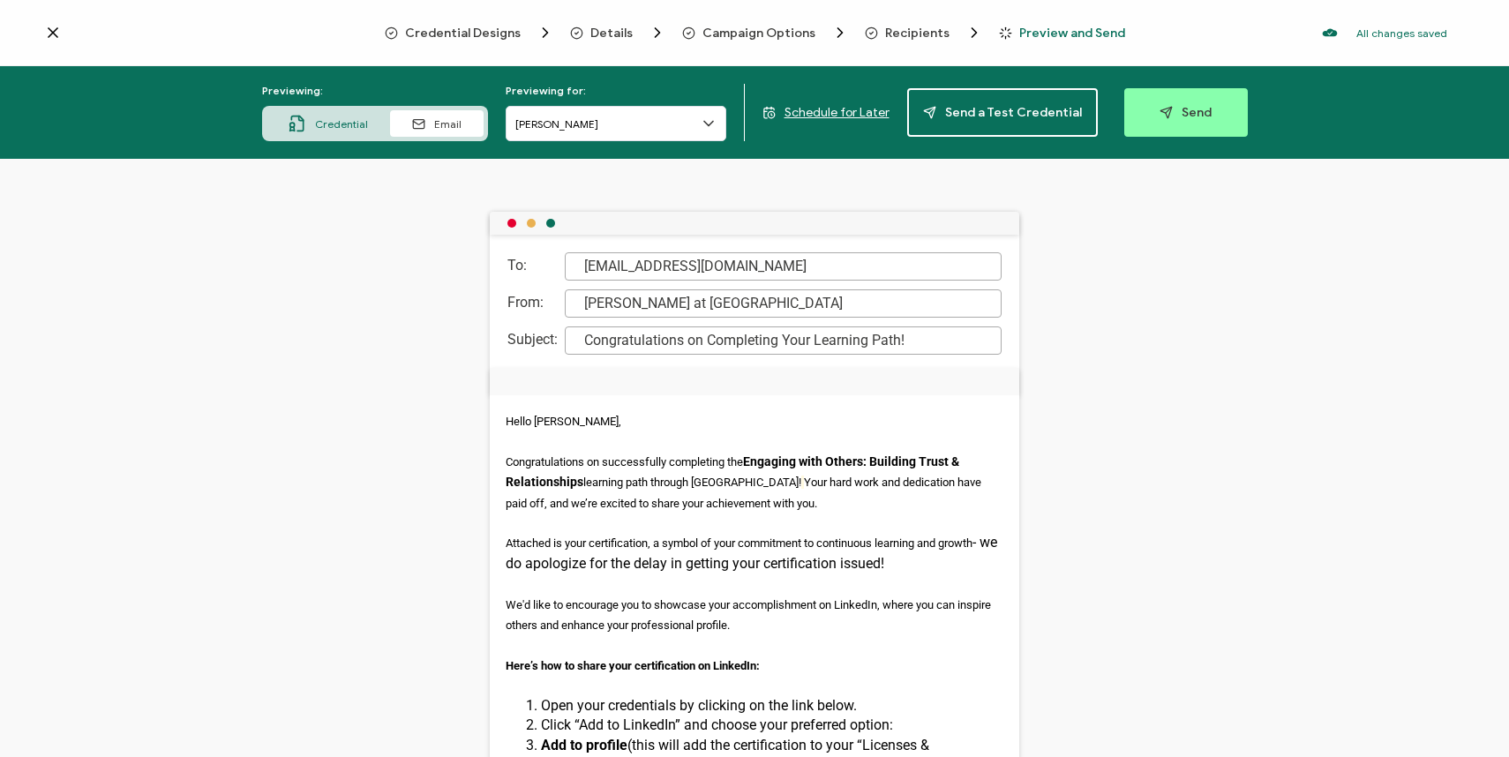
click at [53, 34] on icon at bounding box center [53, 33] width 18 height 18
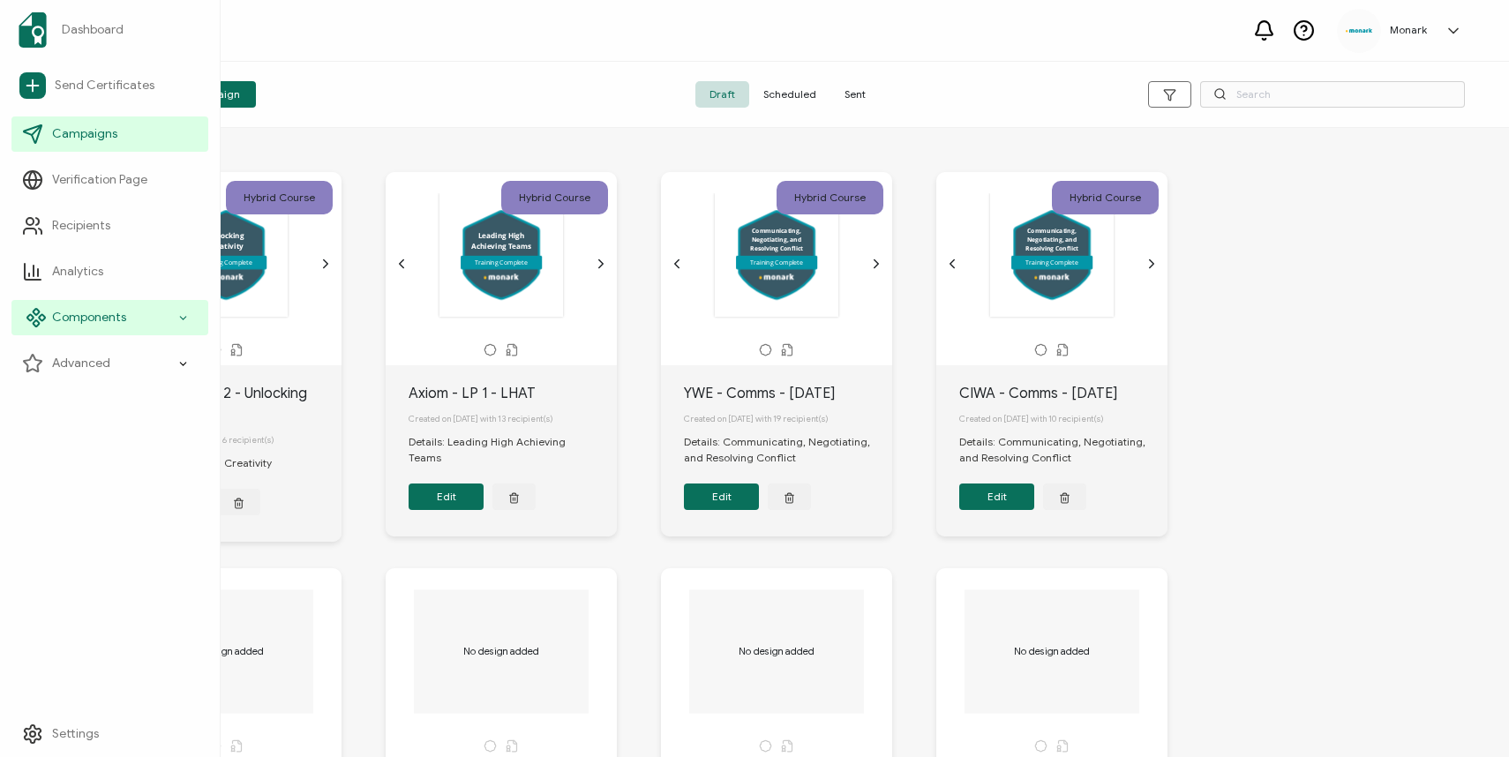
click at [101, 313] on span "Components" at bounding box center [89, 318] width 74 height 18
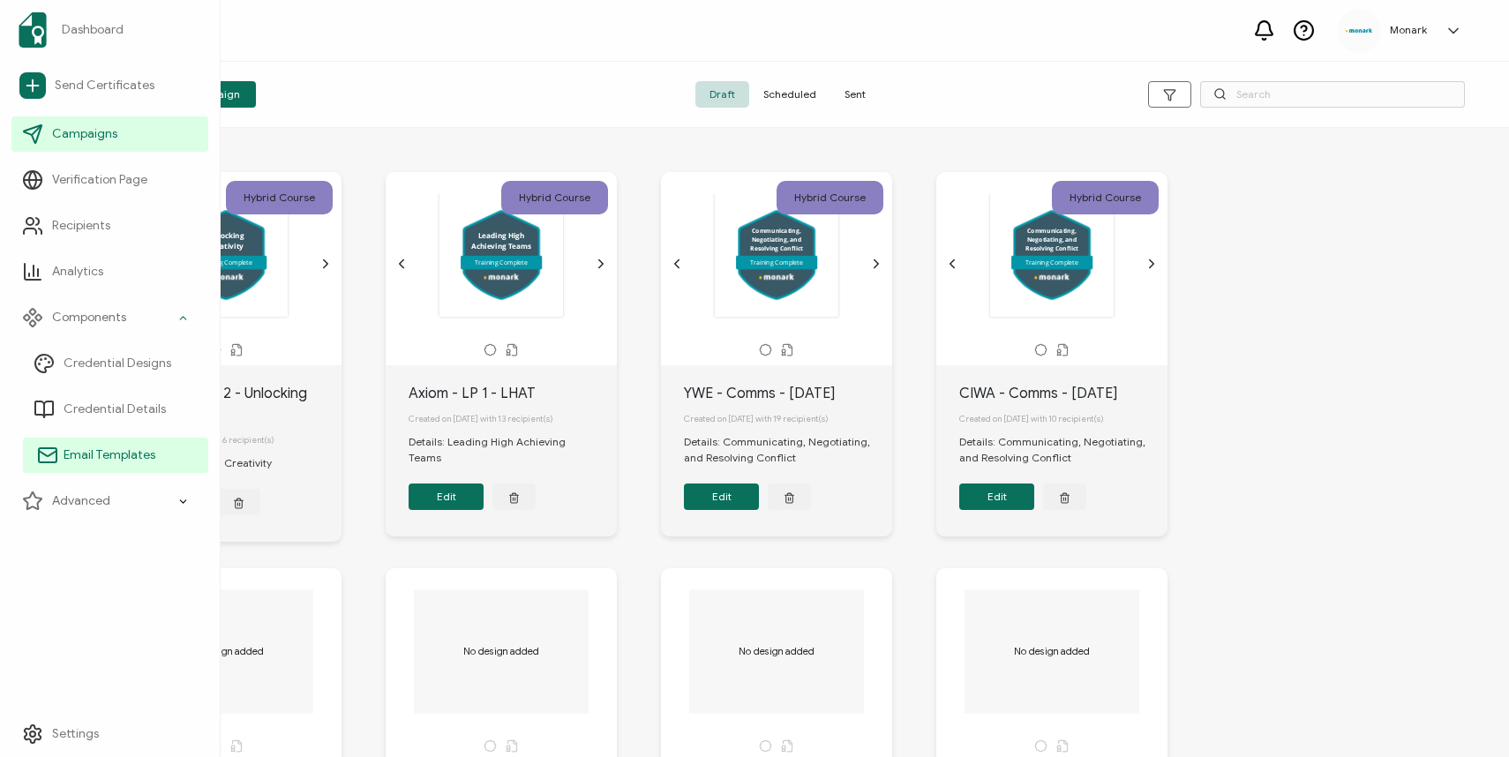
click at [102, 454] on span "Email Templates" at bounding box center [110, 455] width 92 height 18
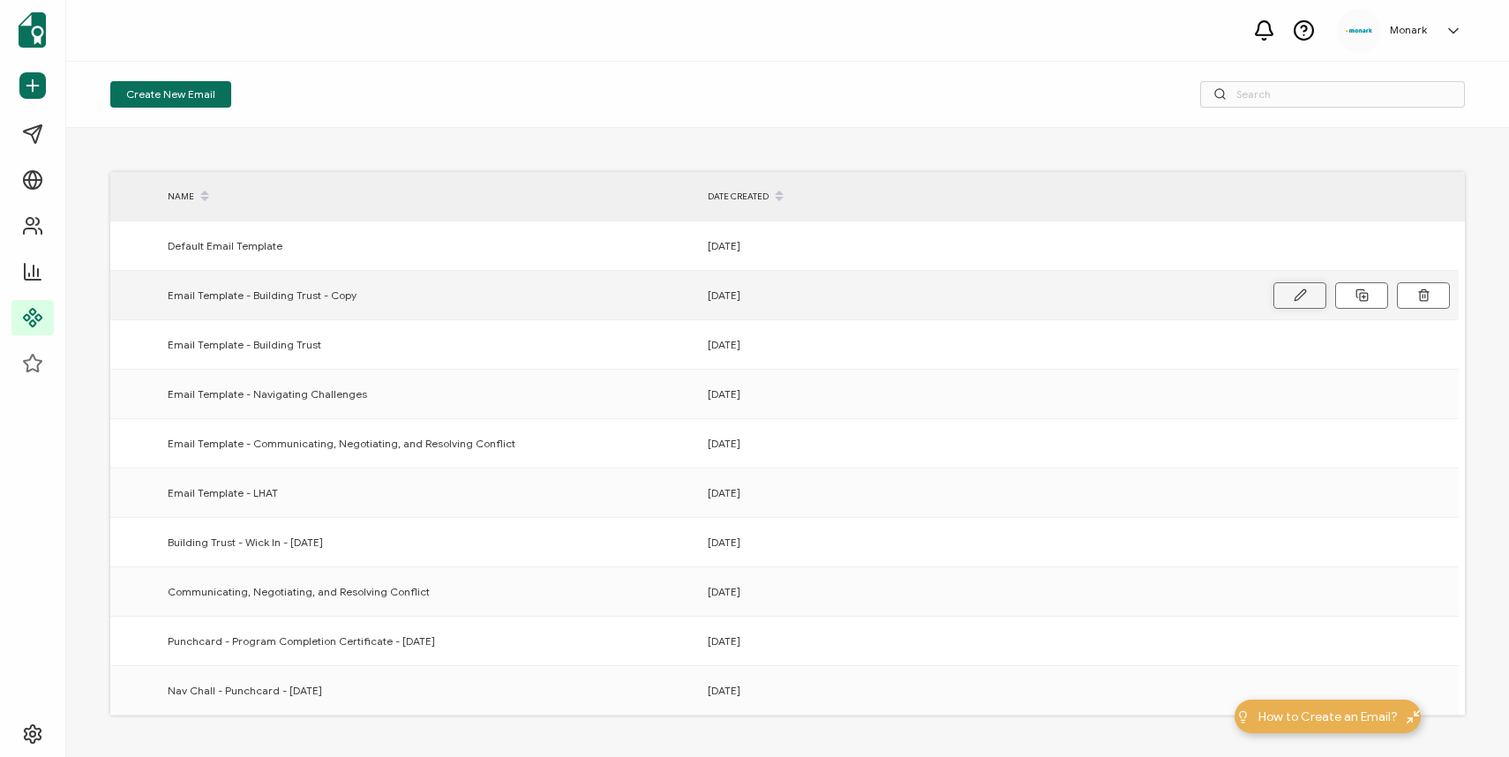
click at [1293, 293] on icon at bounding box center [1299, 295] width 13 height 13
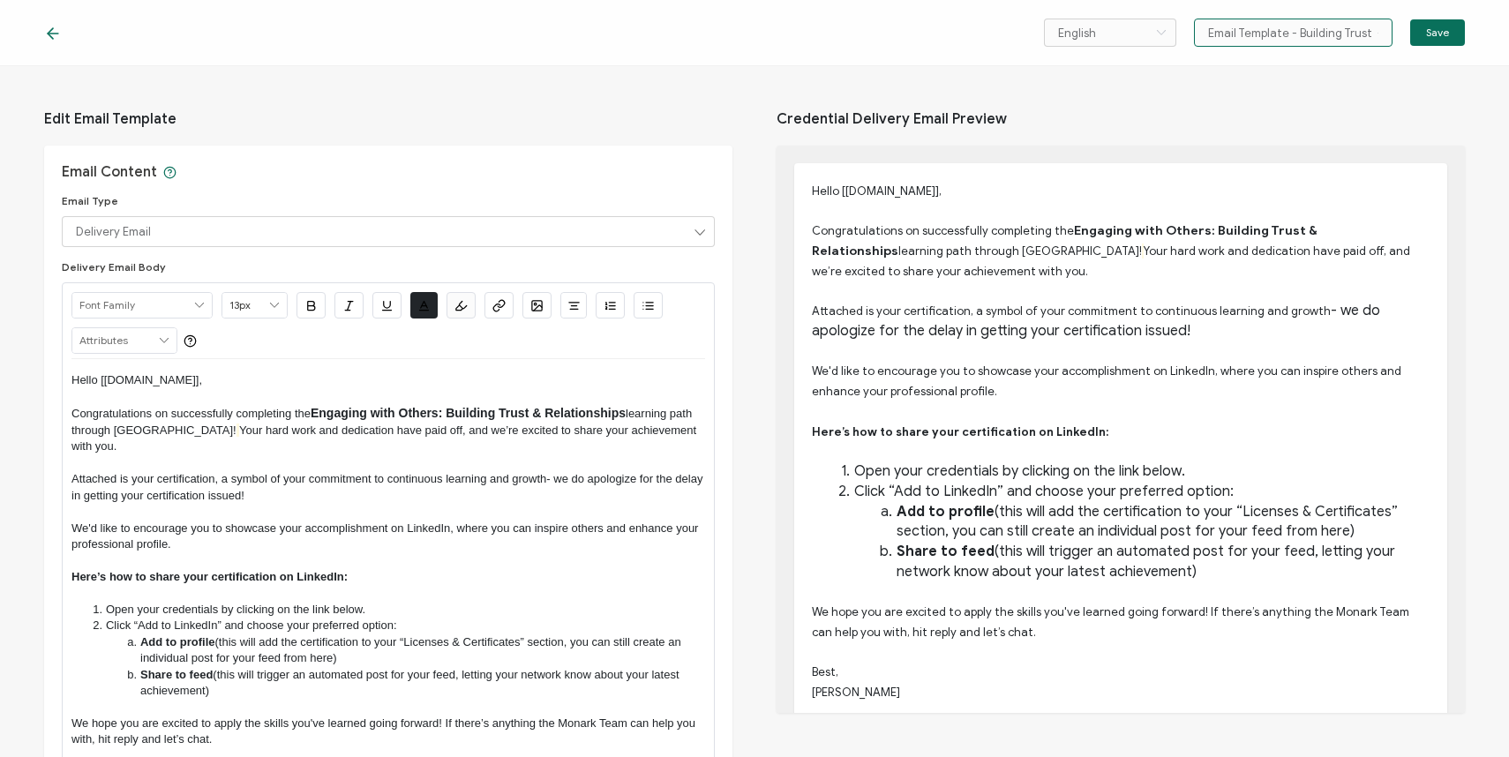
click at [1310, 36] on input "Email Template - Building Trust - Copy" at bounding box center [1293, 33] width 199 height 28
drag, startPoint x: 1296, startPoint y: 32, endPoint x: 1458, endPoint y: 34, distance: 162.4
click at [1458, 34] on div "English Bahasa indonesia Deutsch English Español Français Italiano Magyar Portu…" at bounding box center [1254, 33] width 421 height 28
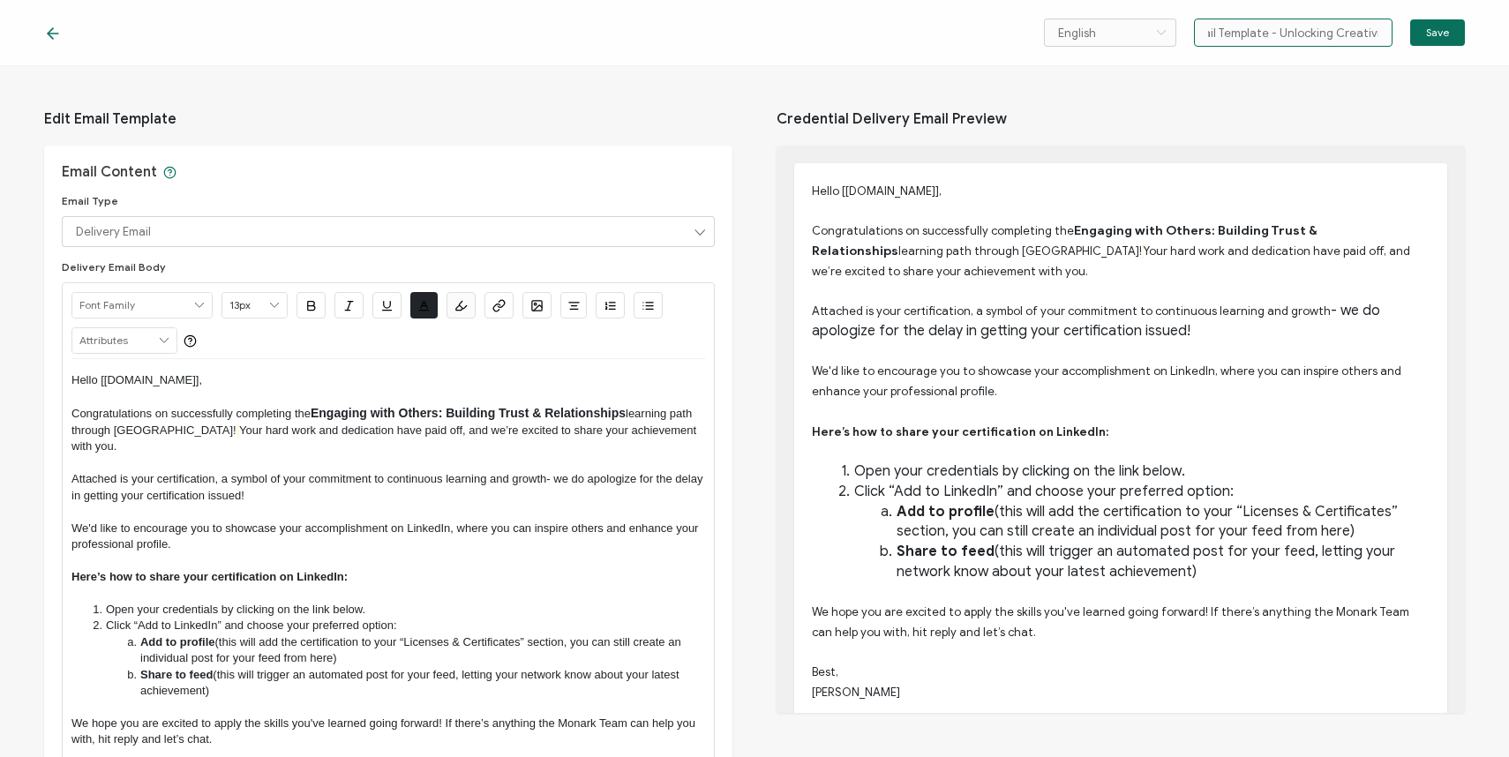
type input "Email Template - Unlocking Creativity"
drag, startPoint x: 440, startPoint y: 410, endPoint x: 373, endPoint y: 413, distance: 67.1
click at [373, 413] on span "Engaging with Others: Building Trust & Relationships" at bounding box center [468, 413] width 315 height 14
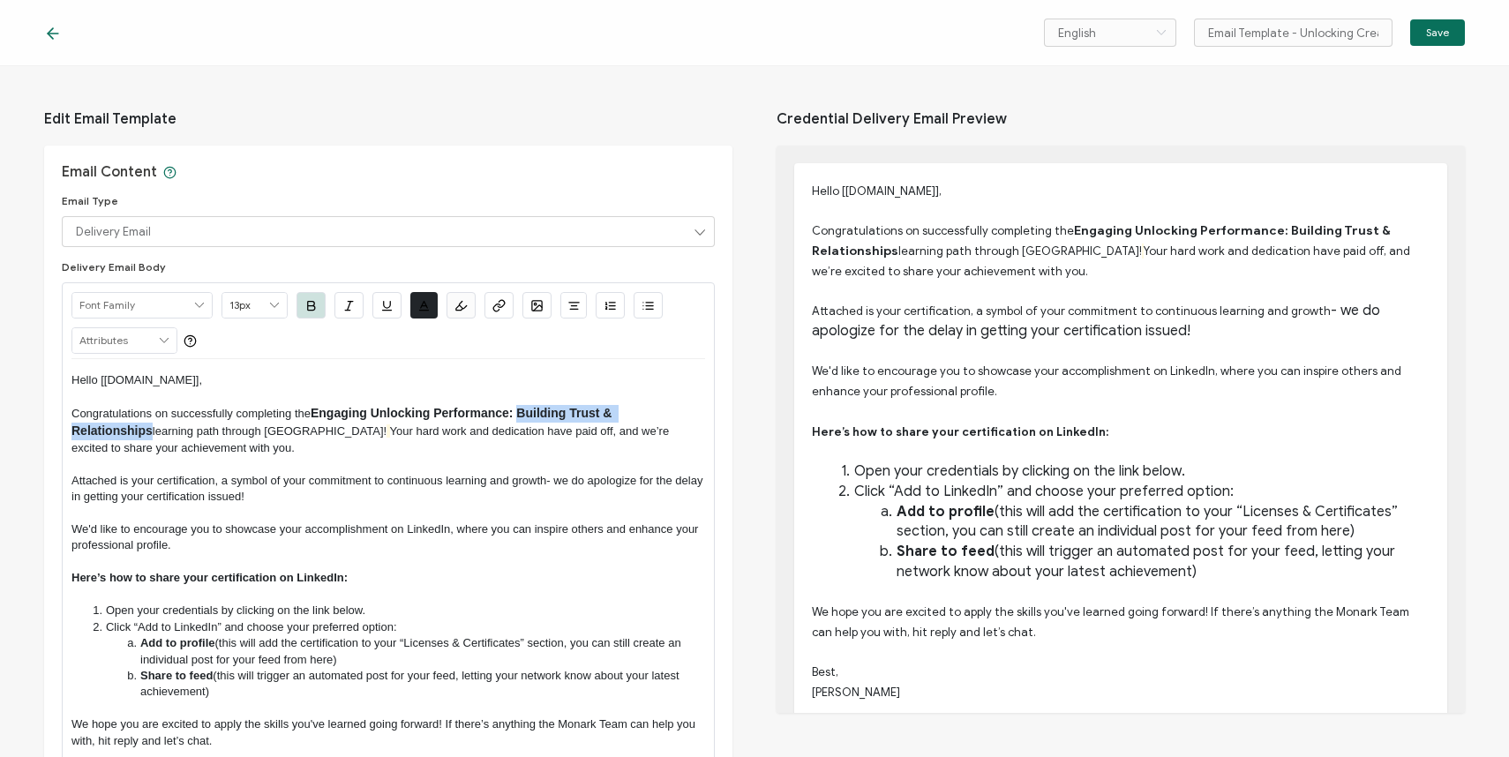
drag, startPoint x: 521, startPoint y: 409, endPoint x: 696, endPoint y: 414, distance: 175.6
click at [615, 414] on span "Engaging Unlocking Performance: Building Trust & Relationships" at bounding box center [343, 422] width 544 height 32
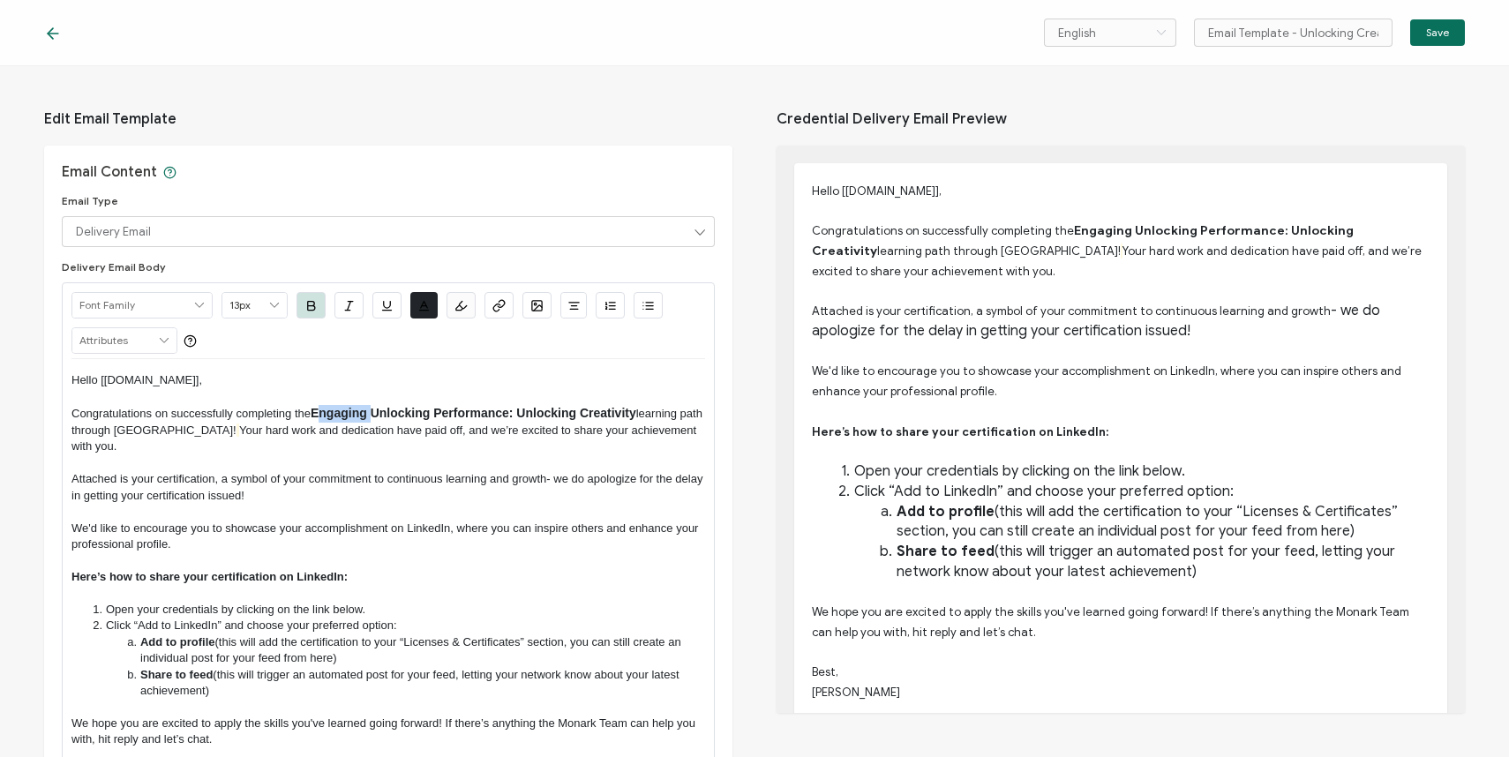
drag, startPoint x: 377, startPoint y: 410, endPoint x: 317, endPoint y: 412, distance: 60.0
click at [317, 412] on span "Engaging Unlocking Performance: Unlocking Creativity" at bounding box center [474, 413] width 326 height 14
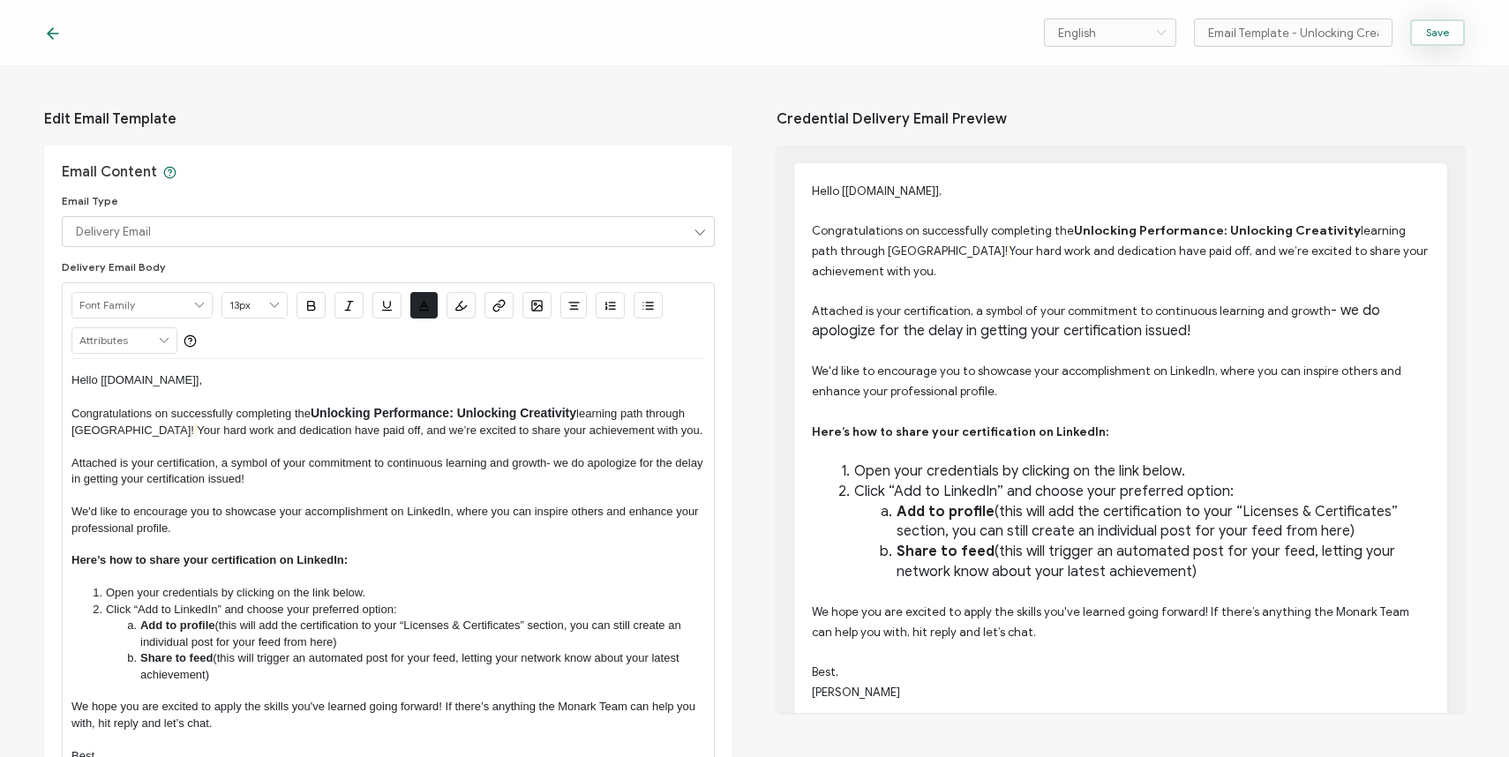
click at [1437, 37] on span "Save" at bounding box center [1437, 32] width 23 height 11
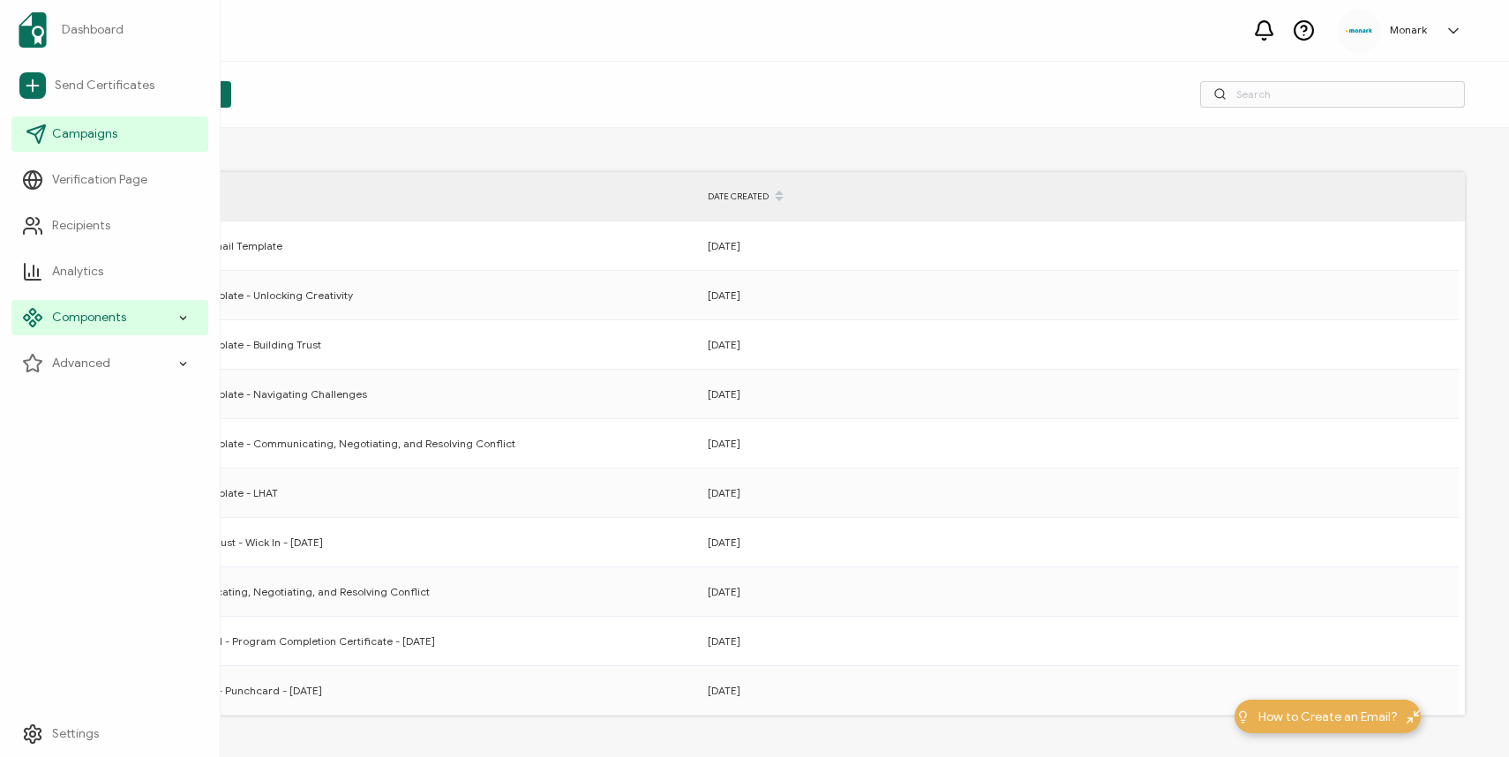
click at [82, 128] on span "Campaigns" at bounding box center [84, 134] width 65 height 18
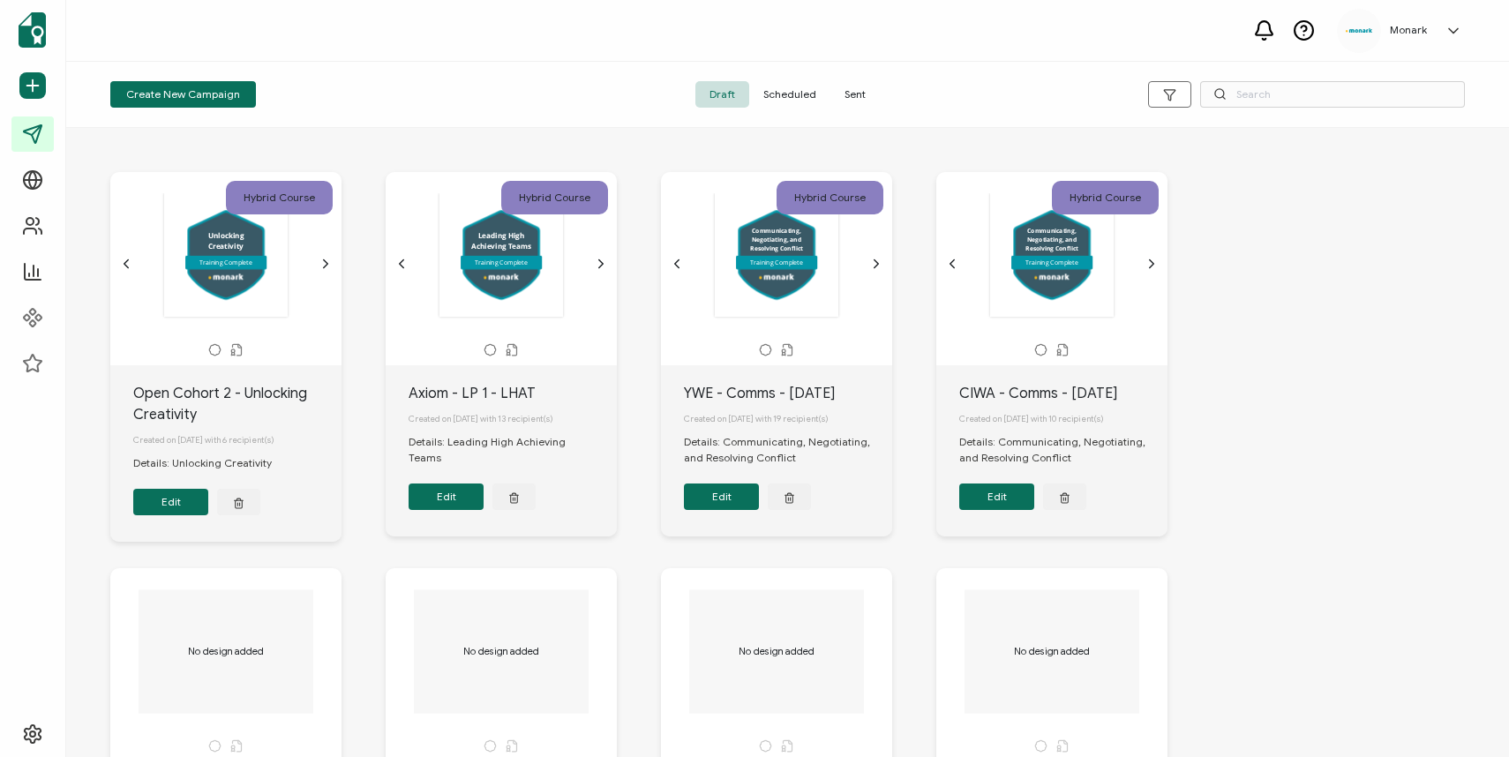
click at [176, 505] on button "Edit" at bounding box center [170, 502] width 75 height 26
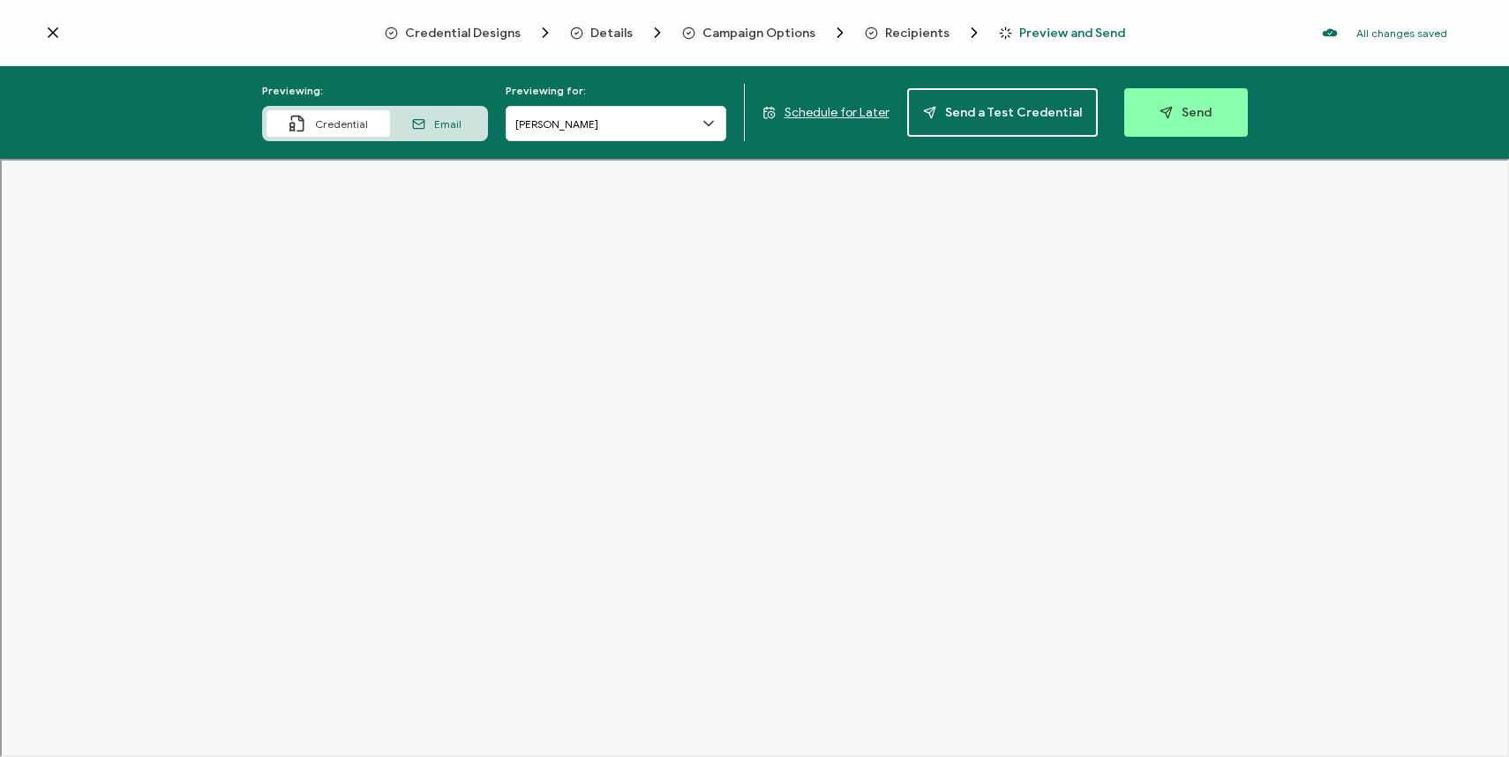
click at [435, 124] on div "Email" at bounding box center [437, 123] width 94 height 26
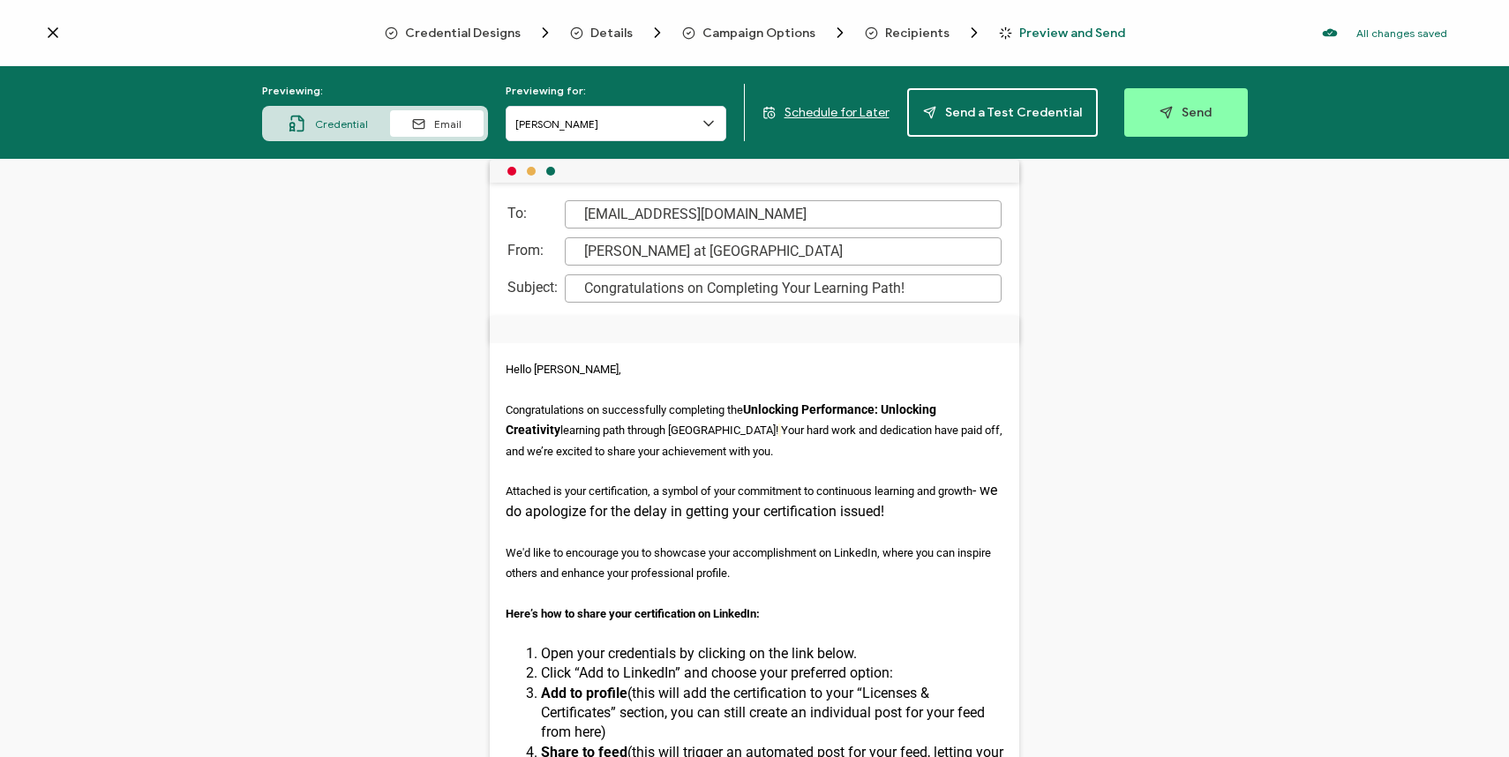
scroll to position [53, 0]
click at [676, 134] on input "[PERSON_NAME]" at bounding box center [616, 123] width 221 height 35
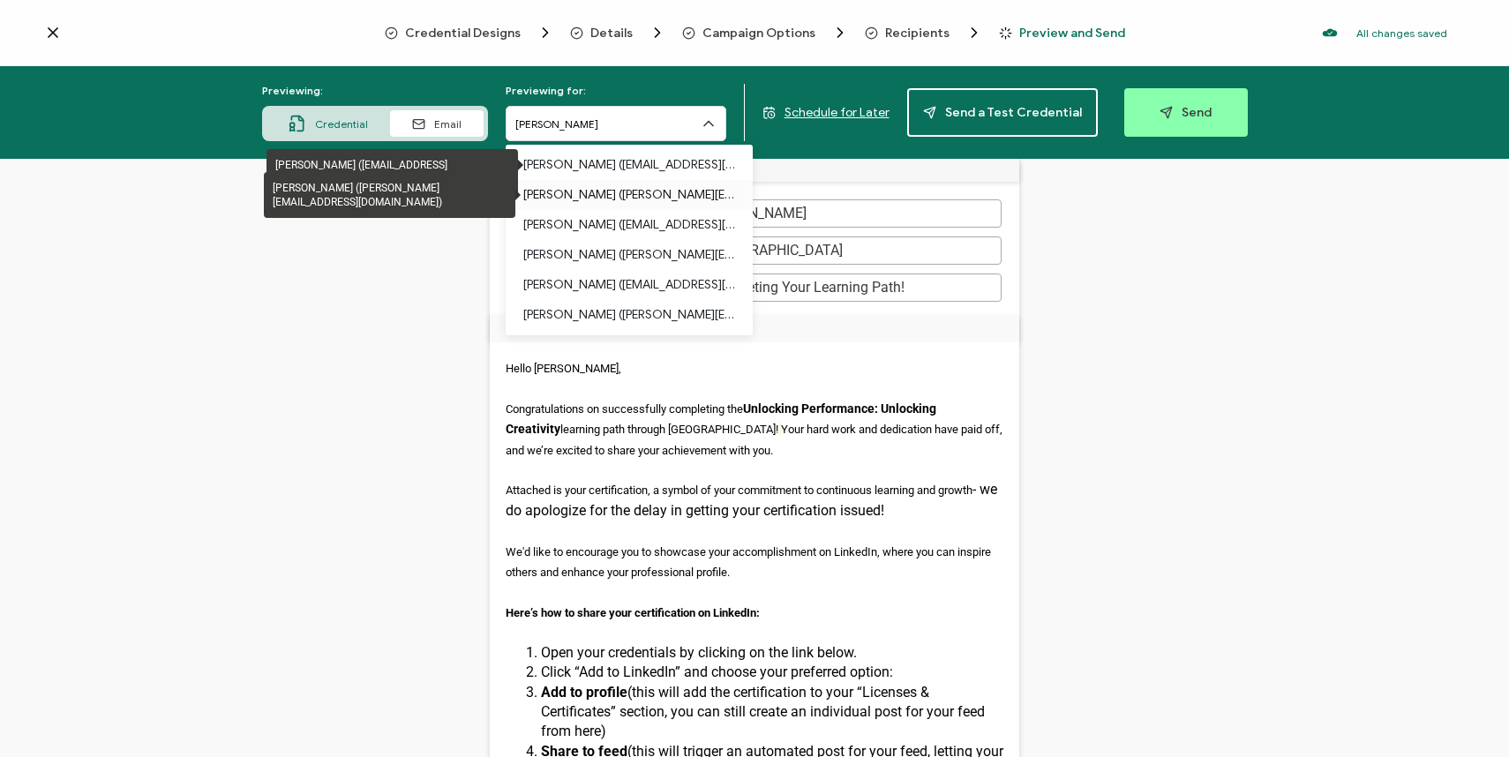
click at [640, 194] on p "[PERSON_NAME] ([PERSON_NAME][EMAIL_ADDRESS][DOMAIN_NAME])" at bounding box center [629, 195] width 212 height 30
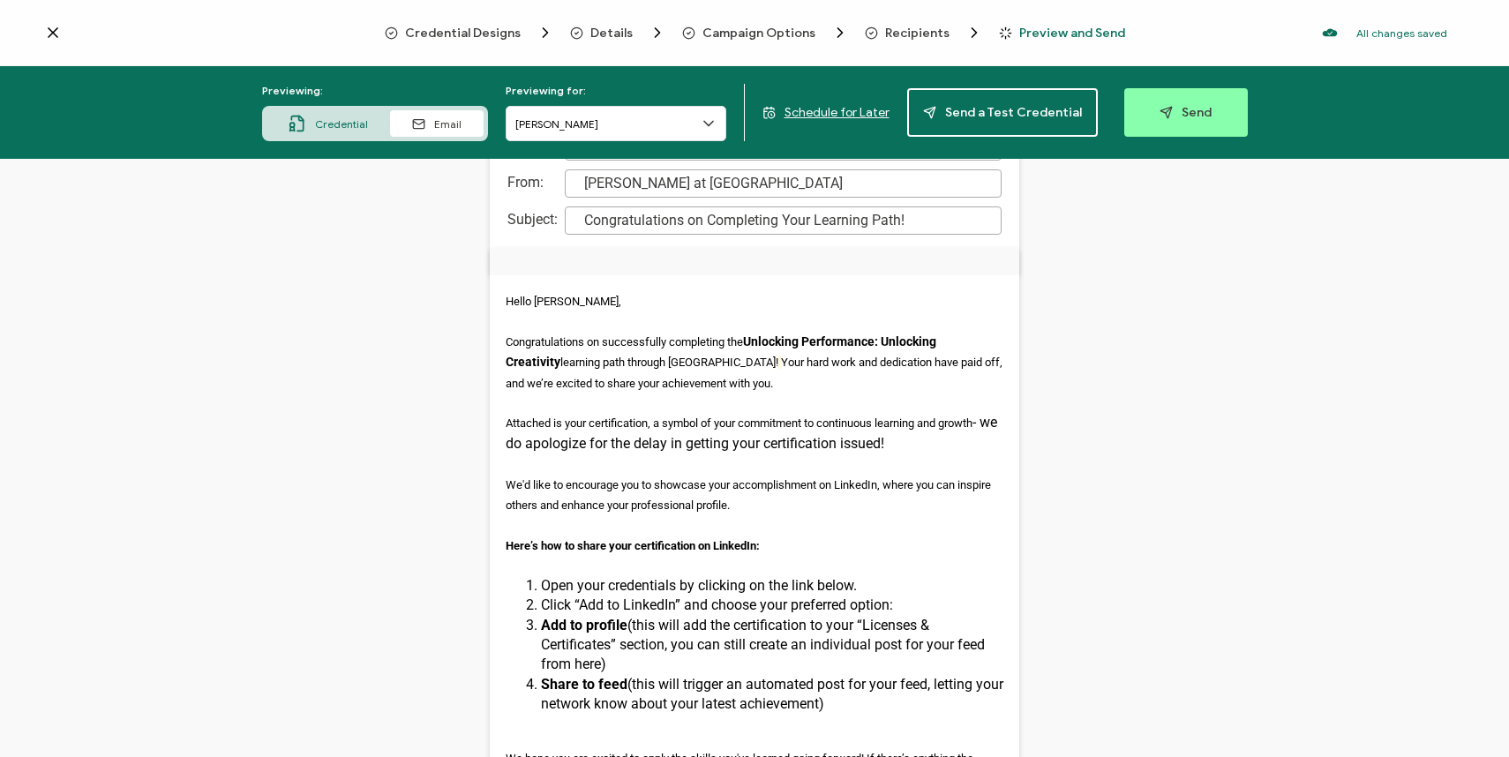
scroll to position [0, 0]
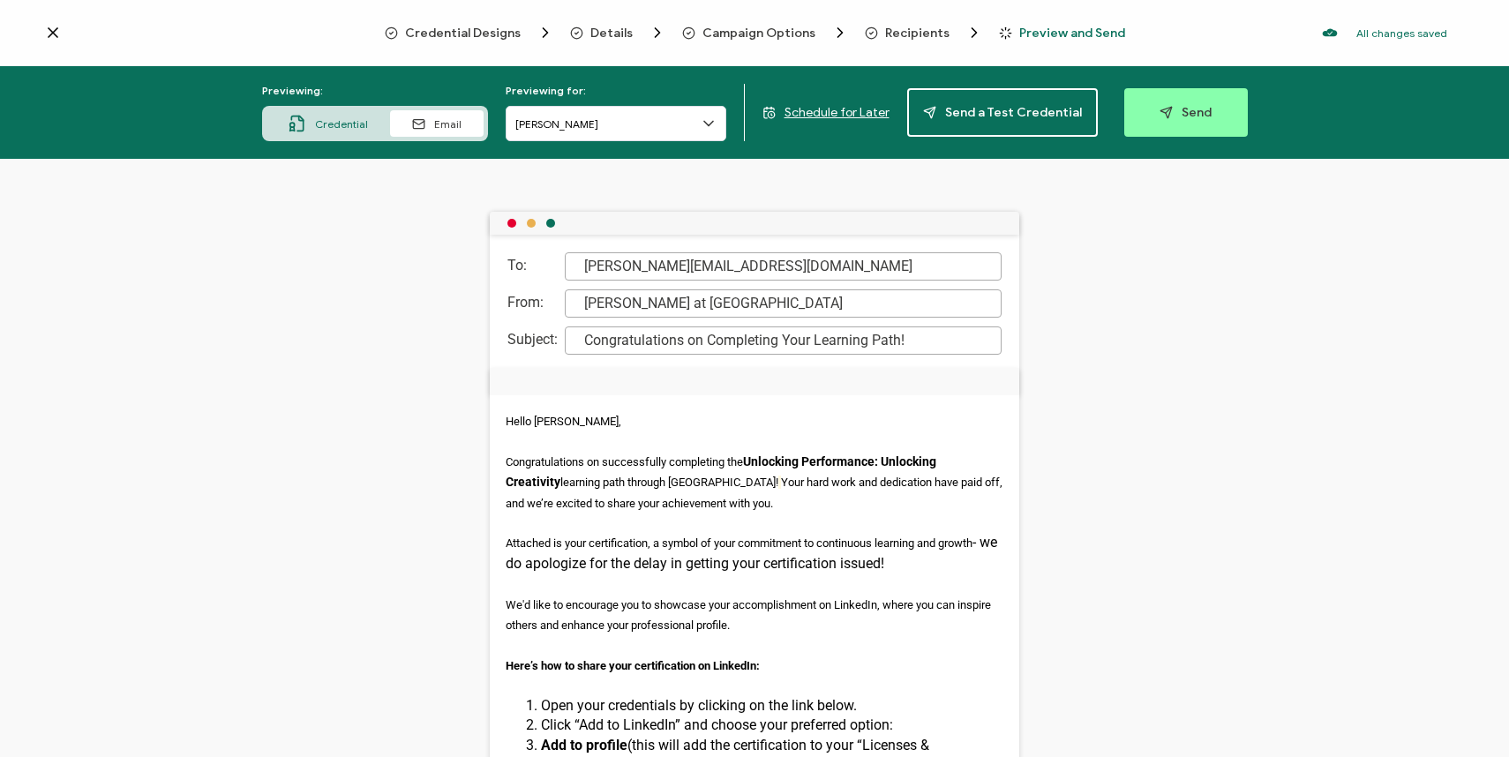
click at [54, 32] on icon at bounding box center [53, 33] width 18 height 18
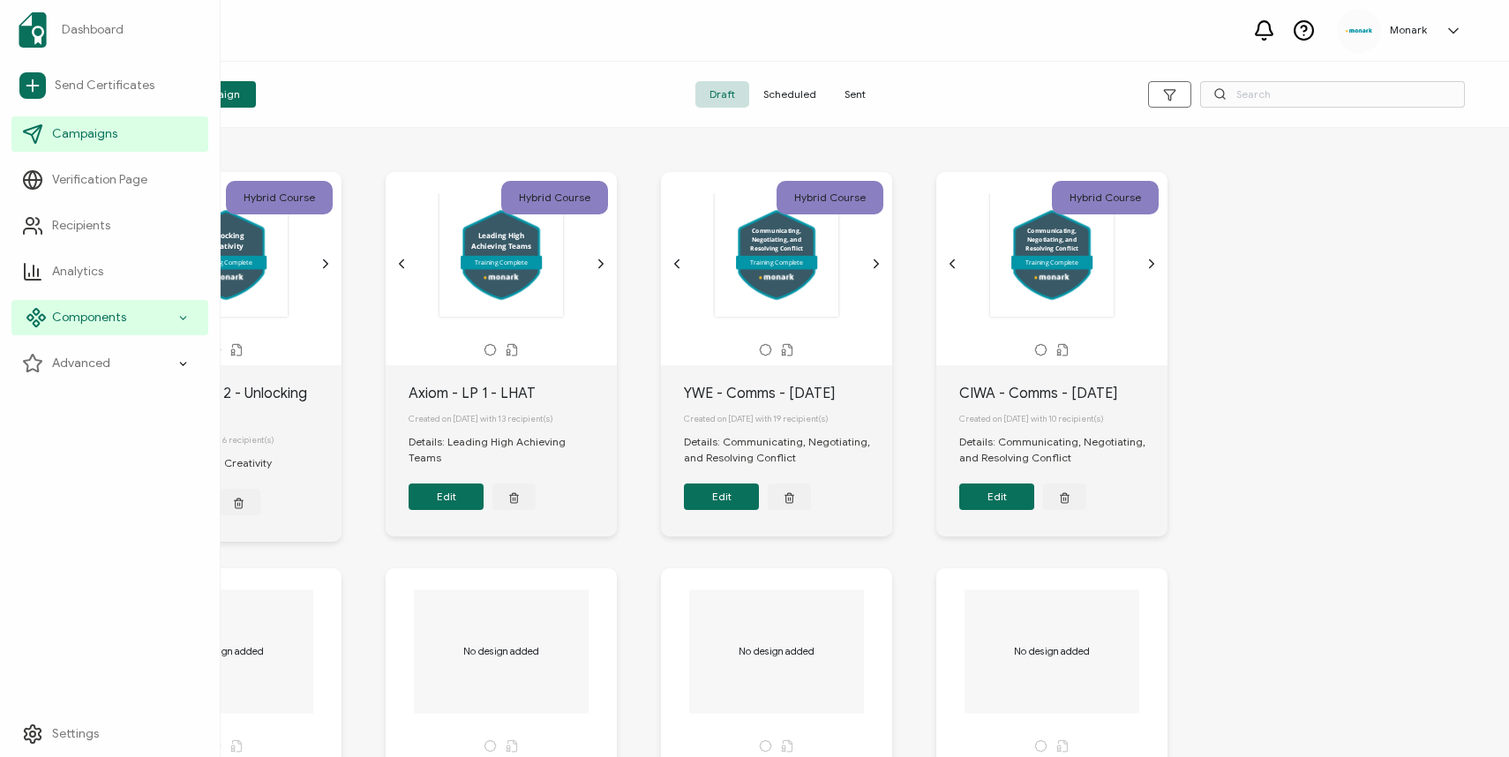
click at [109, 312] on span "Components" at bounding box center [89, 318] width 74 height 18
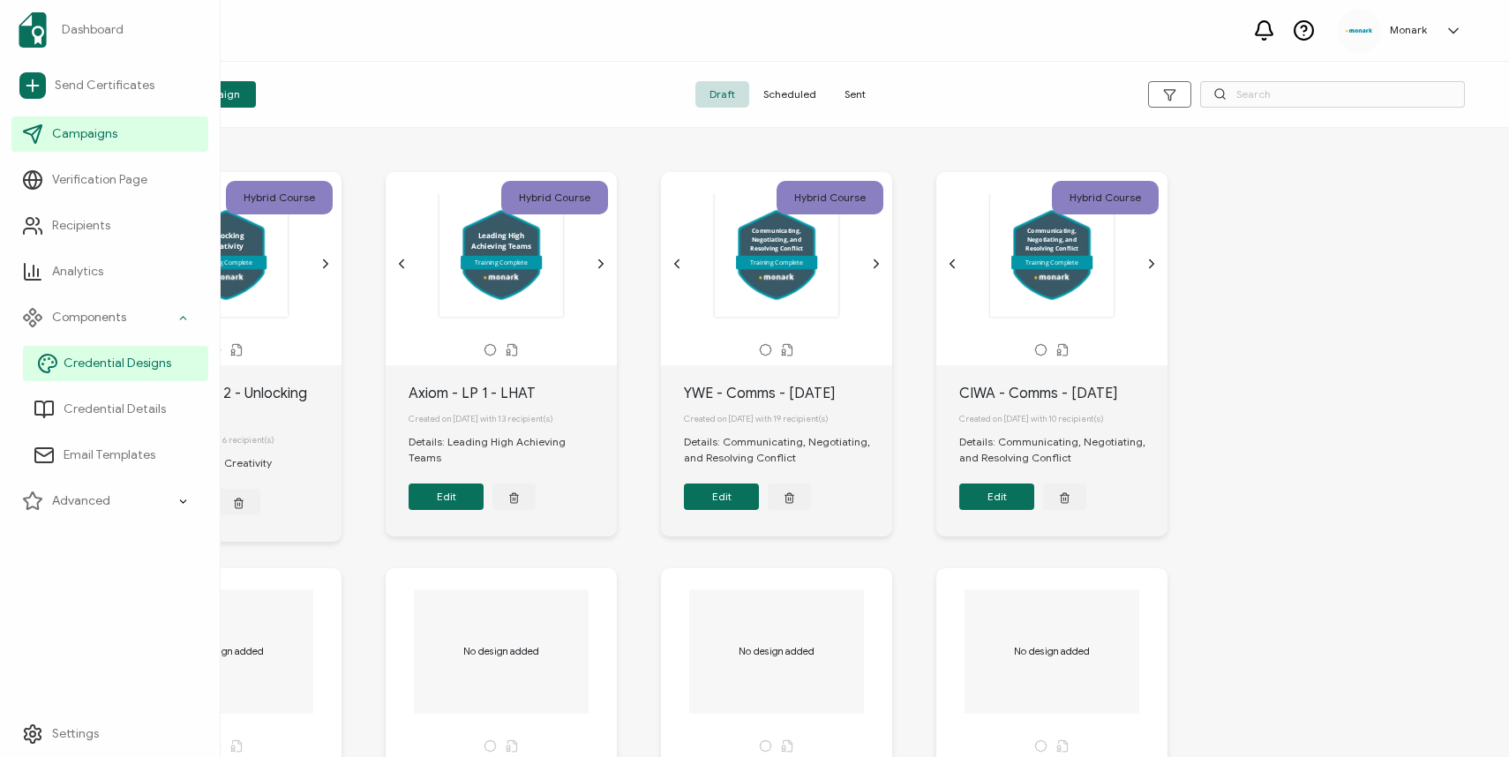
click at [112, 362] on span "Credential Designs" at bounding box center [118, 364] width 108 height 18
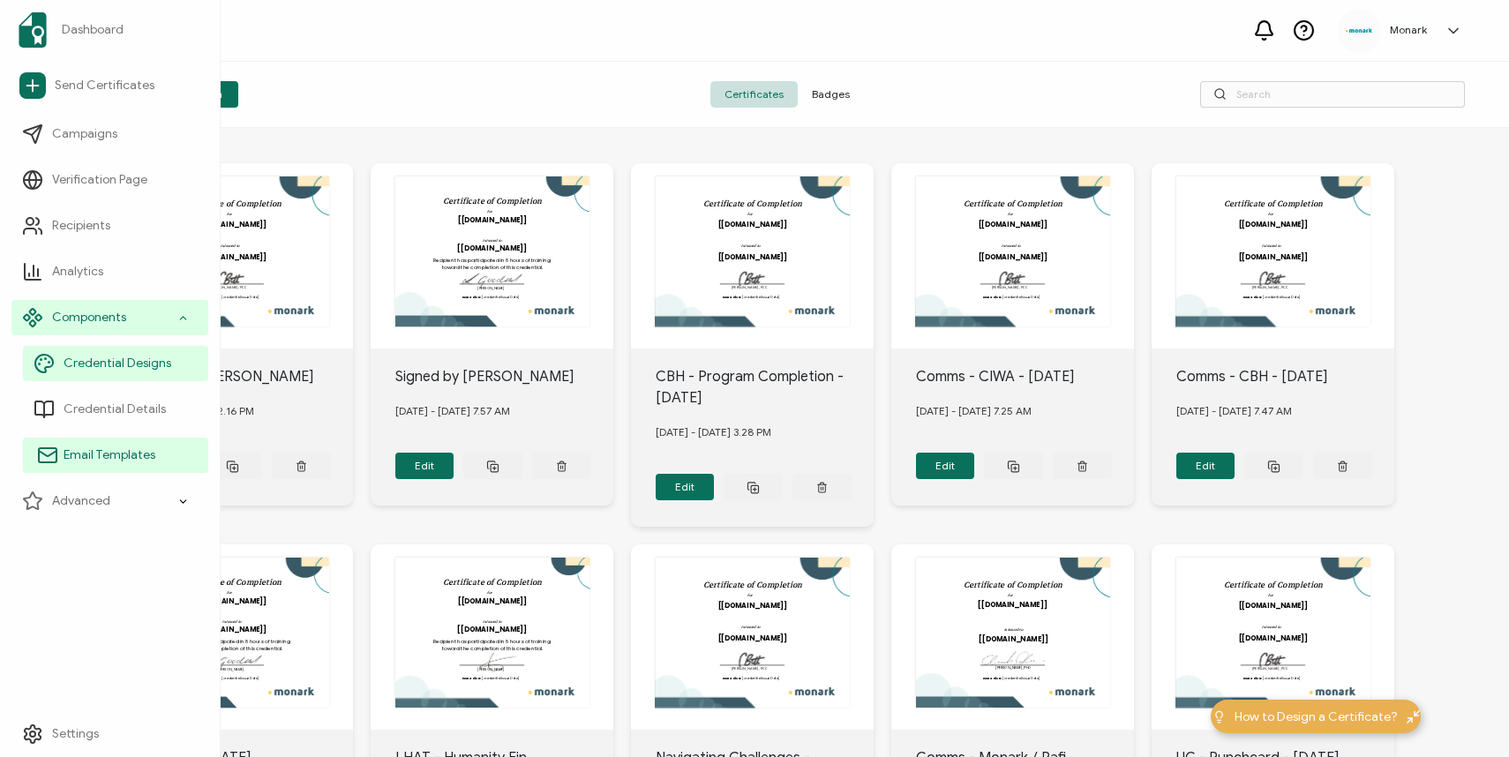
click at [106, 453] on span "Email Templates" at bounding box center [110, 455] width 92 height 18
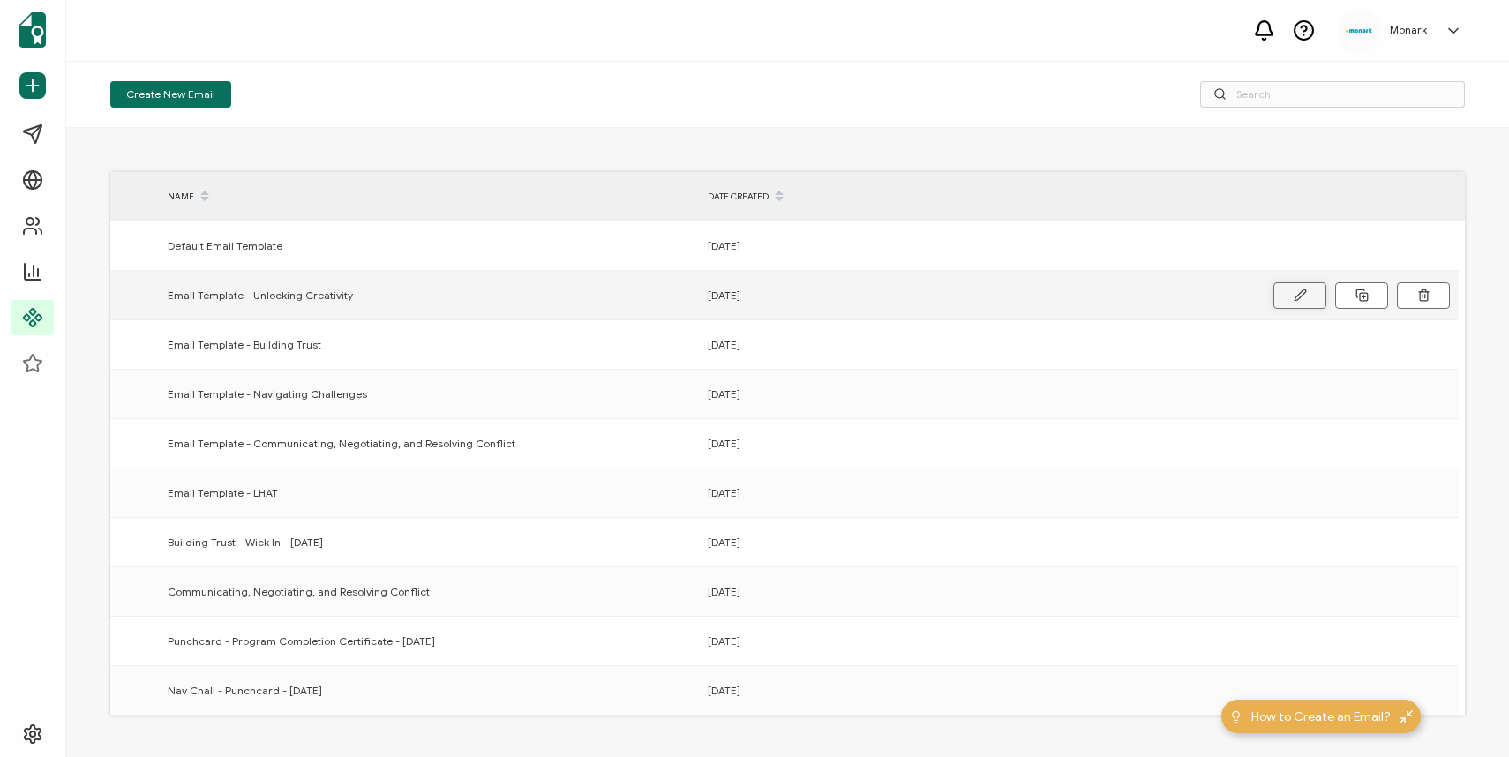
click at [1301, 289] on icon at bounding box center [1299, 295] width 13 height 13
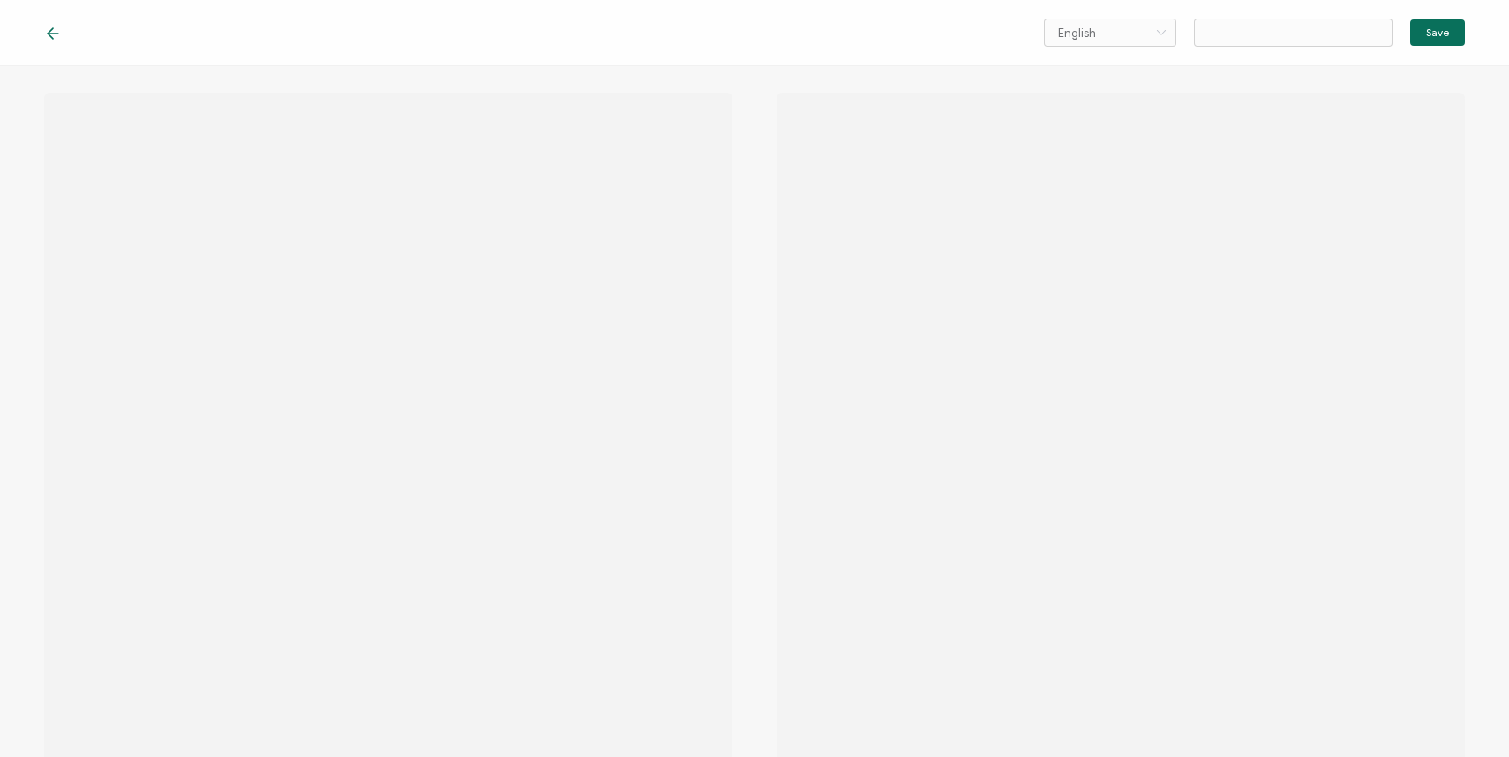
type input "Email Template - Unlocking Creativity"
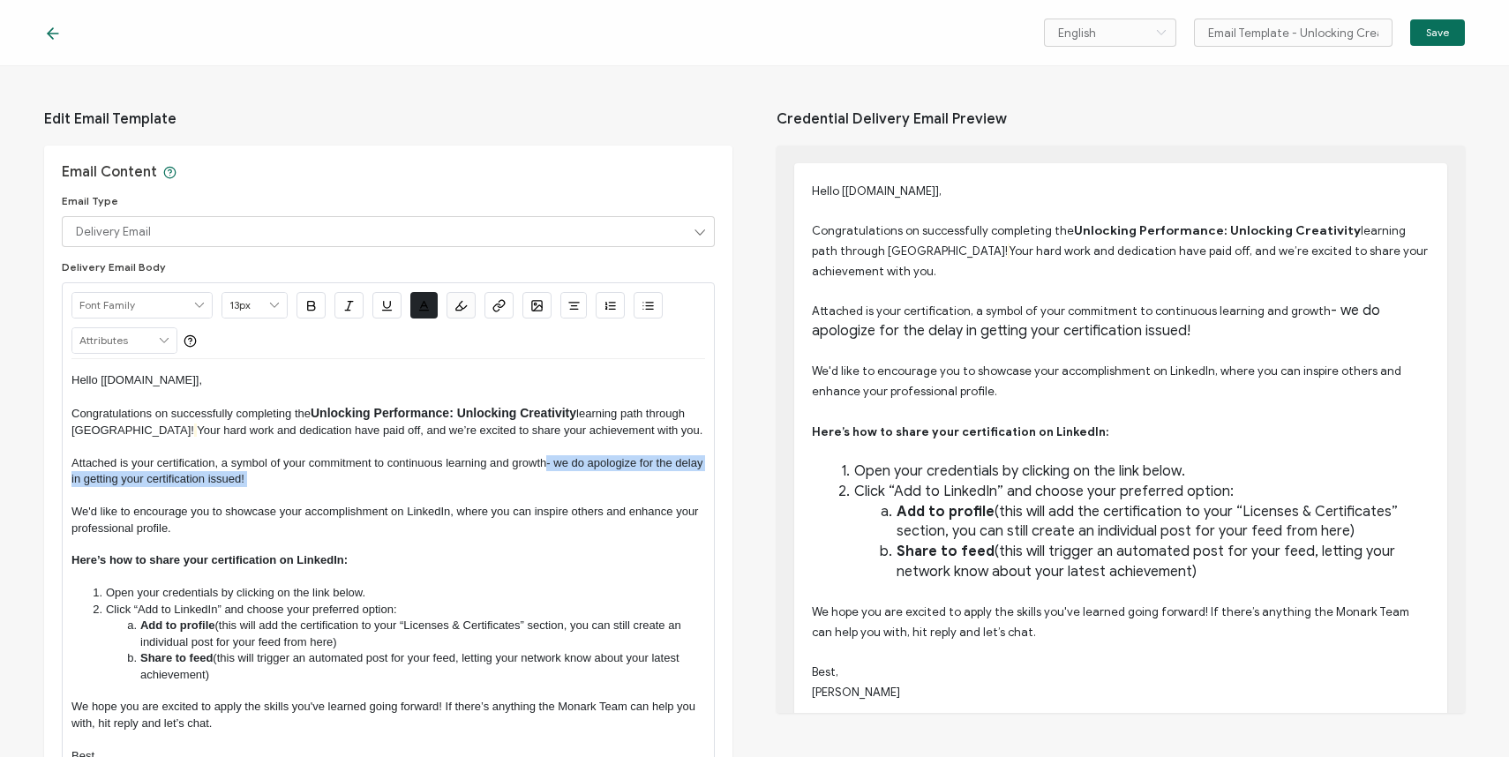
drag, startPoint x: 547, startPoint y: 462, endPoint x: 539, endPoint y: 481, distance: 20.2
click at [539, 482] on p "Attached is your certification, a symbol of your commitment to continuous learn…" at bounding box center [387, 471] width 633 height 33
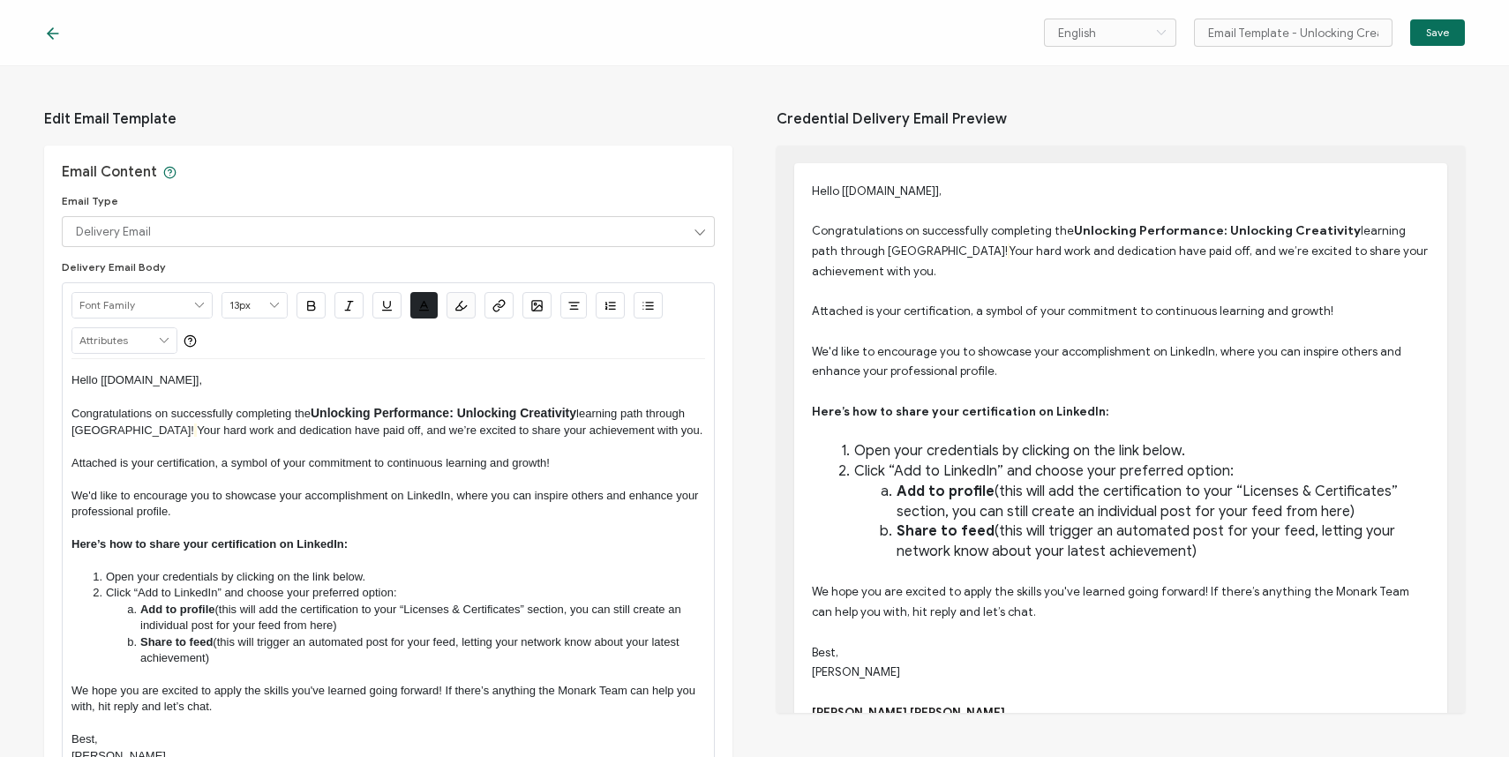
click at [174, 460] on span "Attached is your certification, a symbol of your commitment to continuous learn…" at bounding box center [310, 462] width 478 height 13
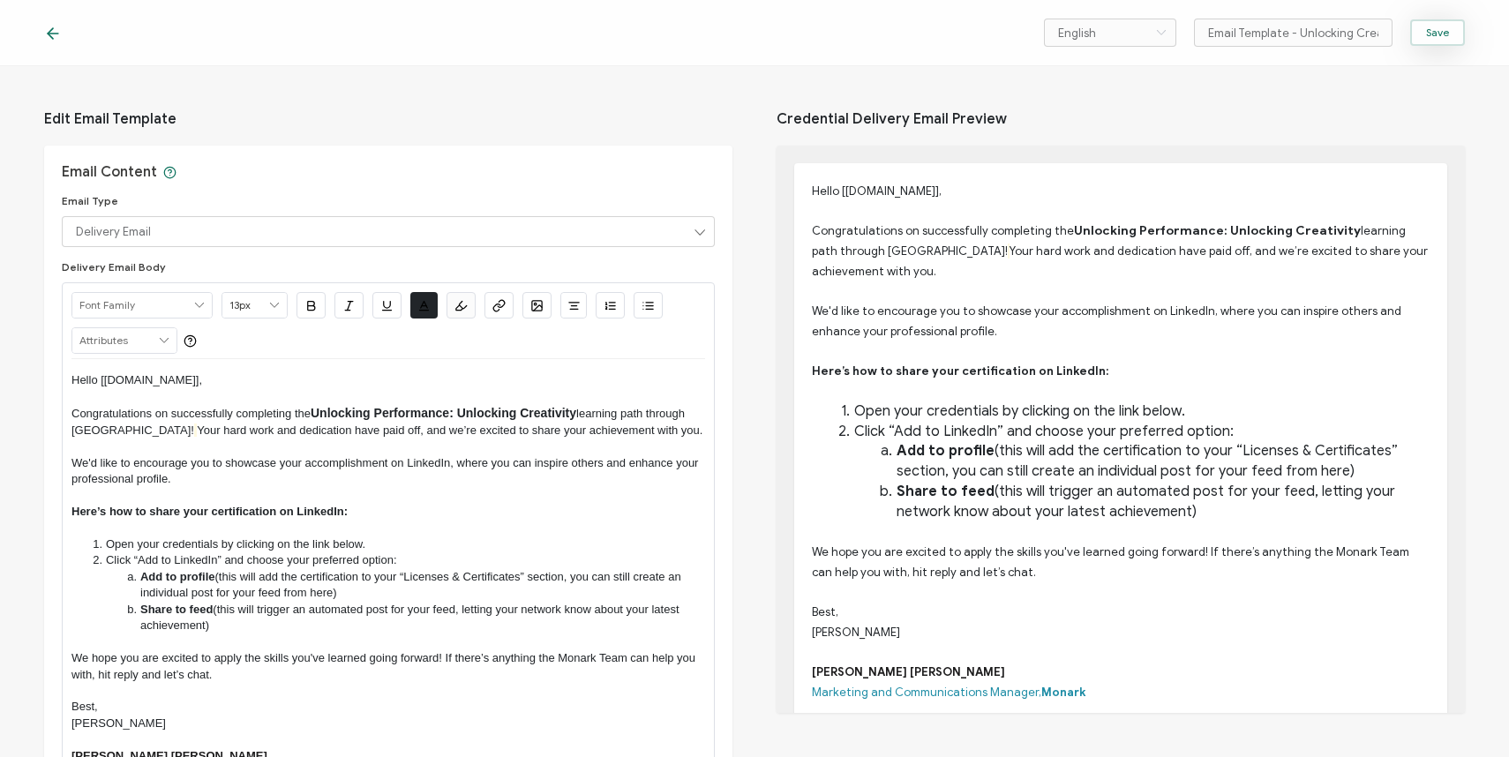
click at [1453, 30] on button "Save" at bounding box center [1437, 32] width 55 height 26
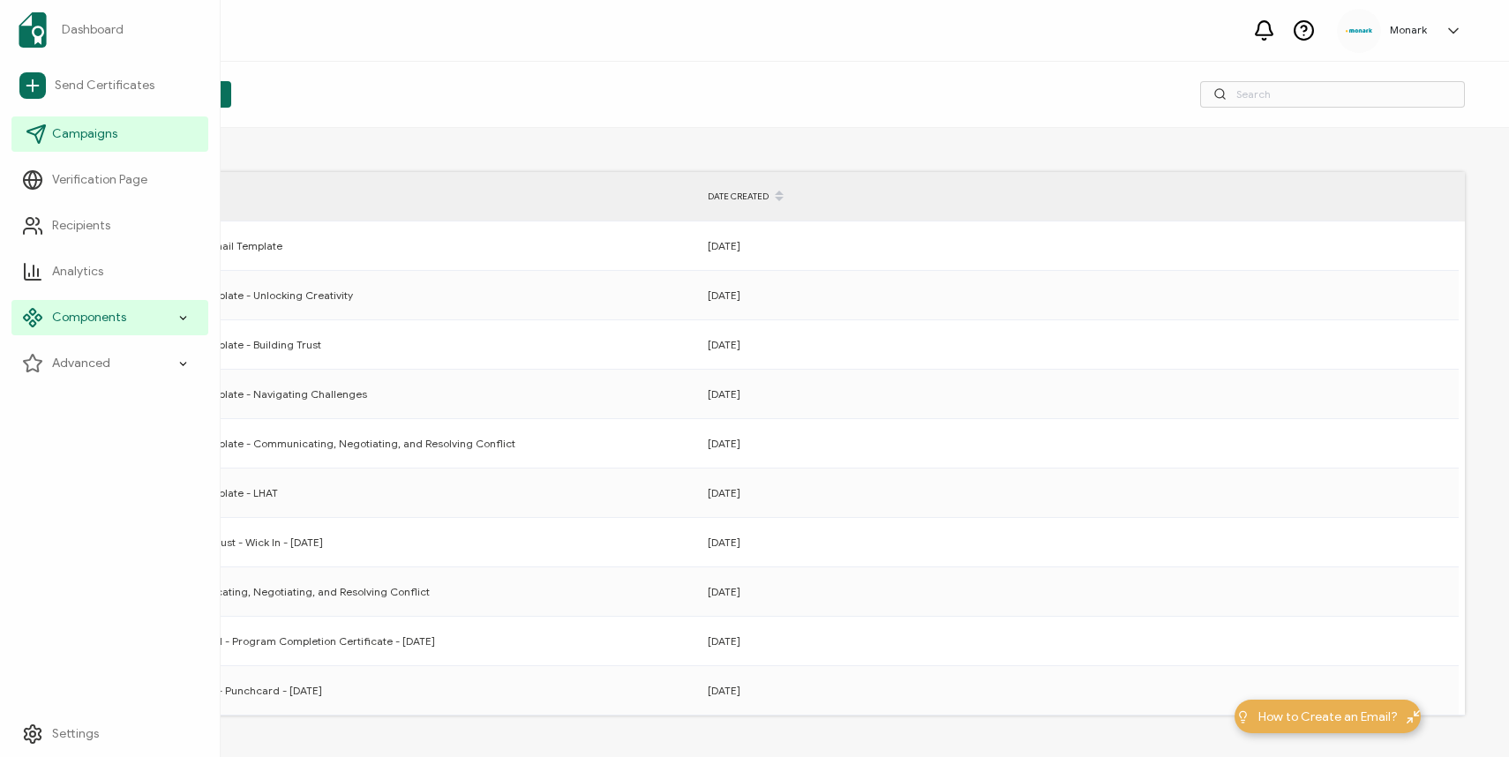
click at [66, 131] on span "Campaigns" at bounding box center [84, 134] width 65 height 18
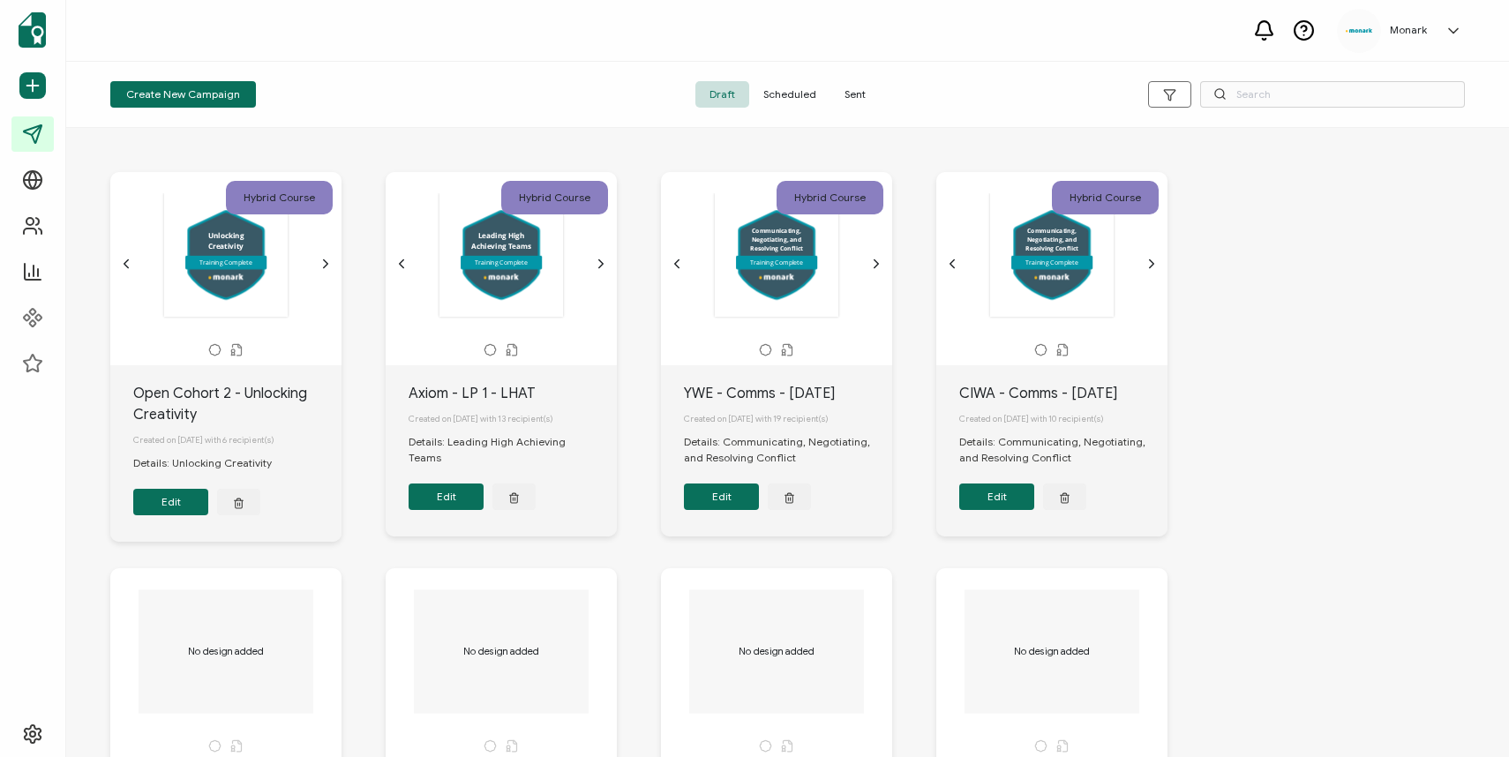
click at [172, 521] on div "Open Cohort 2 - Unlocking Creativity Created on [DATE] with 6 recipient(s) Deta…" at bounding box center [225, 453] width 231 height 176
click at [164, 502] on button "Edit" at bounding box center [170, 502] width 75 height 26
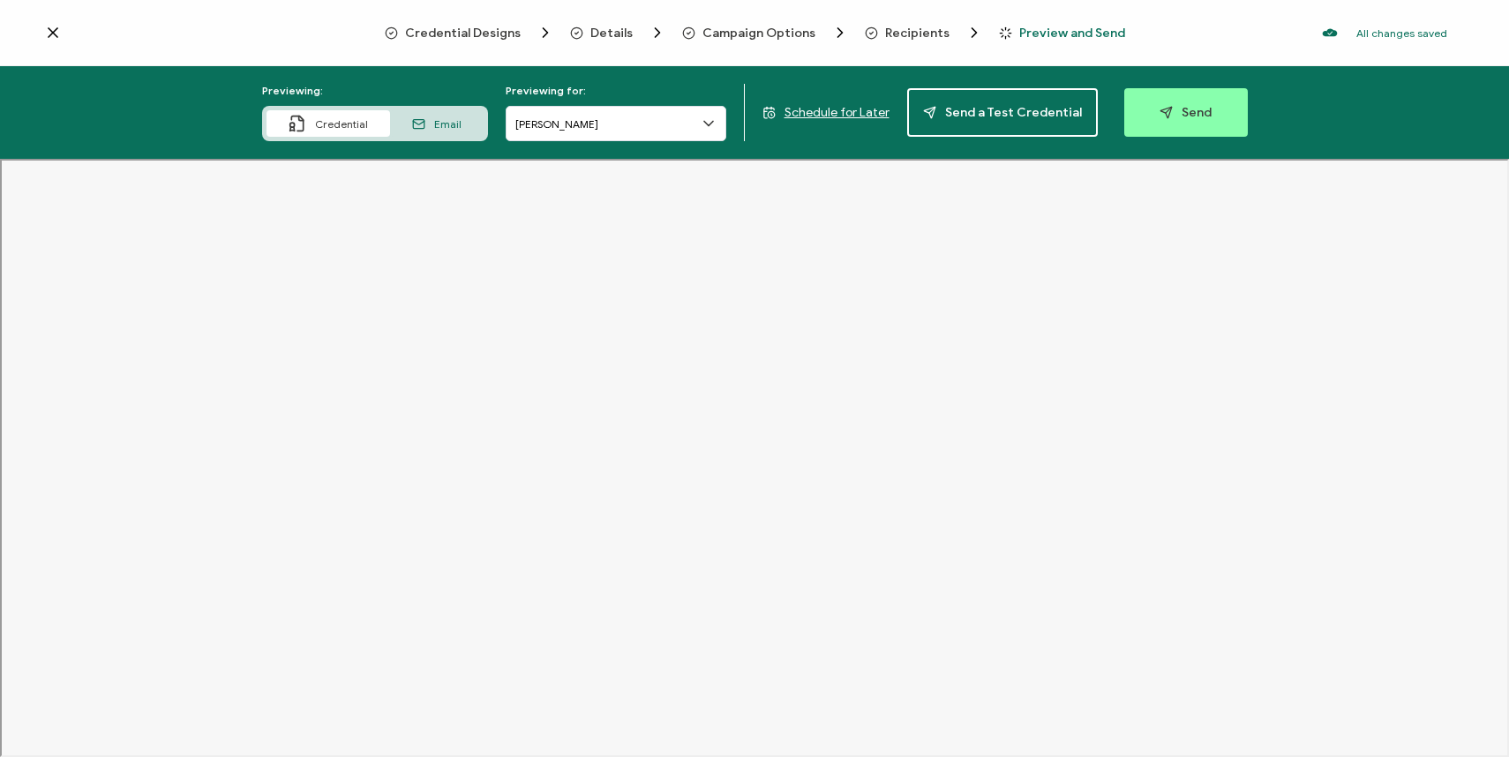
click at [439, 127] on span "Email" at bounding box center [447, 123] width 27 height 13
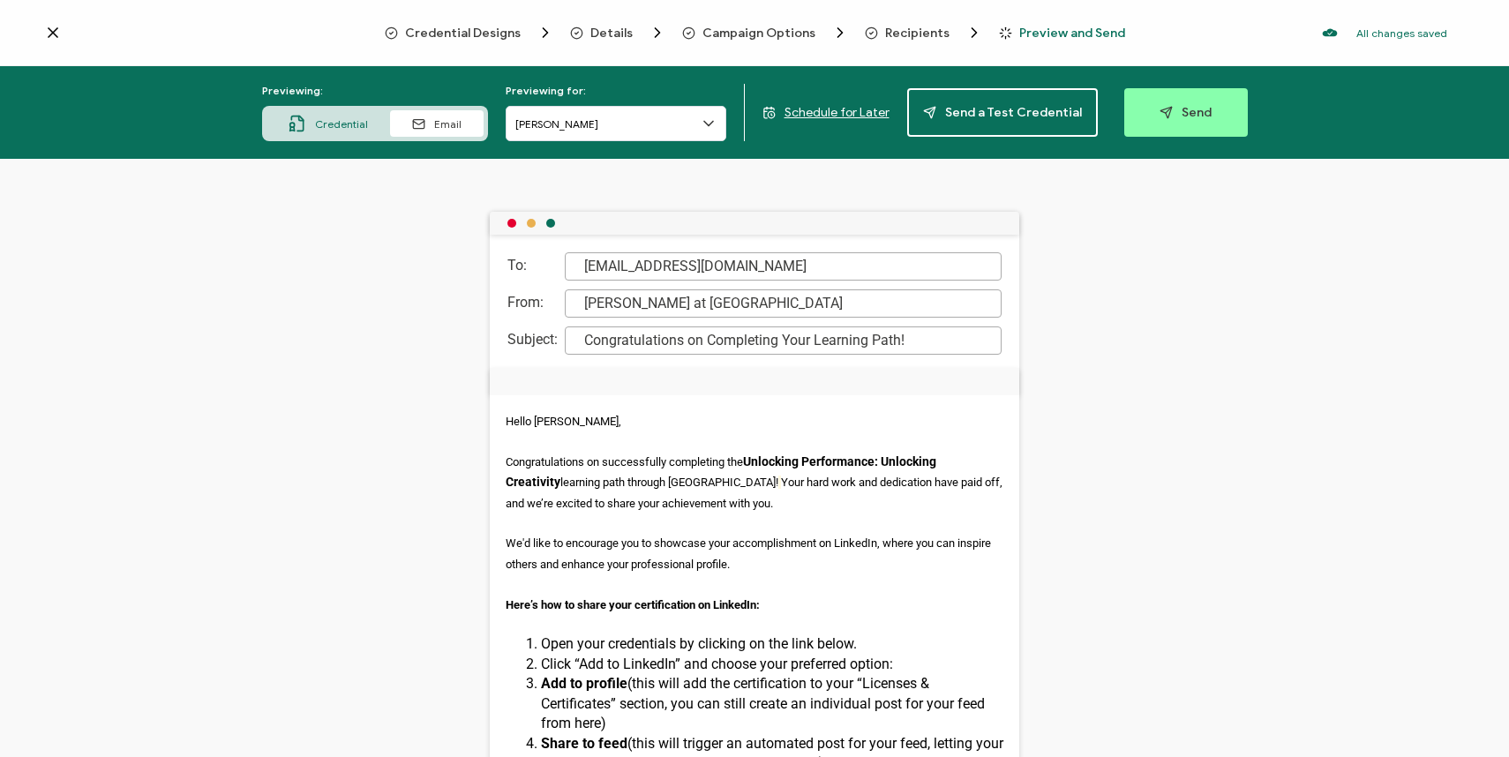
click at [712, 120] on icon at bounding box center [709, 124] width 18 height 18
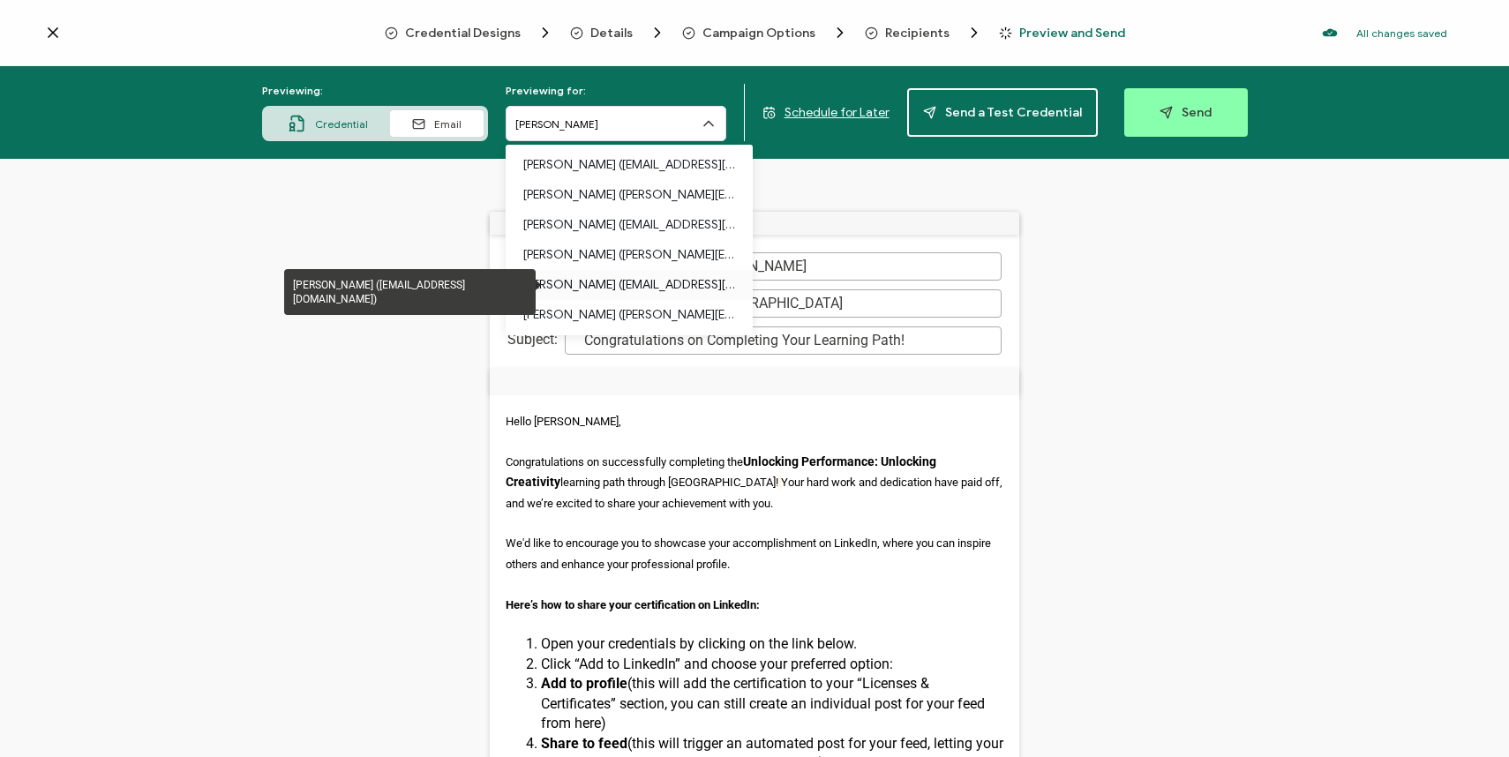
click at [591, 279] on p "[PERSON_NAME] ([EMAIL_ADDRESS][DOMAIN_NAME])" at bounding box center [629, 285] width 212 height 30
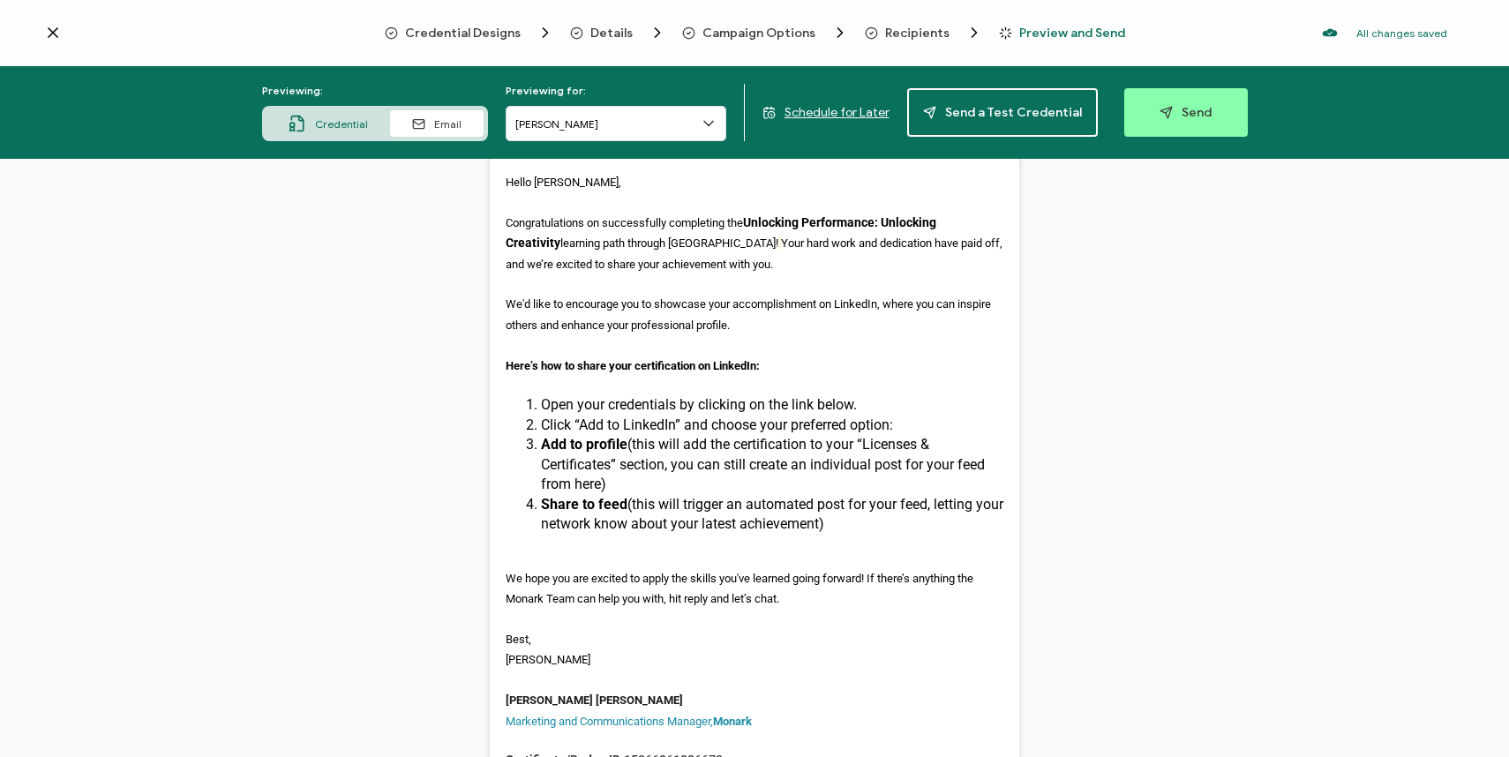
scroll to position [245, 0]
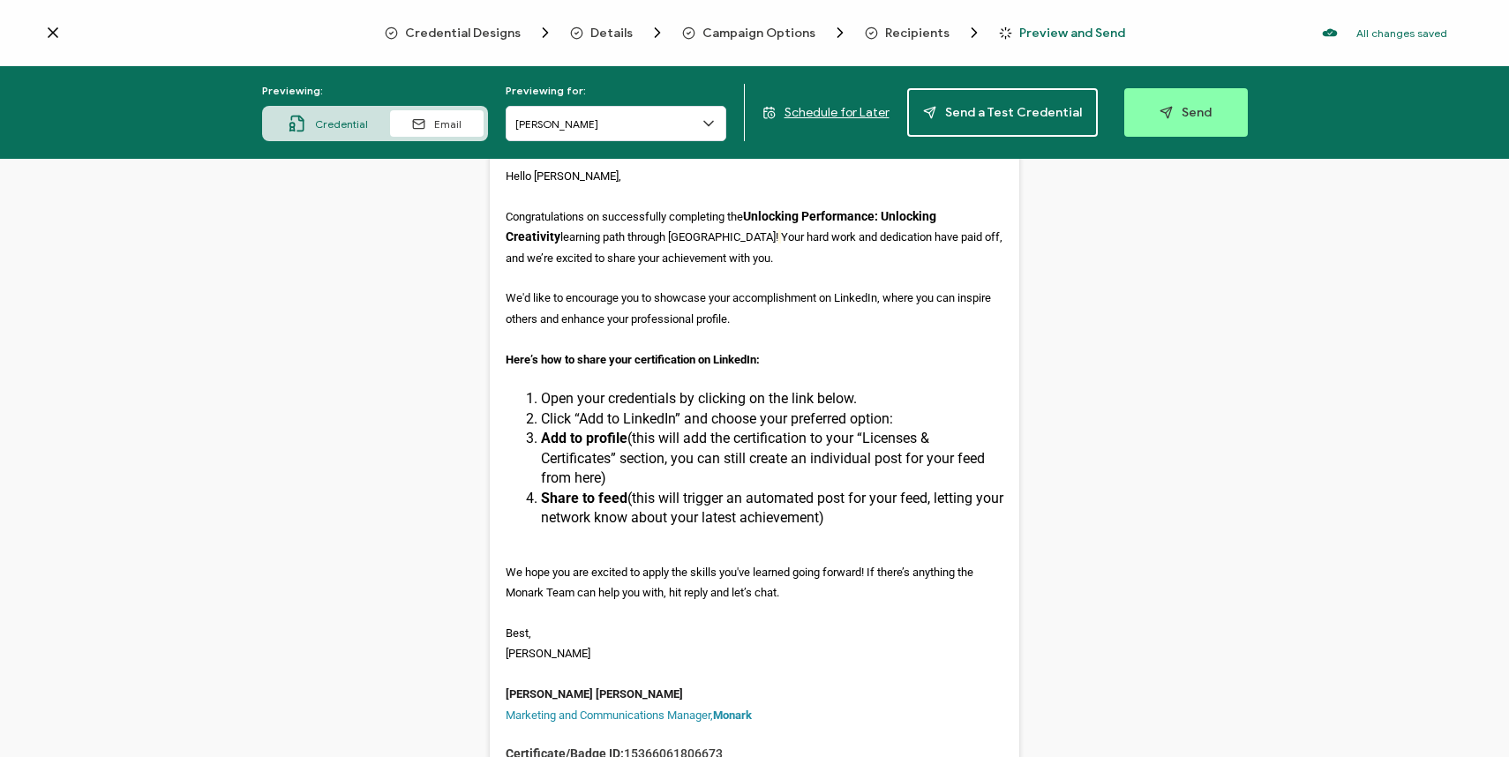
click at [340, 122] on span "Credential" at bounding box center [341, 123] width 53 height 13
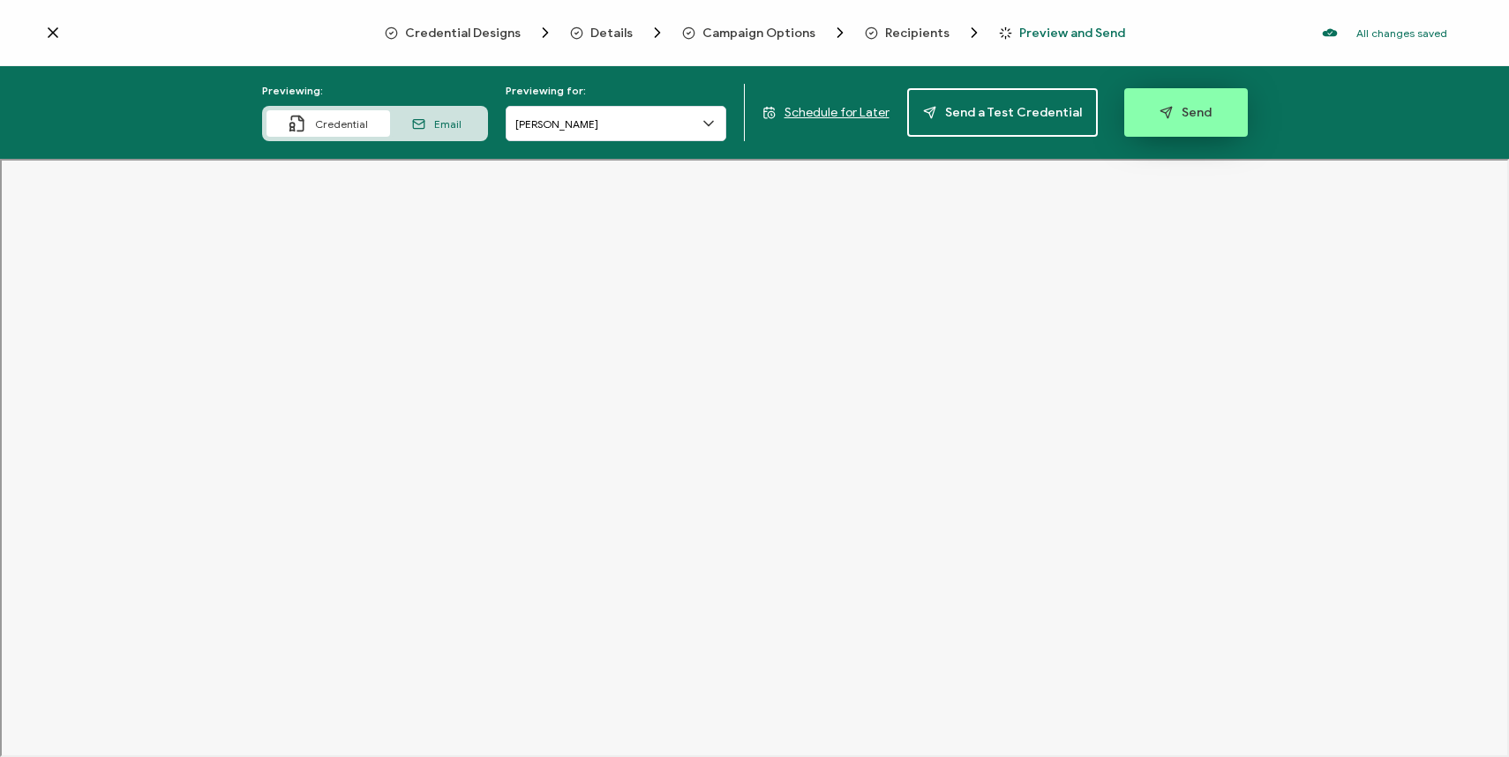
click at [1191, 130] on button "Send" at bounding box center [1186, 112] width 124 height 49
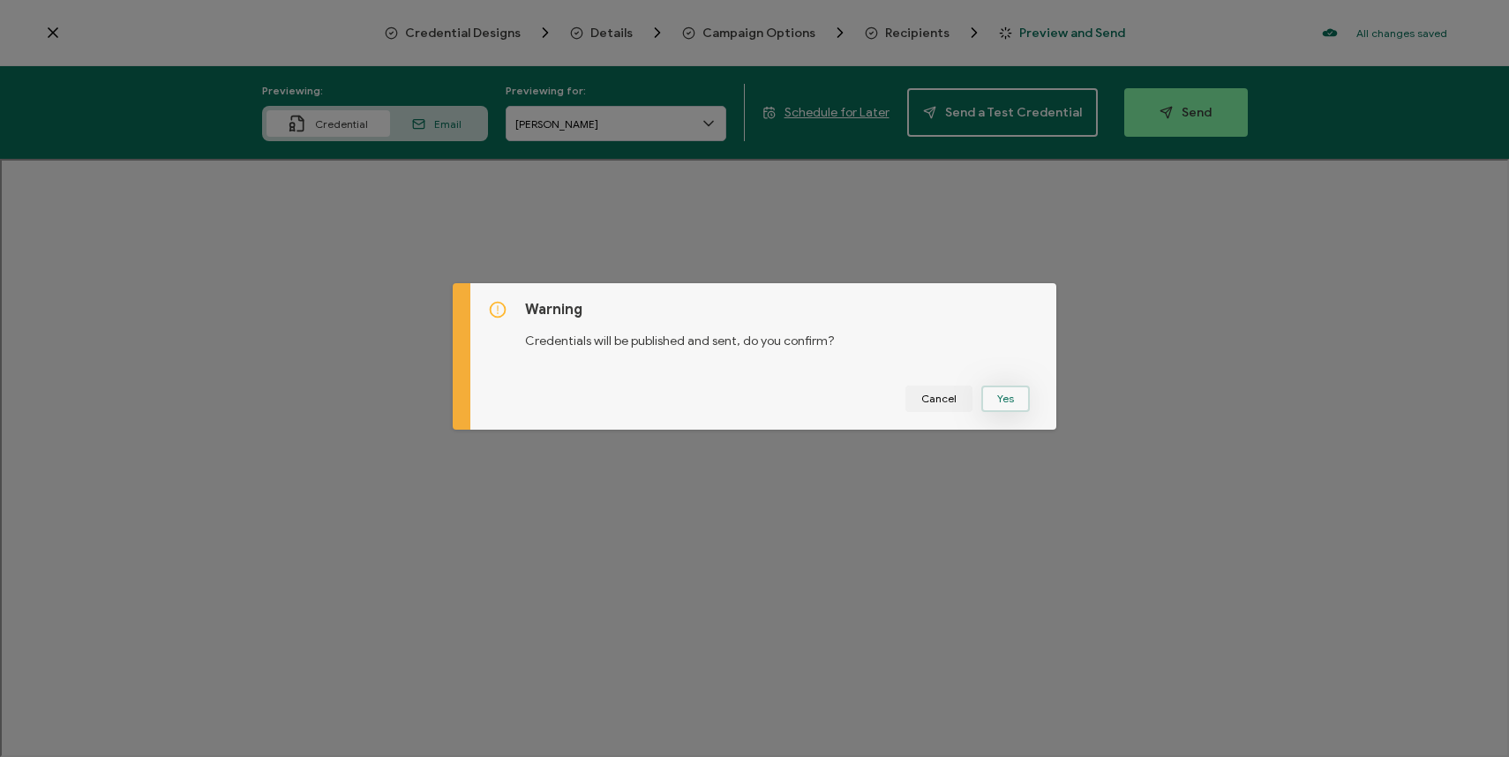
click at [992, 402] on button "Yes" at bounding box center [1005, 399] width 49 height 26
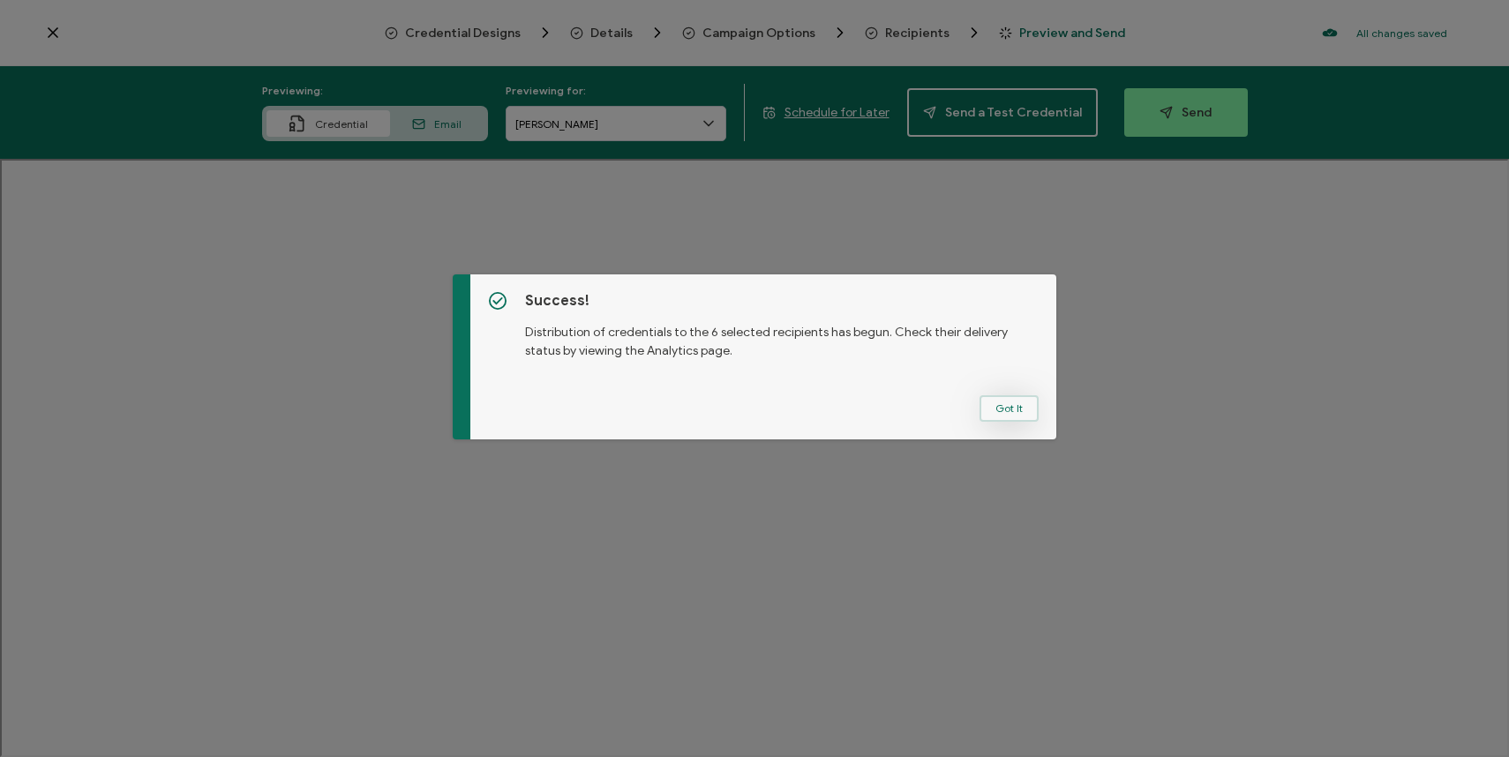
click at [996, 408] on button "Got It" at bounding box center [1008, 408] width 59 height 26
